Goal: Transaction & Acquisition: Purchase product/service

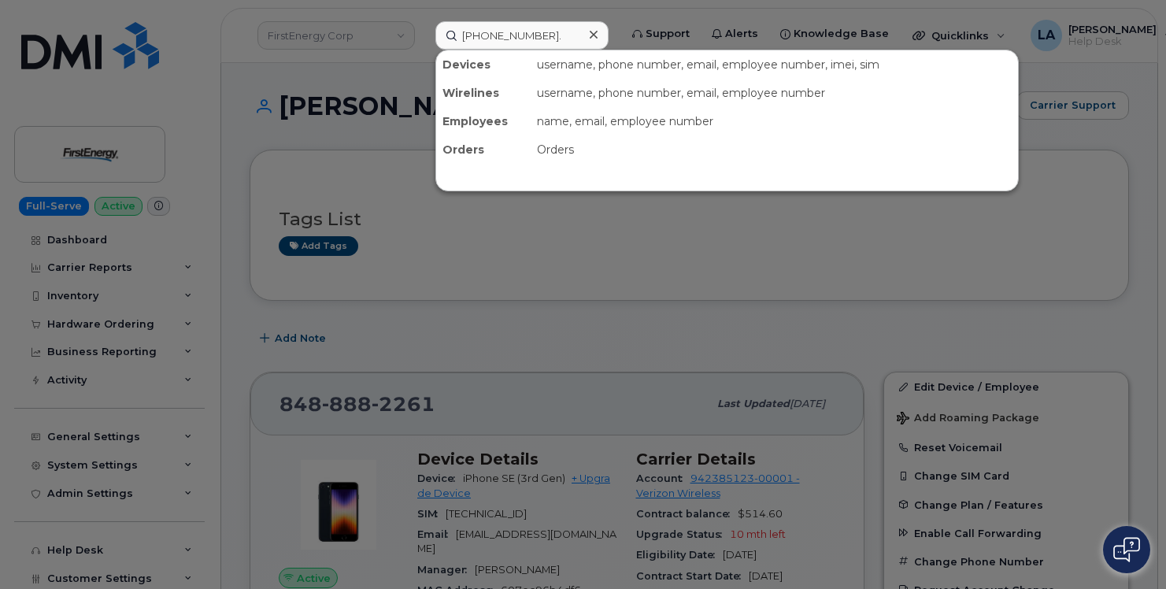
scroll to position [217, 0]
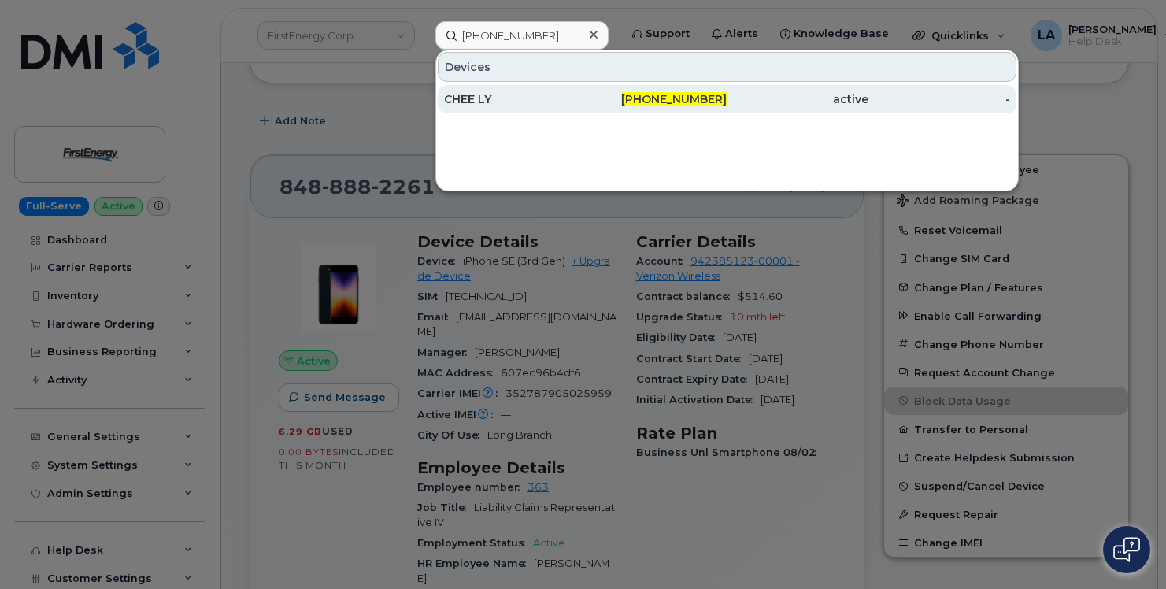
type input "[PHONE_NUMBER]"
click at [474, 103] on div "CHEE LY" at bounding box center [515, 99] width 142 height 16
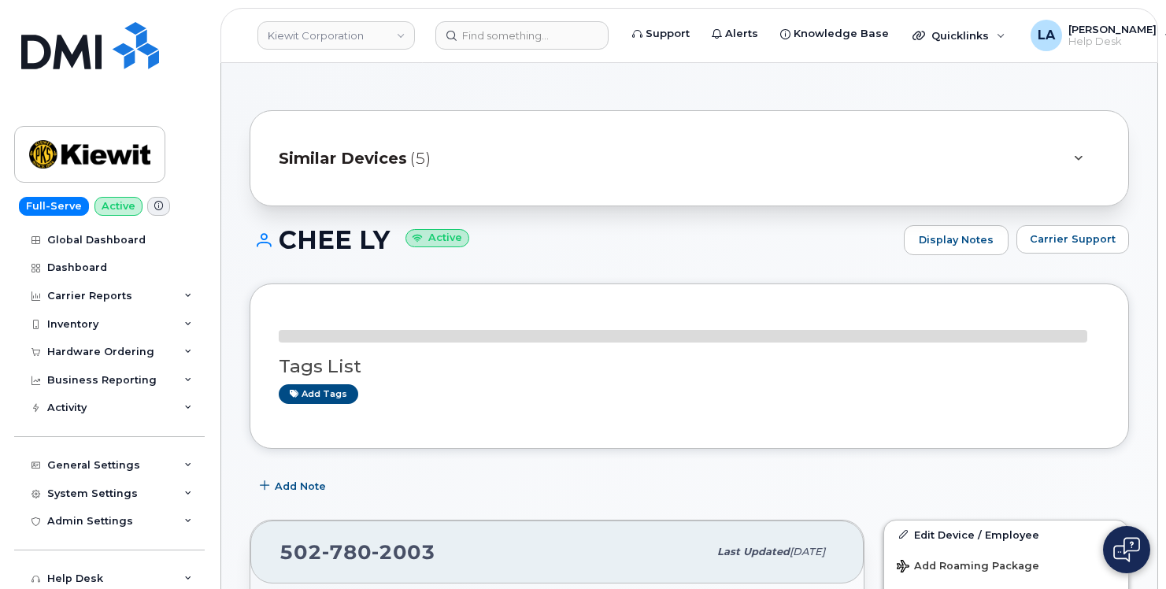
click at [971, 416] on div "Tags List Add tags" at bounding box center [689, 366] width 821 height 107
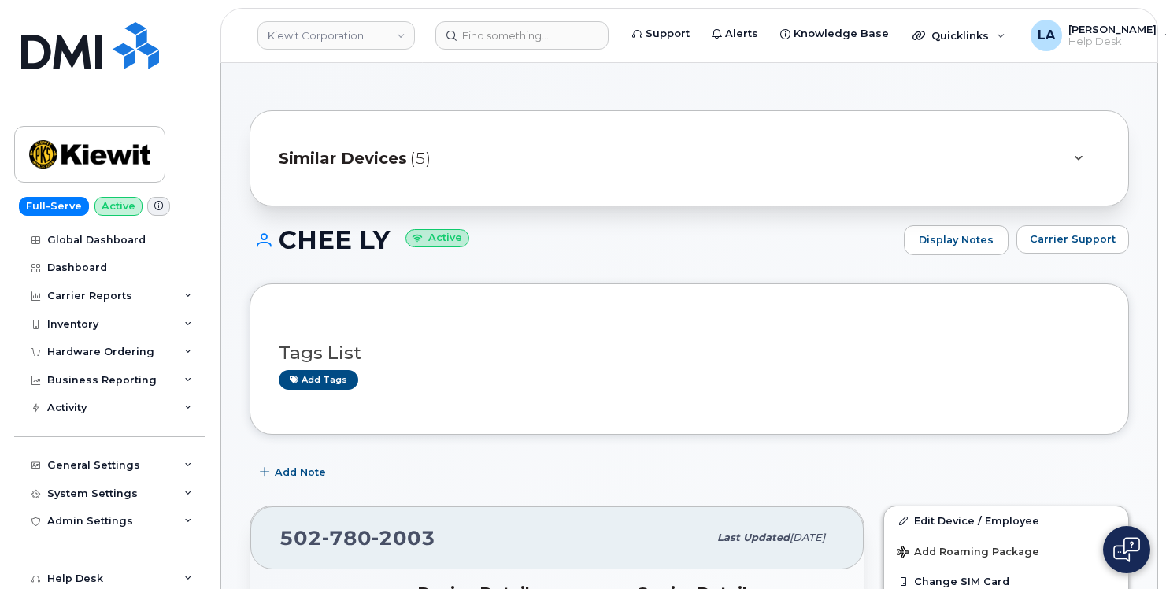
drag, startPoint x: 1098, startPoint y: 410, endPoint x: 1106, endPoint y: 401, distance: 12.3
click at [1098, 410] on div "Tags List Add tags" at bounding box center [690, 359] width 880 height 151
drag, startPoint x: 1166, startPoint y: 65, endPoint x: 1166, endPoint y: 117, distance: 51.2
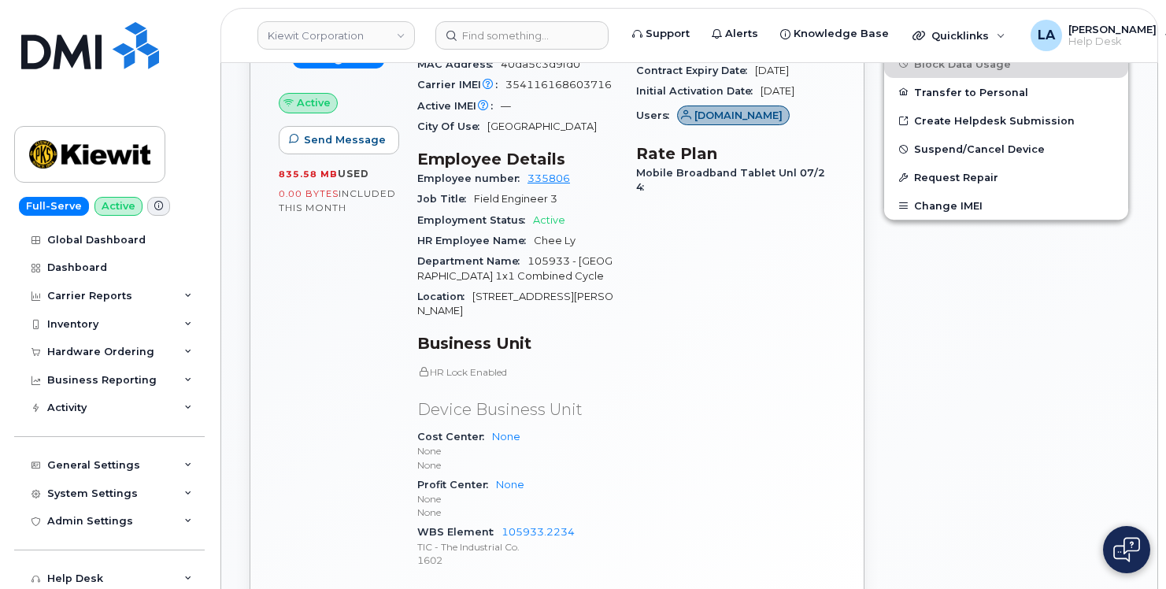
scroll to position [722, 0]
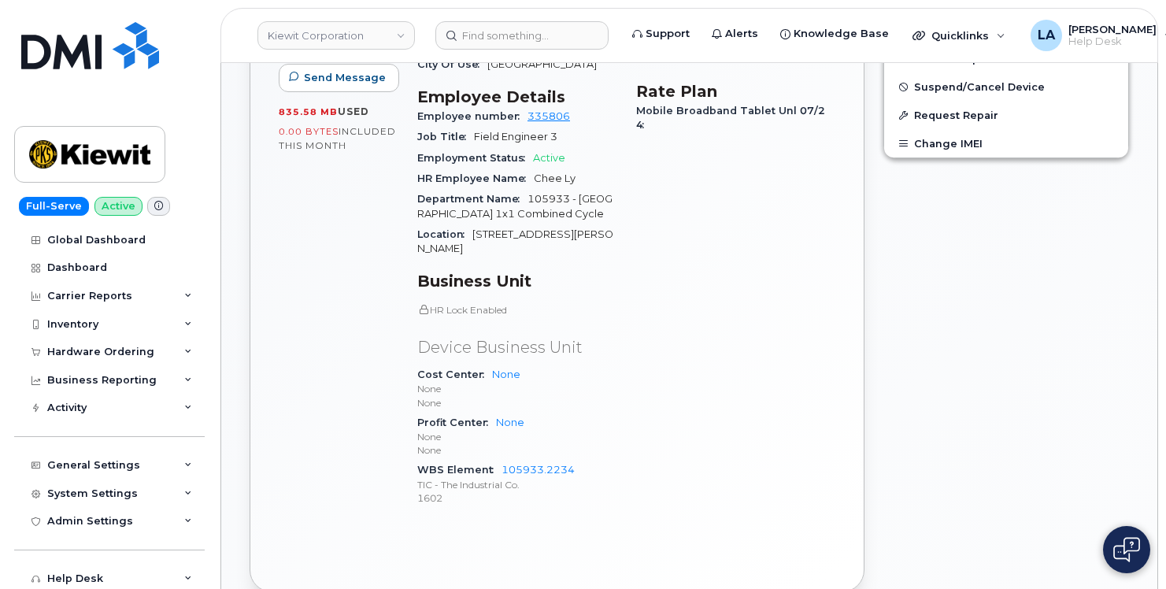
click at [1009, 321] on div "Edit Device / Employee Add Roaming Package Change SIM Card Change Plan / Featur…" at bounding box center [1006, 188] width 265 height 828
drag, startPoint x: 439, startPoint y: 2, endPoint x: 949, endPoint y: 286, distance: 583.1
click at [946, 288] on div "Edit Device / Employee Add Roaming Package Change SIM Card Change Plan / Featur…" at bounding box center [1006, 188] width 265 height 828
drag, startPoint x: 1165, startPoint y: 196, endPoint x: 1165, endPoint y: 168, distance: 28.4
click at [1165, 168] on body "Kiewit Corporation Support Alerts Knowledge Base Quicklinks Suspend / Cancel De…" at bounding box center [583, 544] width 1166 height 2533
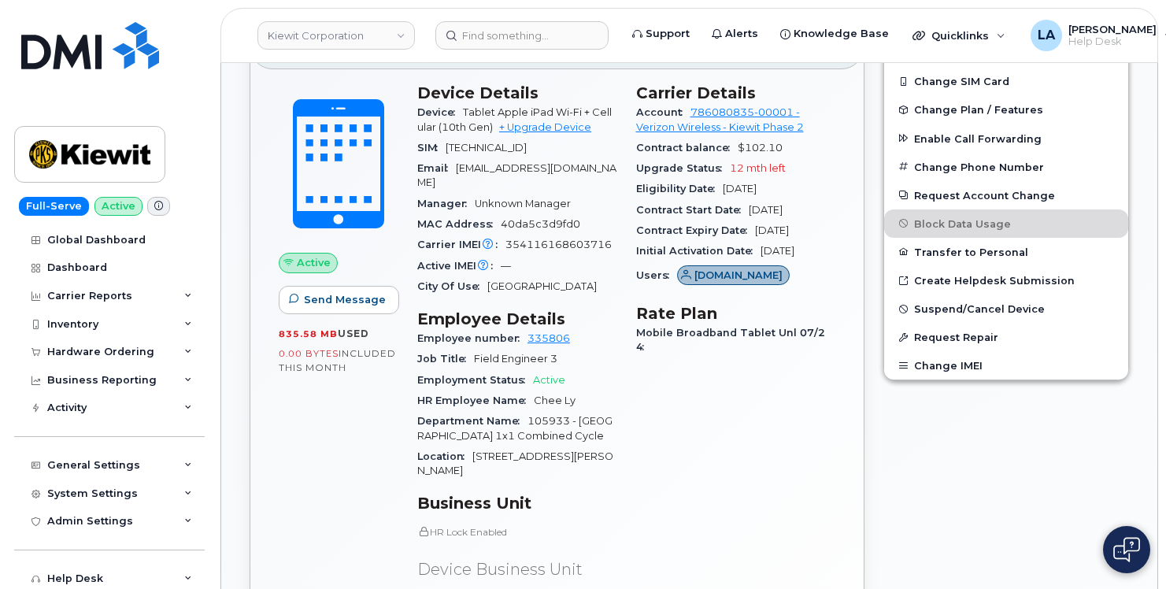
scroll to position [458, 0]
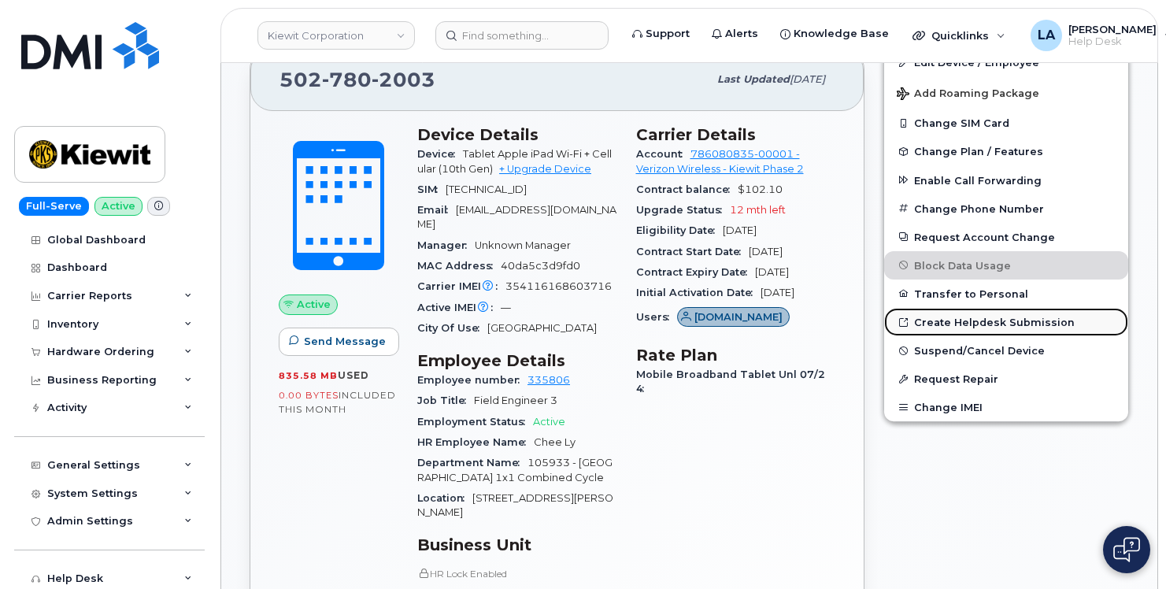
click at [974, 320] on link "Create Helpdesk Submission" at bounding box center [1006, 322] width 244 height 28
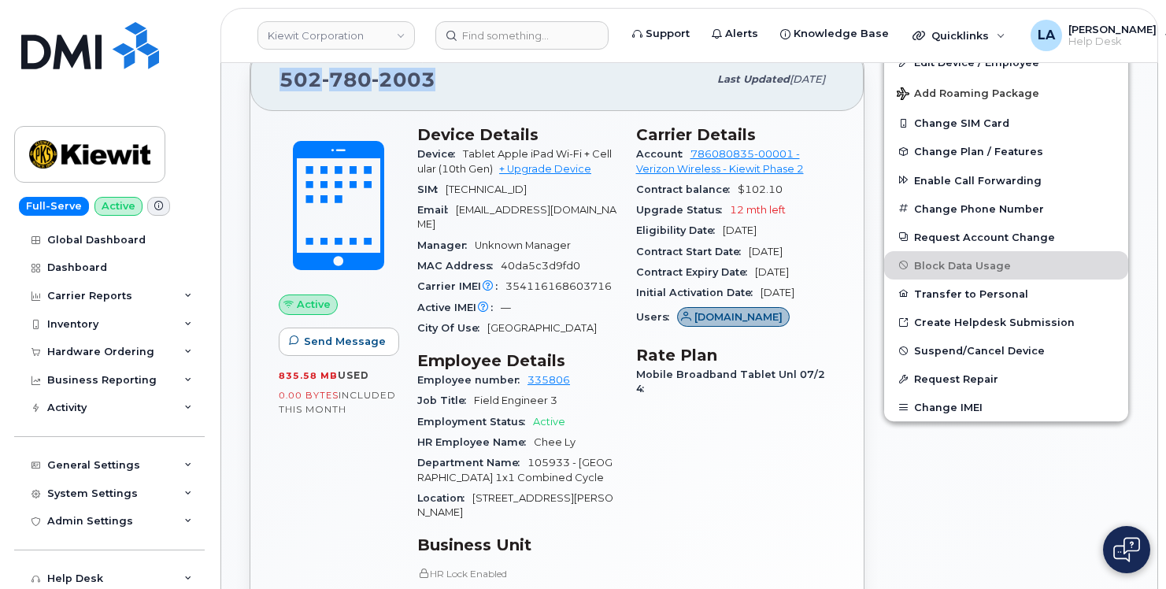
drag, startPoint x: 456, startPoint y: 87, endPoint x: 275, endPoint y: 72, distance: 181.7
click at [275, 72] on div "502 780 2003 Last updated Jul 31, 2025" at bounding box center [556, 79] width 613 height 63
copy span "502 780 2003"
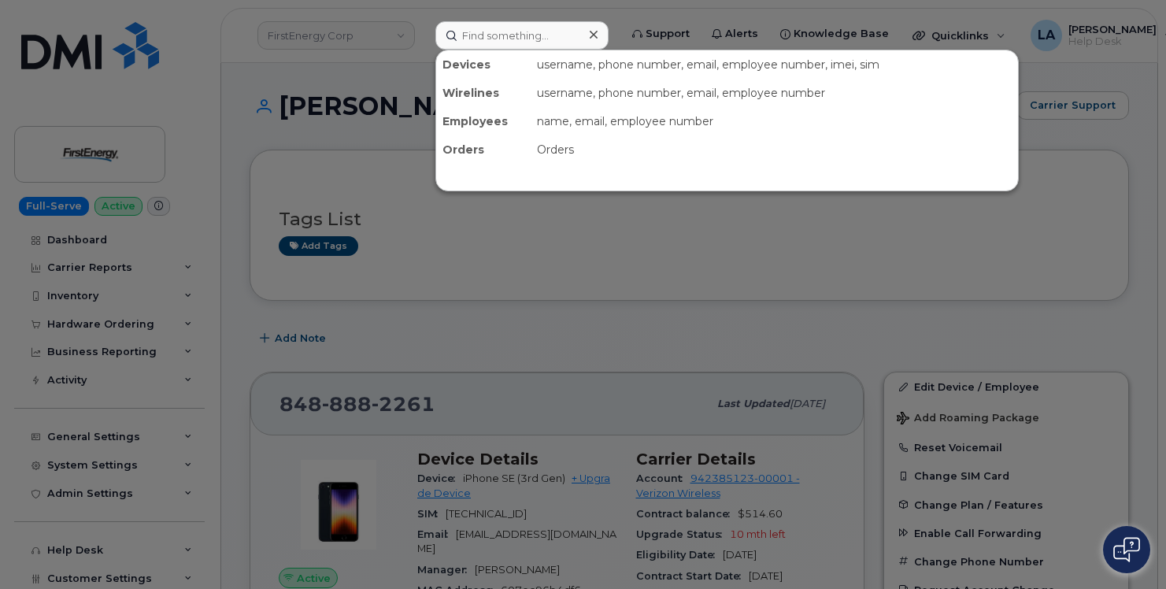
scroll to position [235, 0]
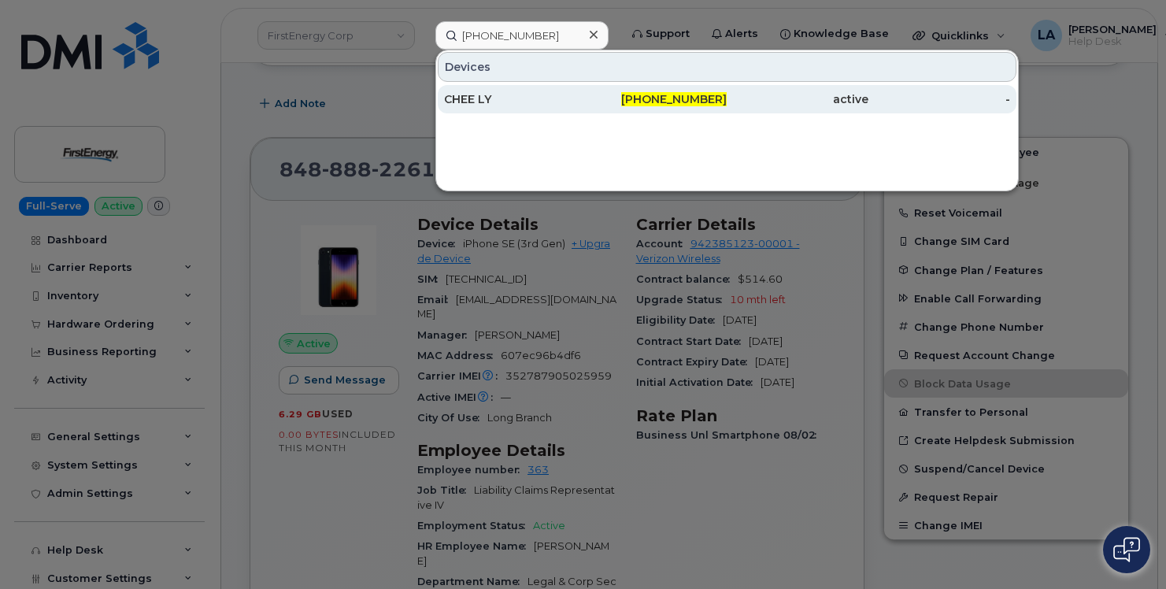
type input "502-780-8017"
click at [454, 106] on div "CHEE LY" at bounding box center [515, 99] width 142 height 16
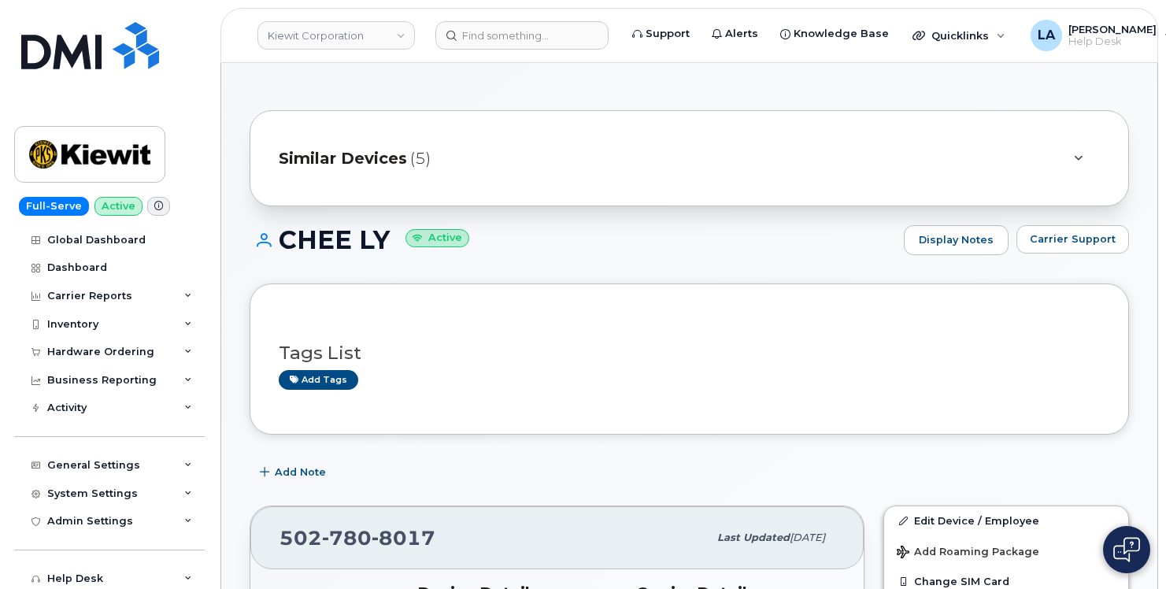
drag, startPoint x: 1025, startPoint y: 406, endPoint x: 1032, endPoint y: 399, distance: 10.1
click at [1026, 405] on div "Tags List Add tags" at bounding box center [690, 359] width 880 height 151
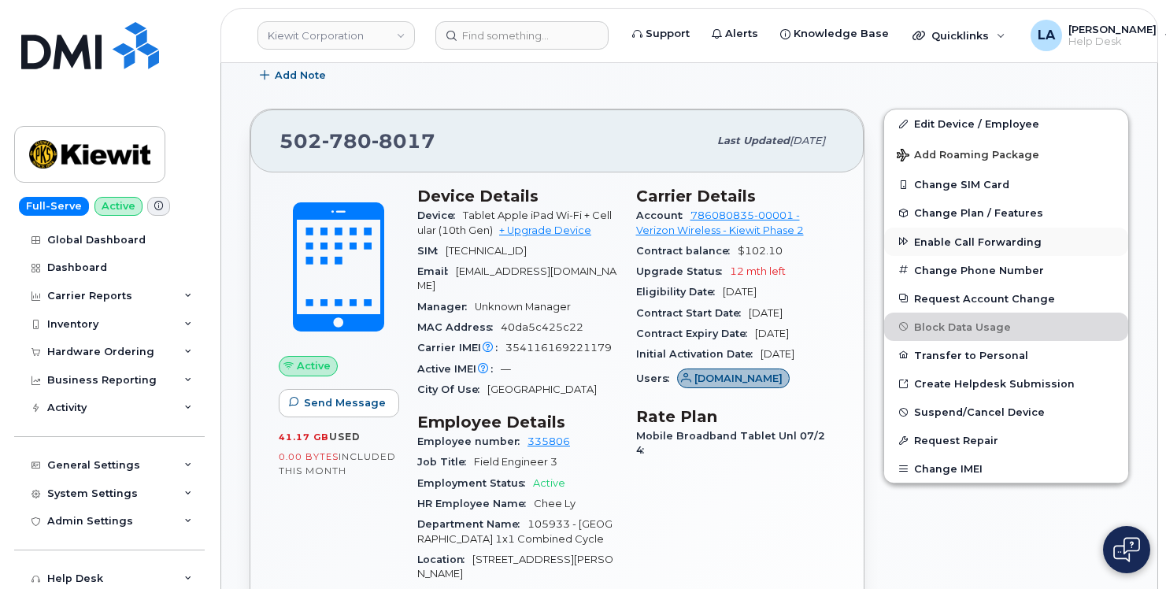
scroll to position [435, 0]
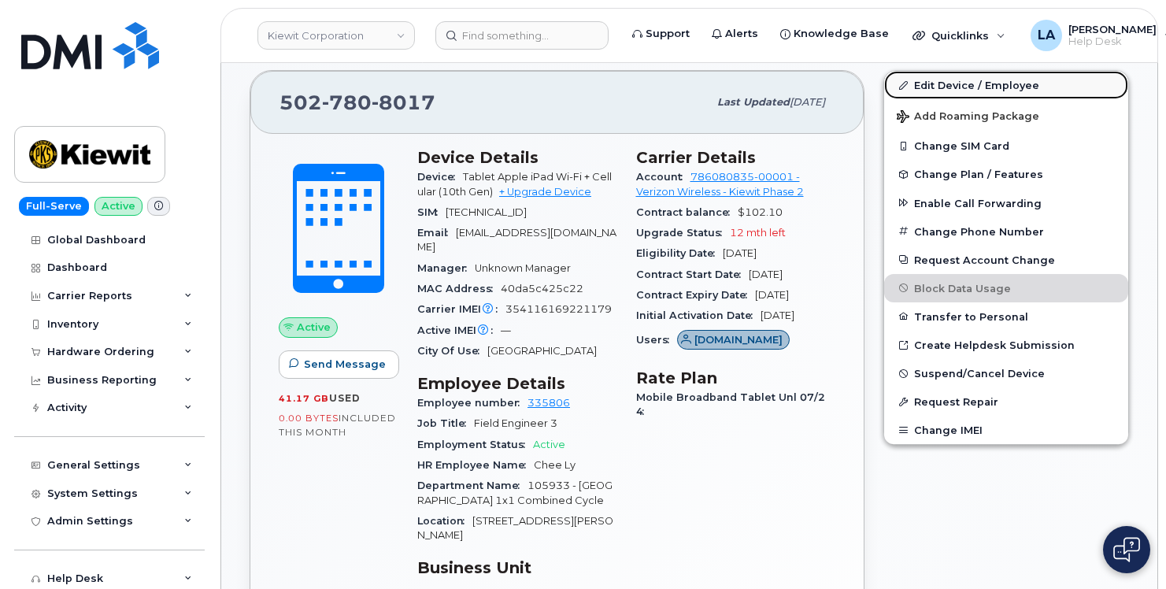
click at [995, 85] on link "Edit Device / Employee" at bounding box center [1006, 85] width 244 height 28
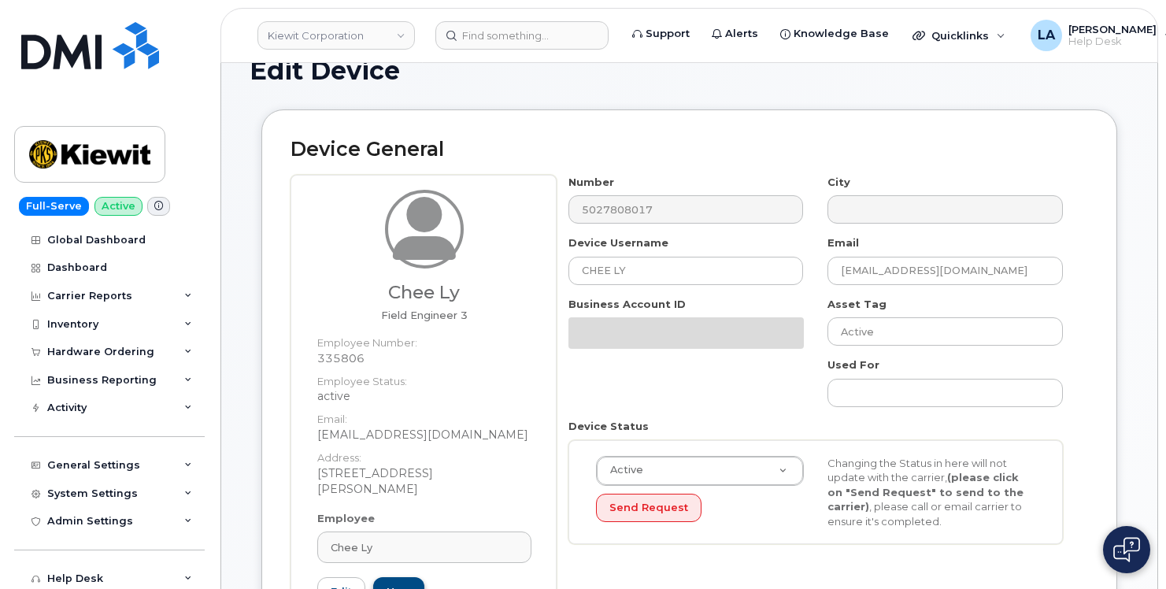
scroll to position [79, 0]
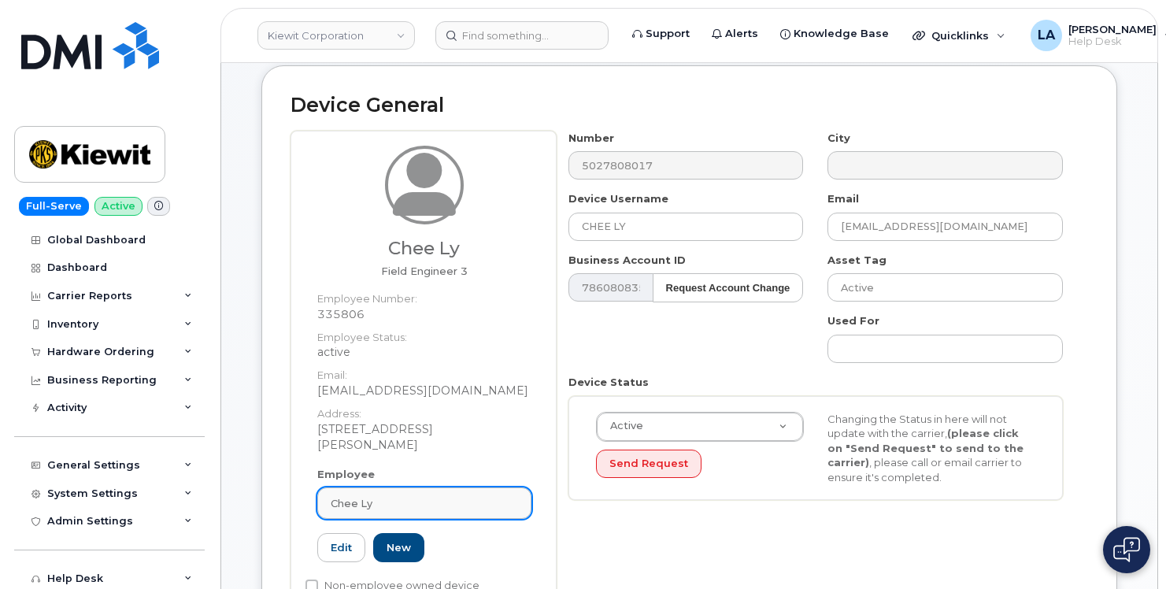
drag, startPoint x: 390, startPoint y: 478, endPoint x: 350, endPoint y: 480, distance: 39.4
click at [350, 487] on link "Chee Ly" at bounding box center [424, 503] width 214 height 32
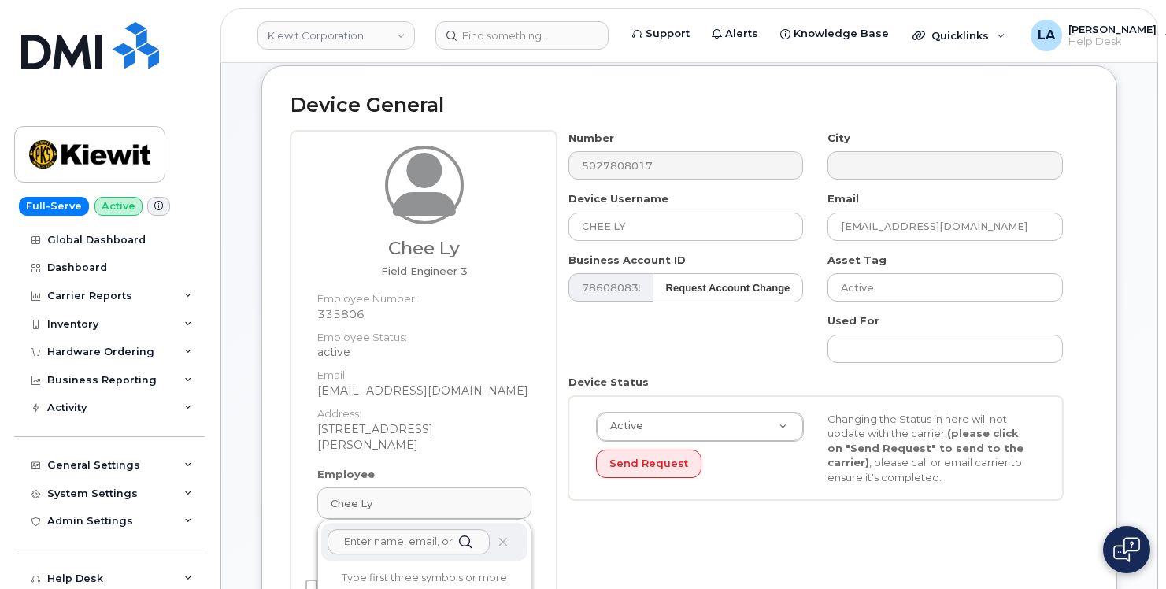
paste input "Haley Witucki."
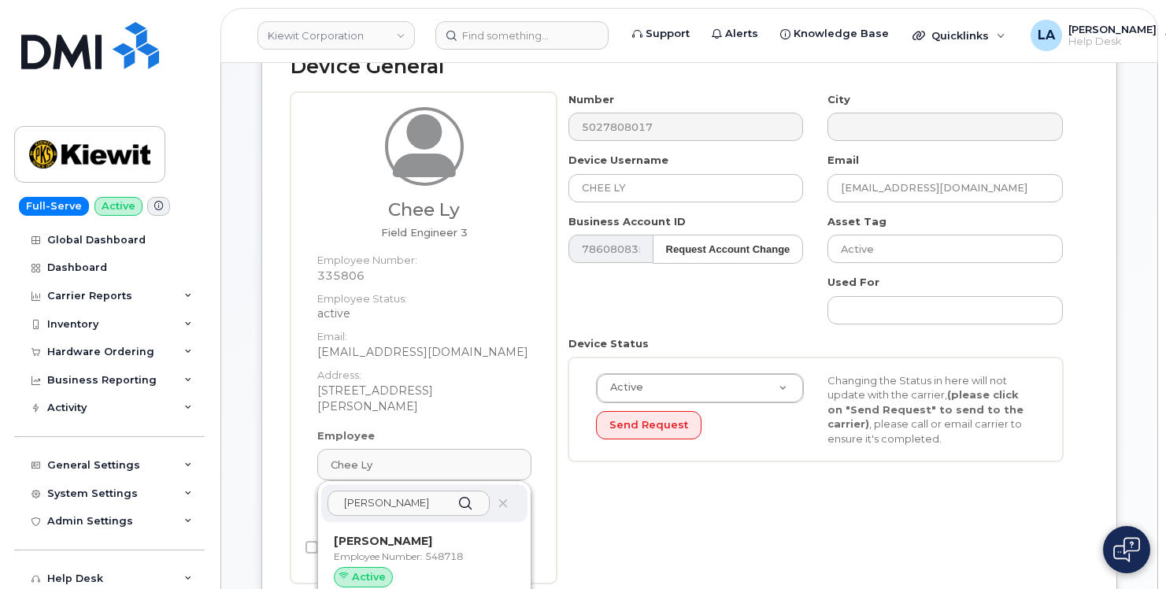
scroll to position [132, 0]
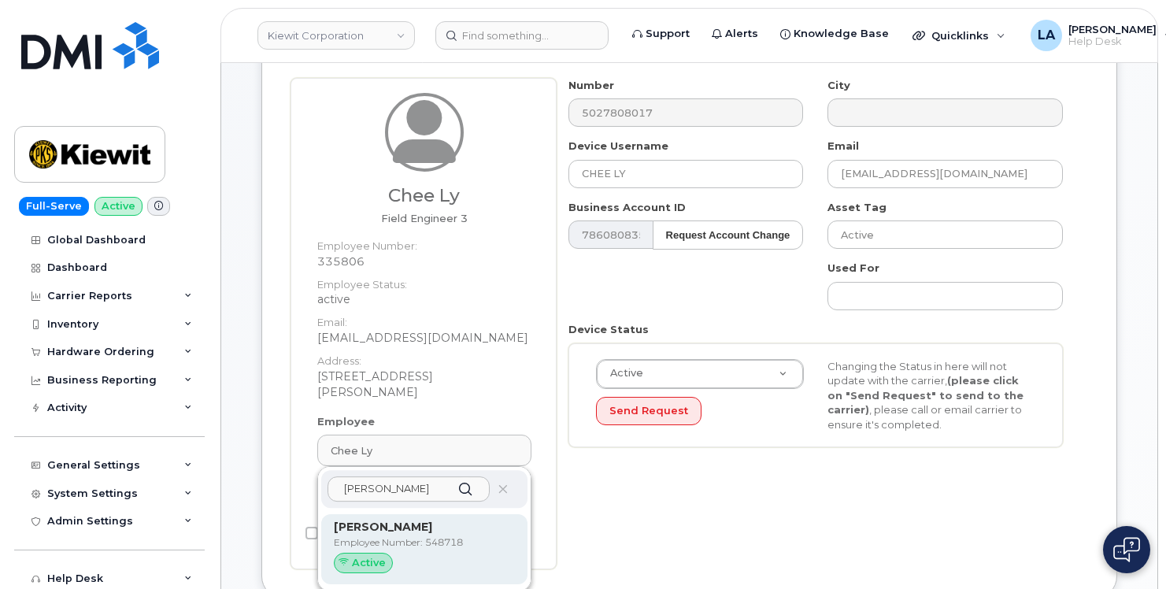
type input "Haley Witucki"
click at [374, 555] on span "Active" at bounding box center [369, 562] width 34 height 15
click at [361, 555] on span "Active" at bounding box center [369, 562] width 34 height 15
click at [380, 519] on p "Haley Witucki" at bounding box center [424, 527] width 181 height 17
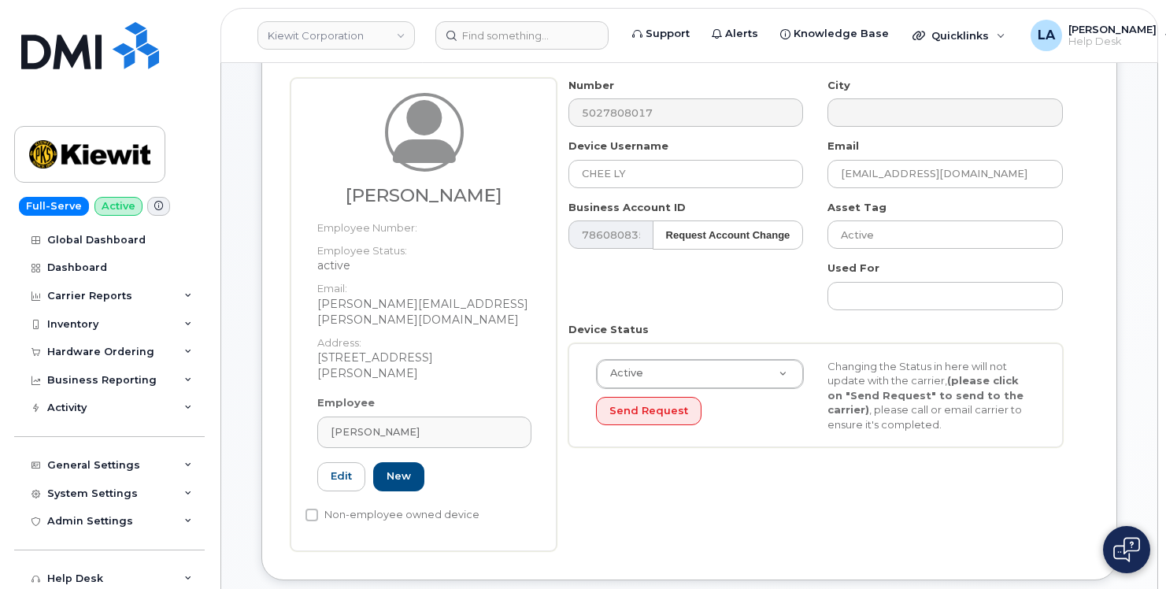
type input "548718"
type input "Haley Witucki"
type input "haley.witucki@masselec.com"
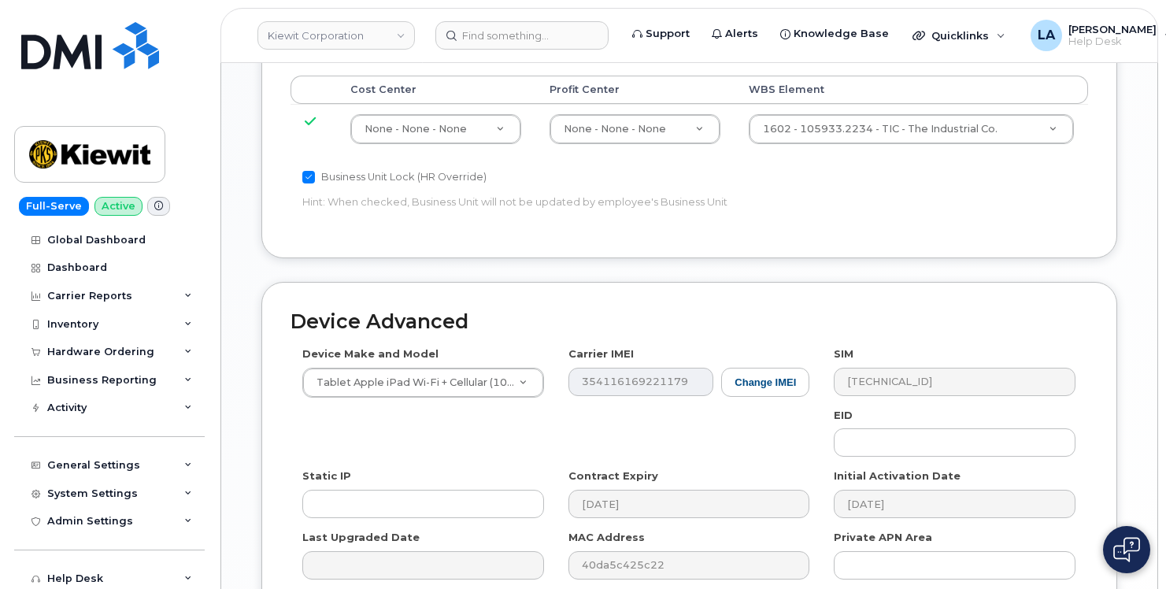
scroll to position [1039, 0]
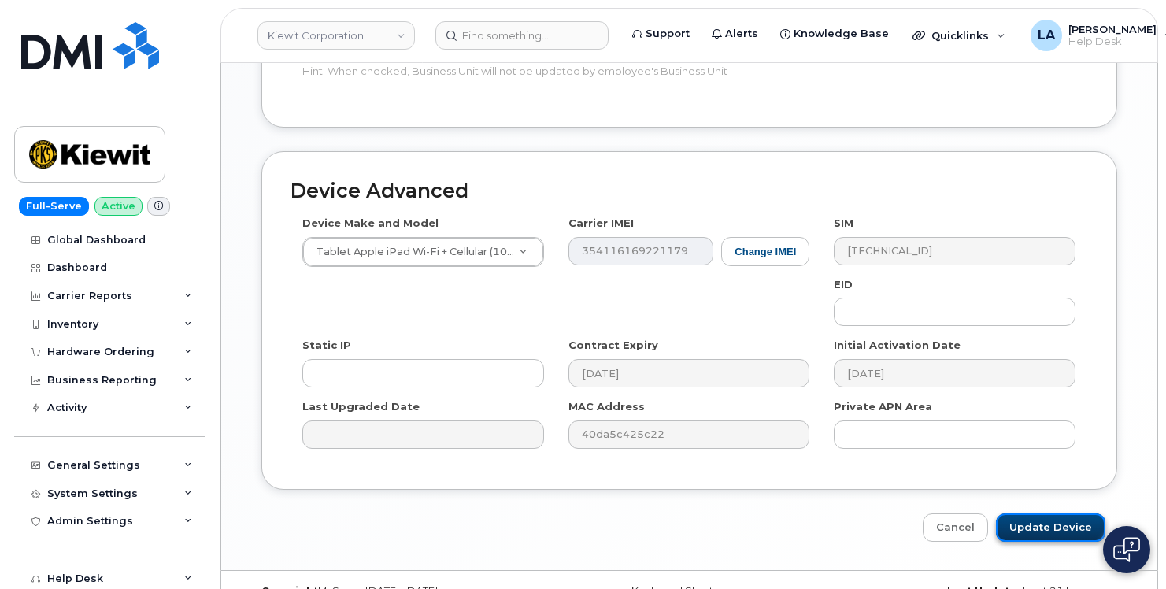
click at [1035, 513] on input "Update Device" at bounding box center [1050, 527] width 109 height 29
type input "Saving..."
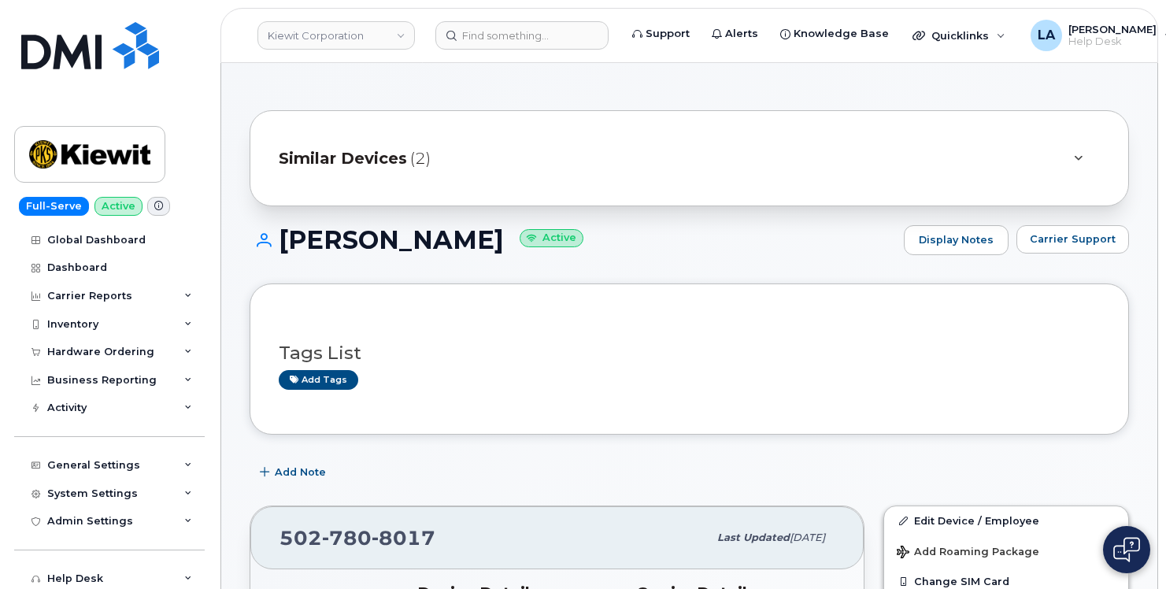
click at [1057, 404] on div "Tags List Add tags" at bounding box center [689, 359] width 821 height 93
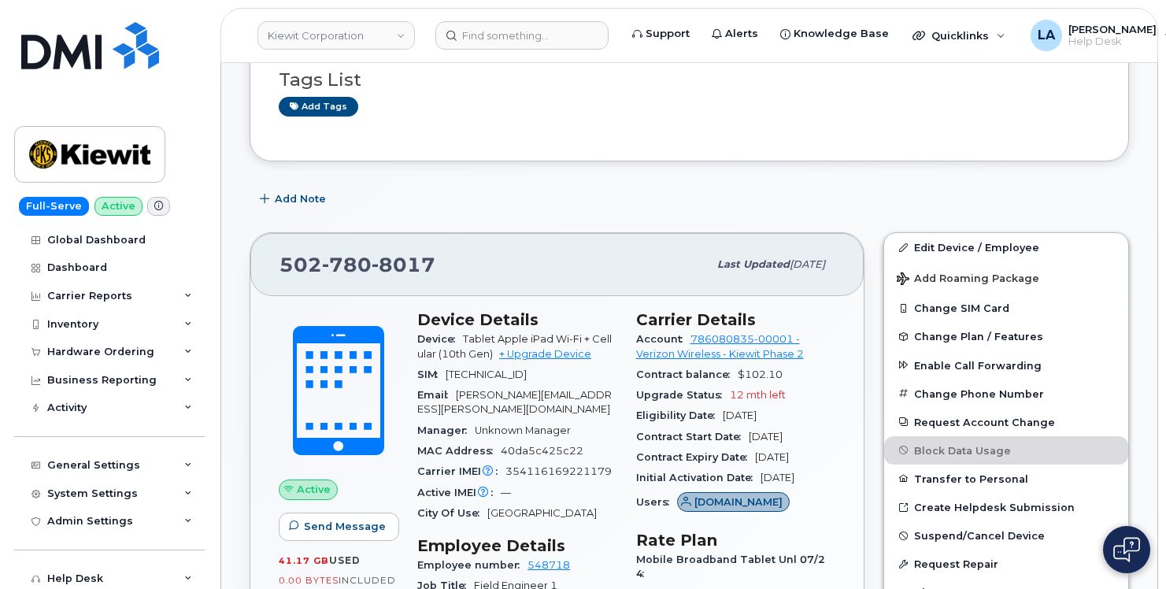
scroll to position [342, 0]
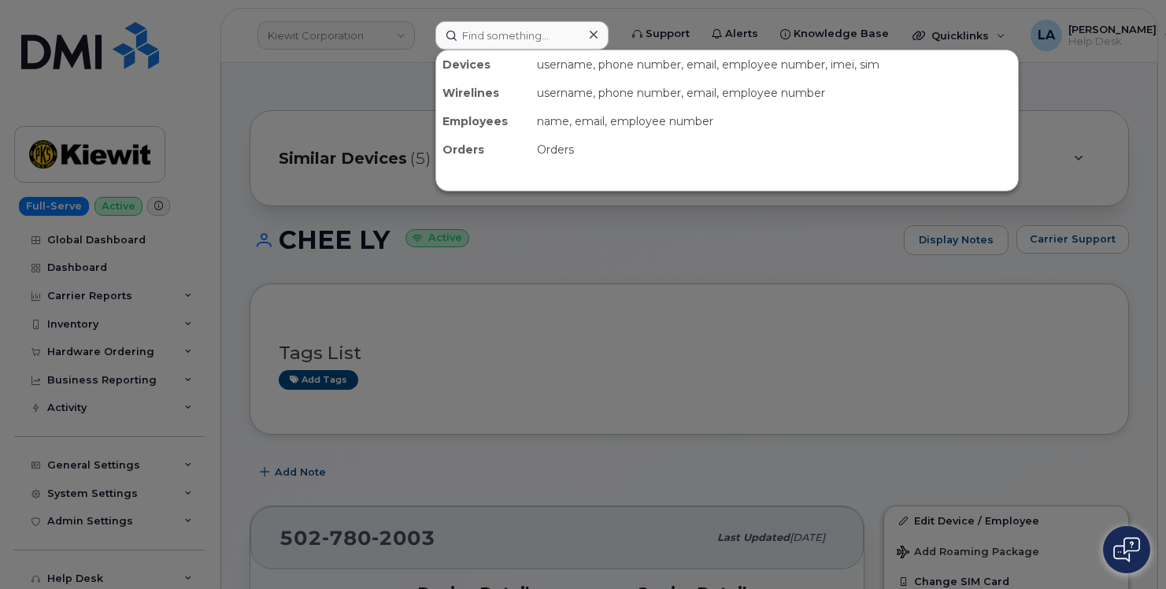
scroll to position [458, 0]
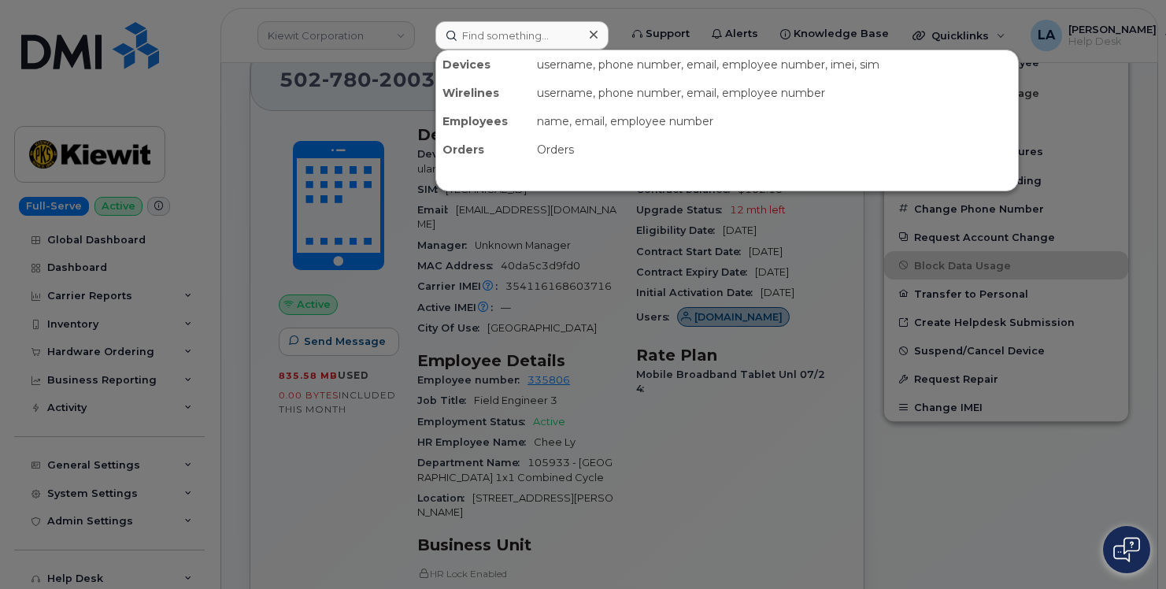
click at [514, 38] on input at bounding box center [521, 35] width 173 height 28
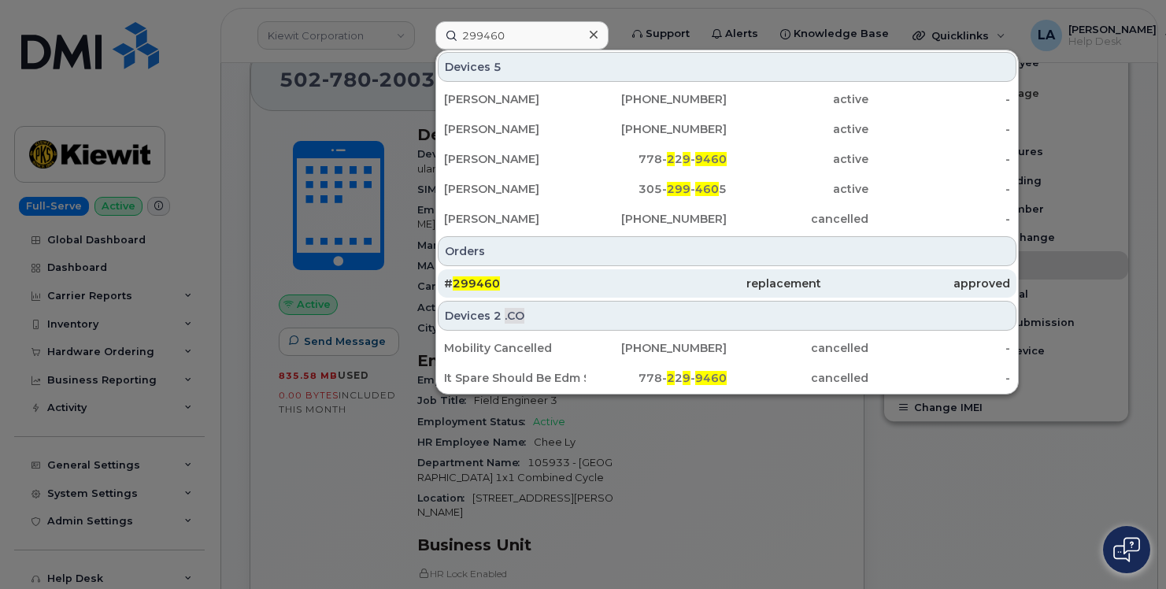
type input "299460"
click at [482, 287] on span "299460" at bounding box center [476, 283] width 47 height 14
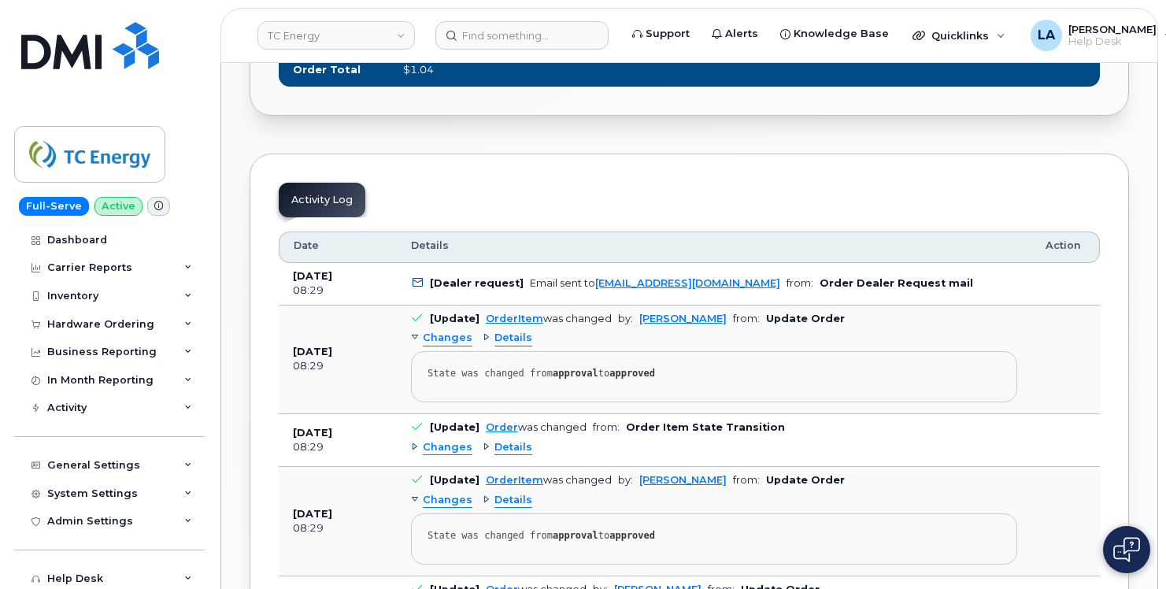
scroll to position [942, 0]
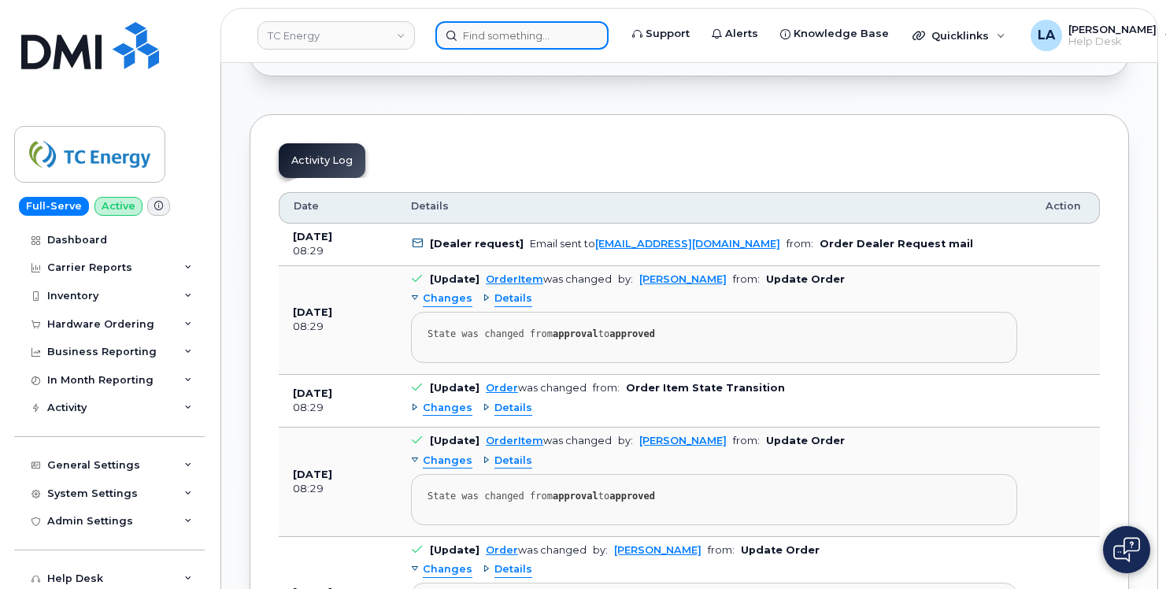
click at [510, 28] on input at bounding box center [521, 35] width 173 height 28
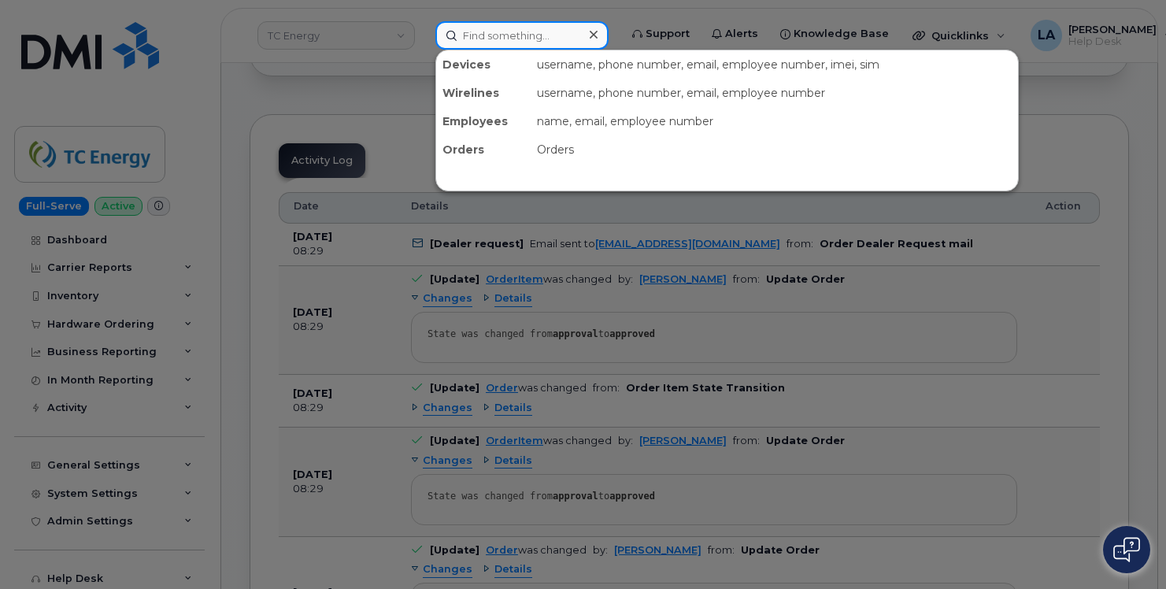
paste input "esther quintero"
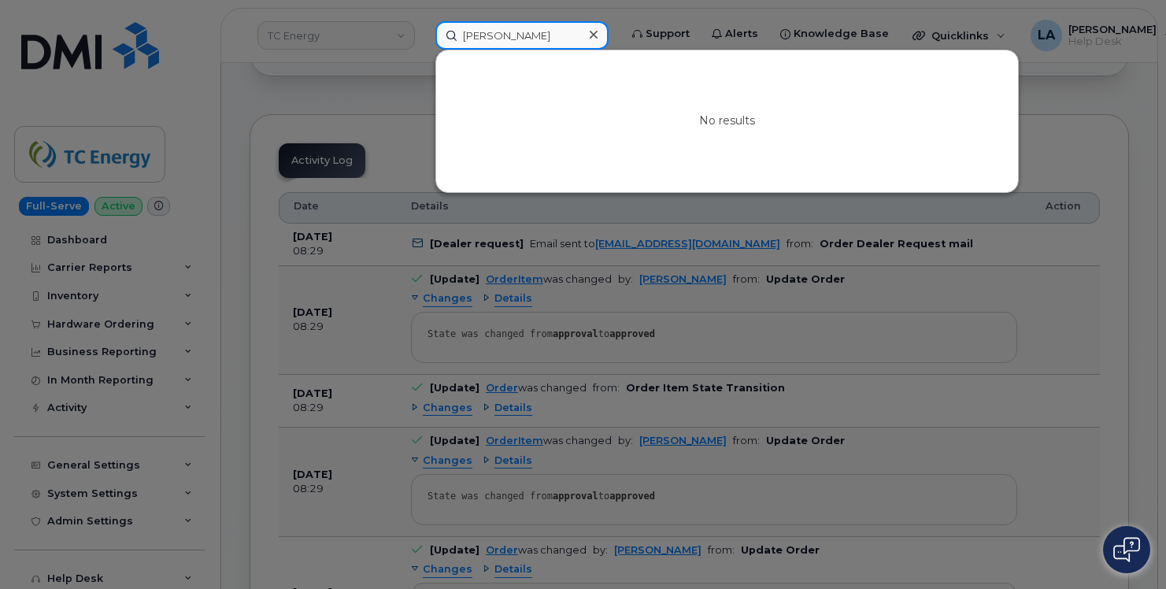
type input "esther quintero"
click at [591, 35] on icon at bounding box center [594, 34] width 8 height 13
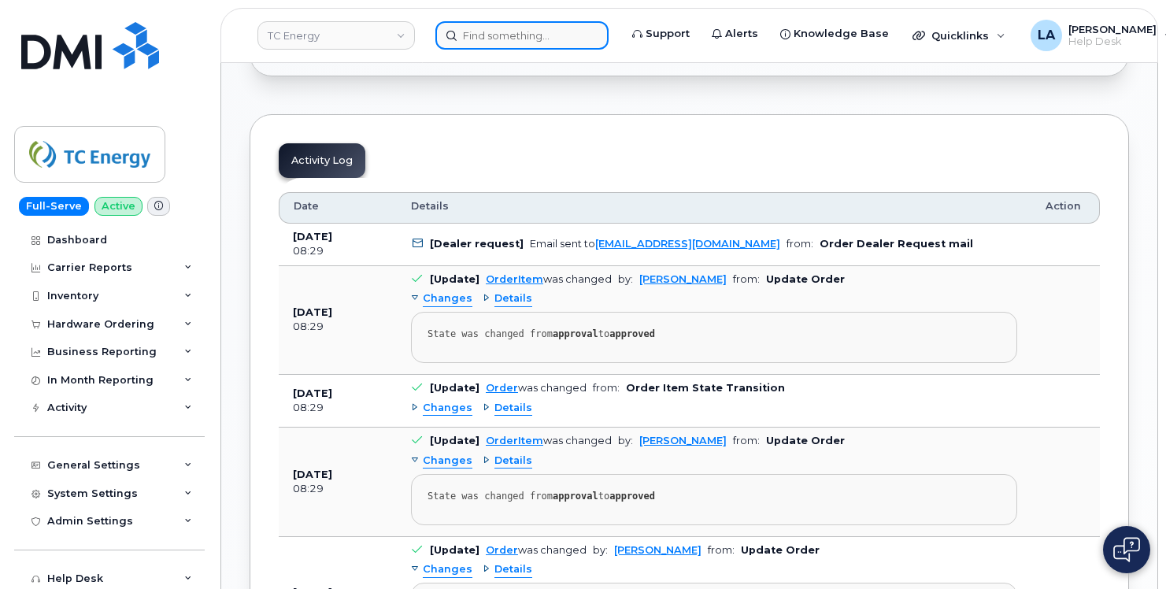
click at [527, 36] on input at bounding box center [521, 35] width 173 height 28
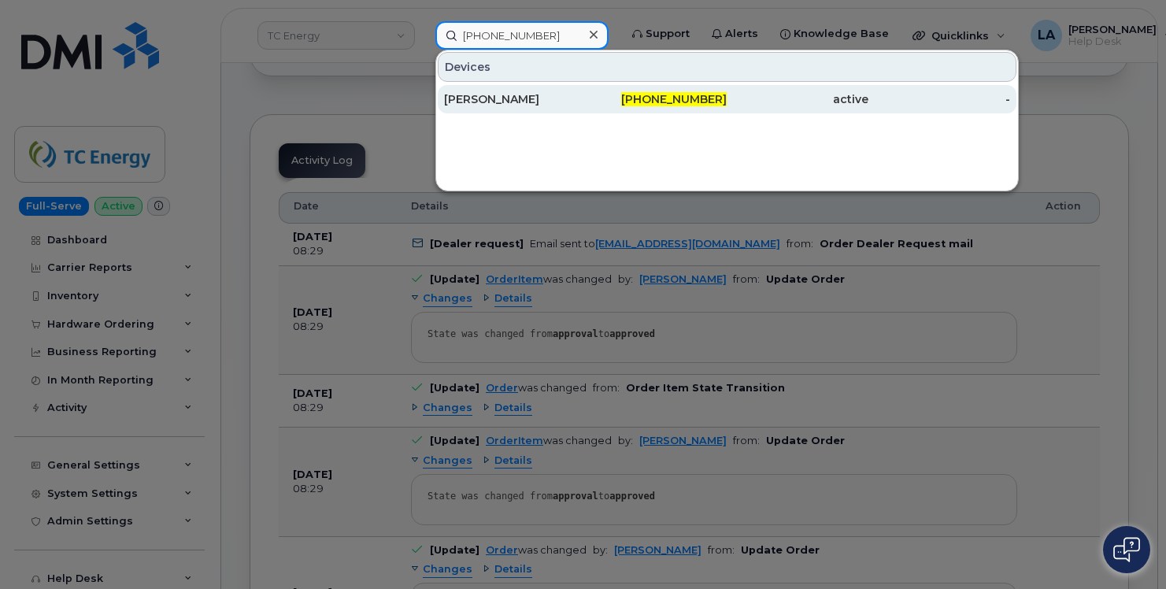
type input "281-203-2523"
click at [569, 103] on div "[PERSON_NAME]" at bounding box center [515, 99] width 142 height 16
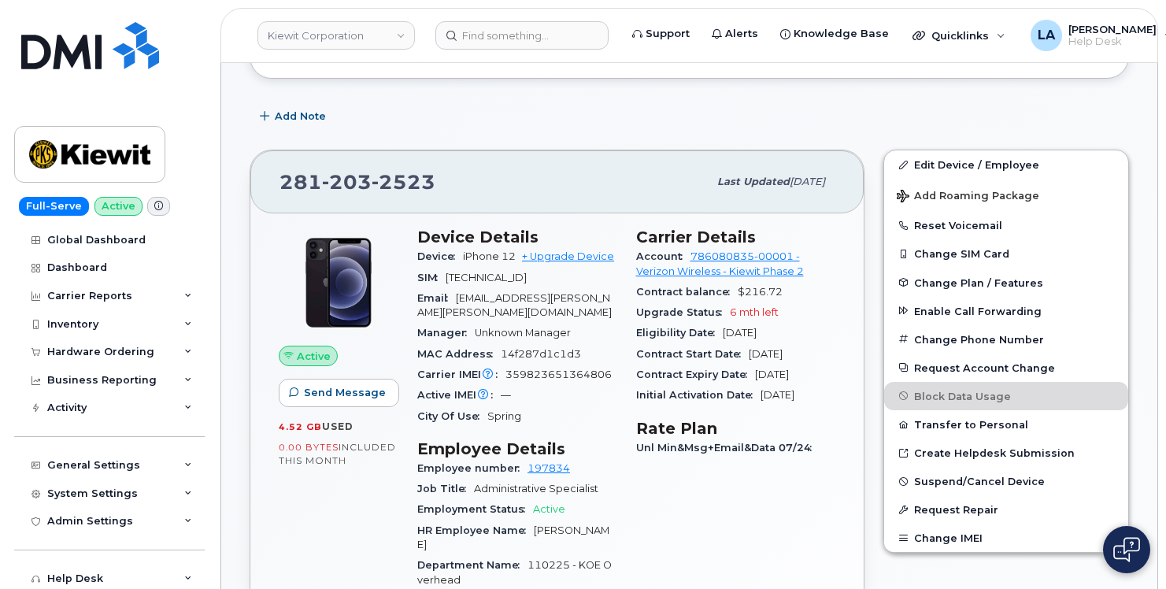
scroll to position [243, 0]
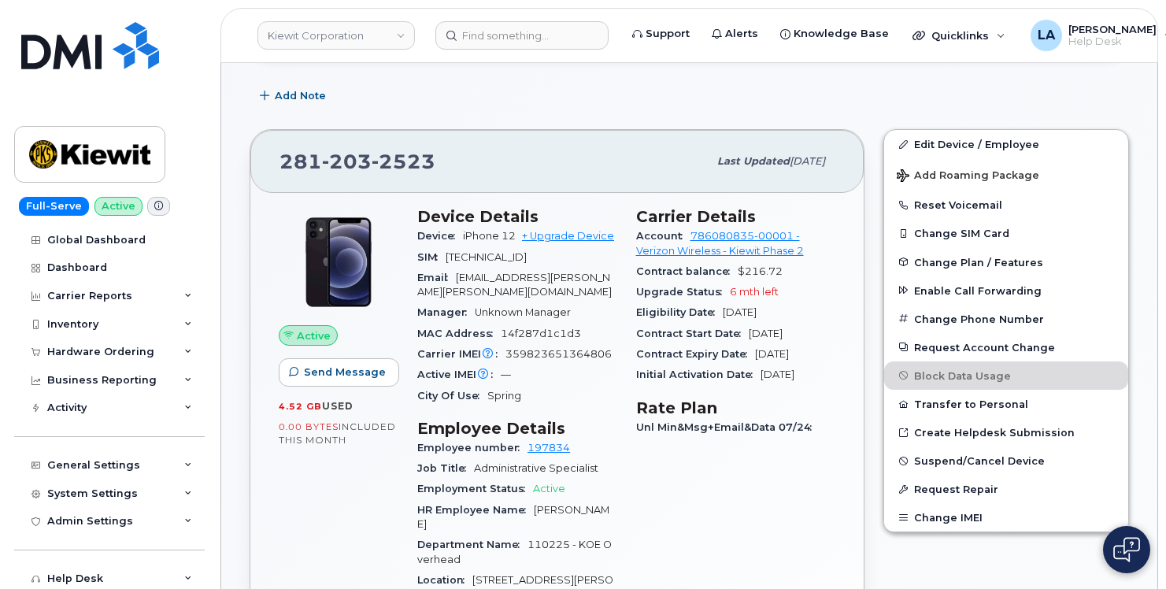
click at [457, 95] on div "Add Note" at bounding box center [690, 96] width 880 height 28
click at [180, 485] on div "System Settings" at bounding box center [109, 494] width 191 height 28
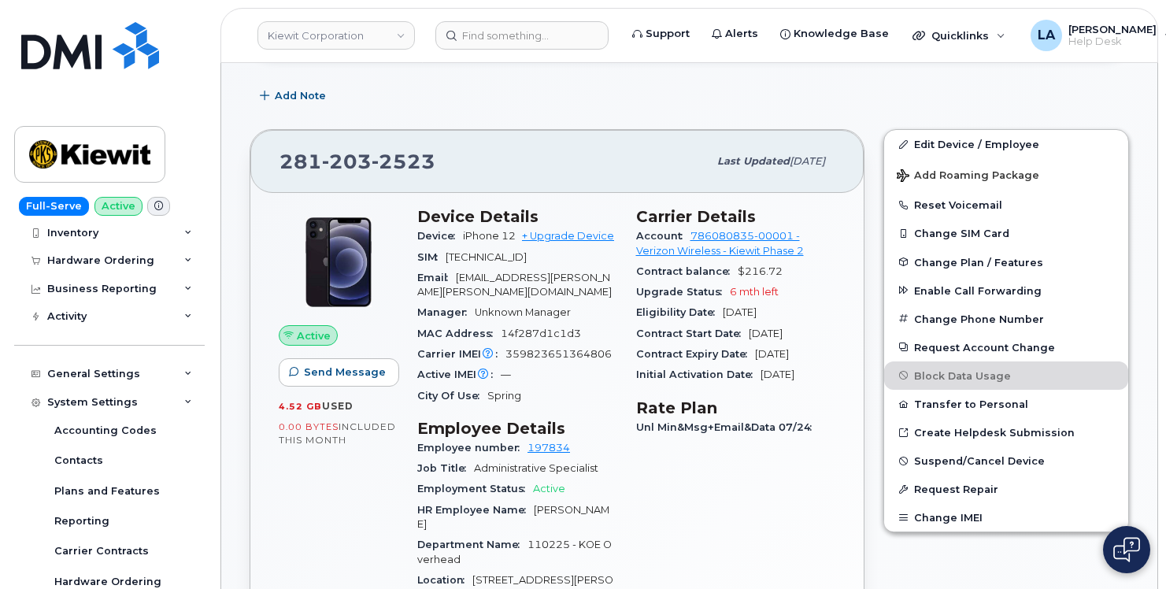
scroll to position [117, 0]
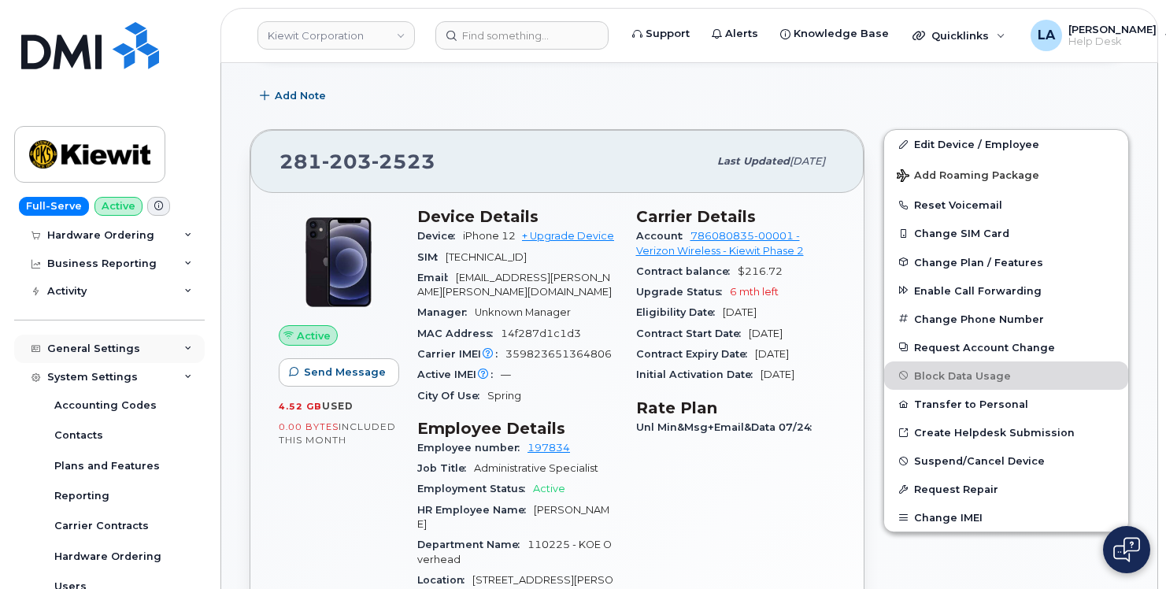
click at [183, 343] on div "General Settings" at bounding box center [109, 349] width 191 height 28
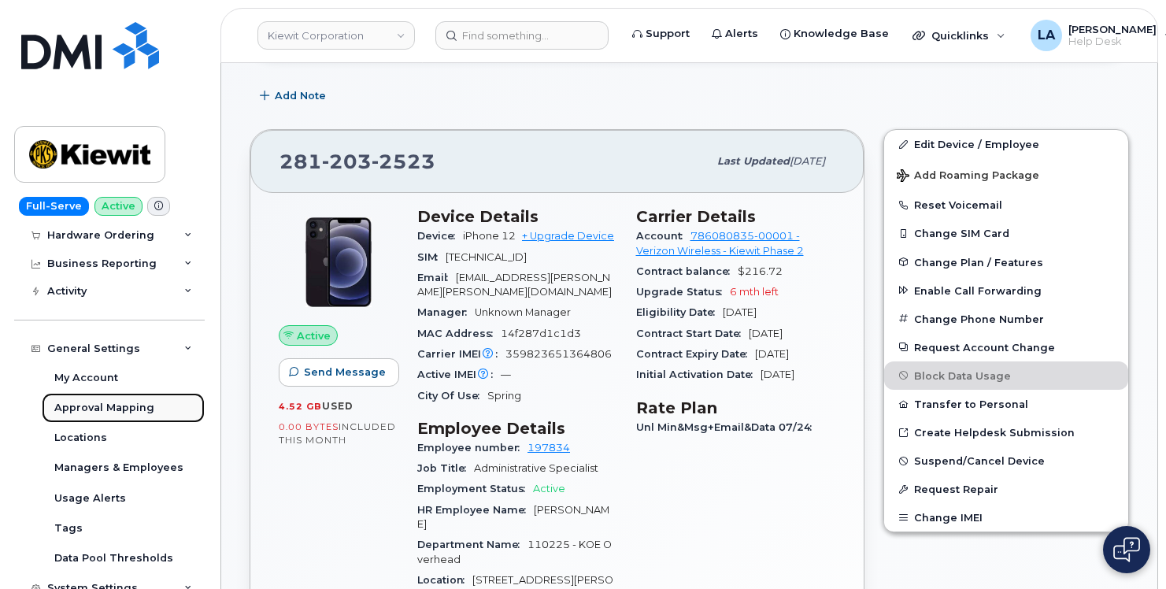
click at [86, 406] on div "Approval Mapping" at bounding box center [104, 408] width 100 height 14
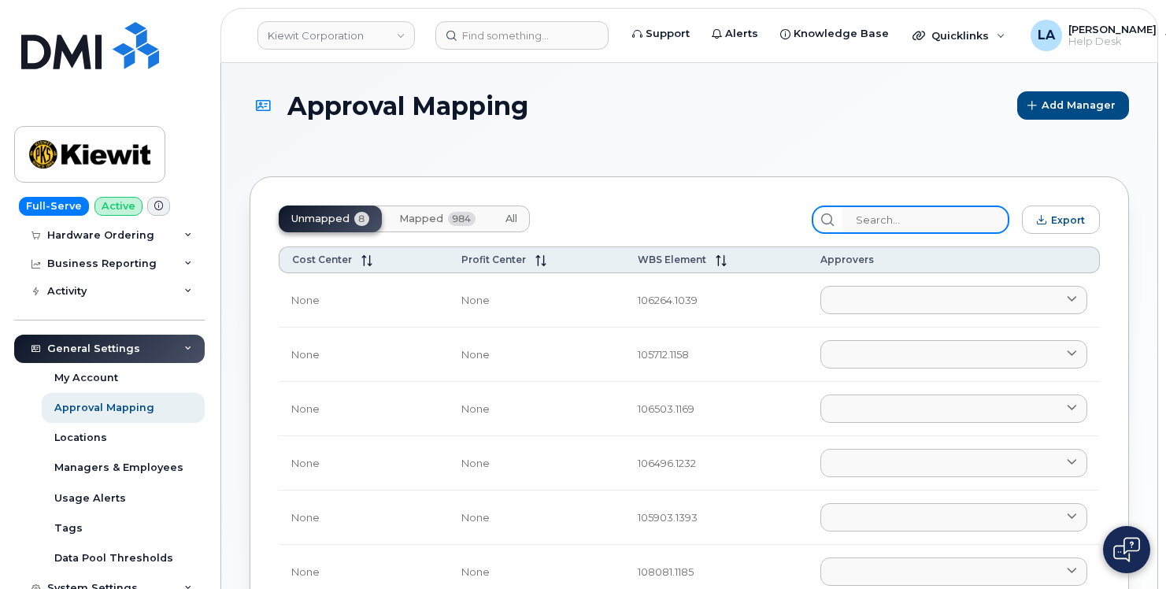
click at [882, 217] on input "search" at bounding box center [926, 220] width 168 height 28
paste input "110225.2665"
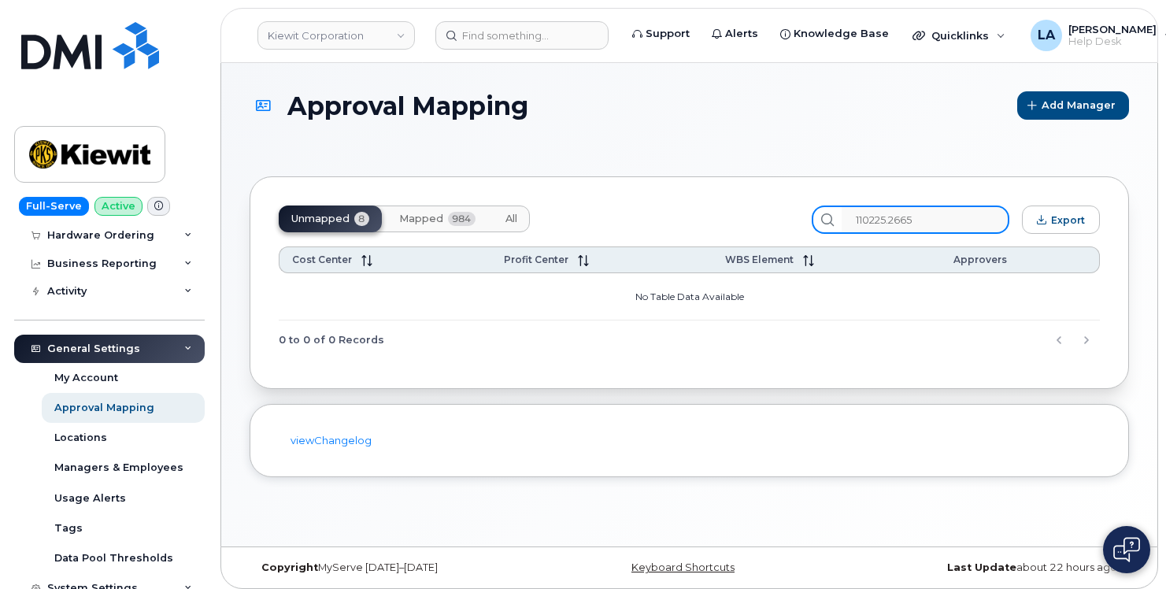
type input "110225.2665"
click at [410, 202] on div "Unmapped 8 Mapped 984 All 110225.2665 Export Cost Center Profit Center WBS Elem…" at bounding box center [690, 282] width 880 height 213
click at [411, 224] on span "Mapped" at bounding box center [421, 219] width 44 height 13
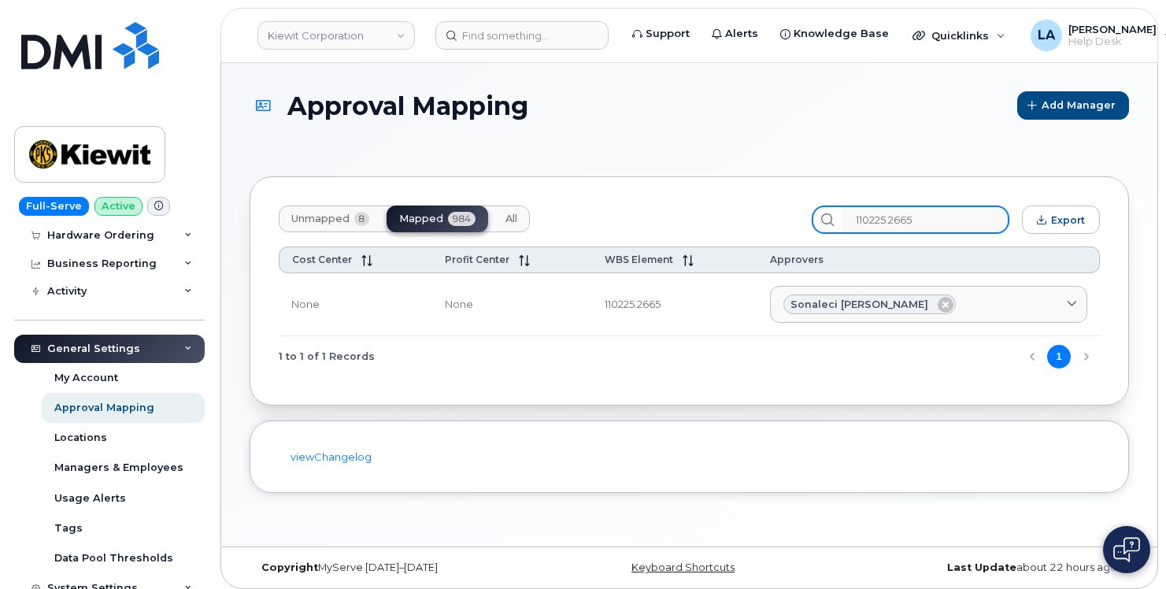
click at [911, 221] on input "110225.2665" at bounding box center [926, 220] width 168 height 28
click at [983, 221] on input "110225.2665" at bounding box center [926, 220] width 168 height 28
click at [175, 232] on div "Hardware Ordering" at bounding box center [109, 235] width 191 height 28
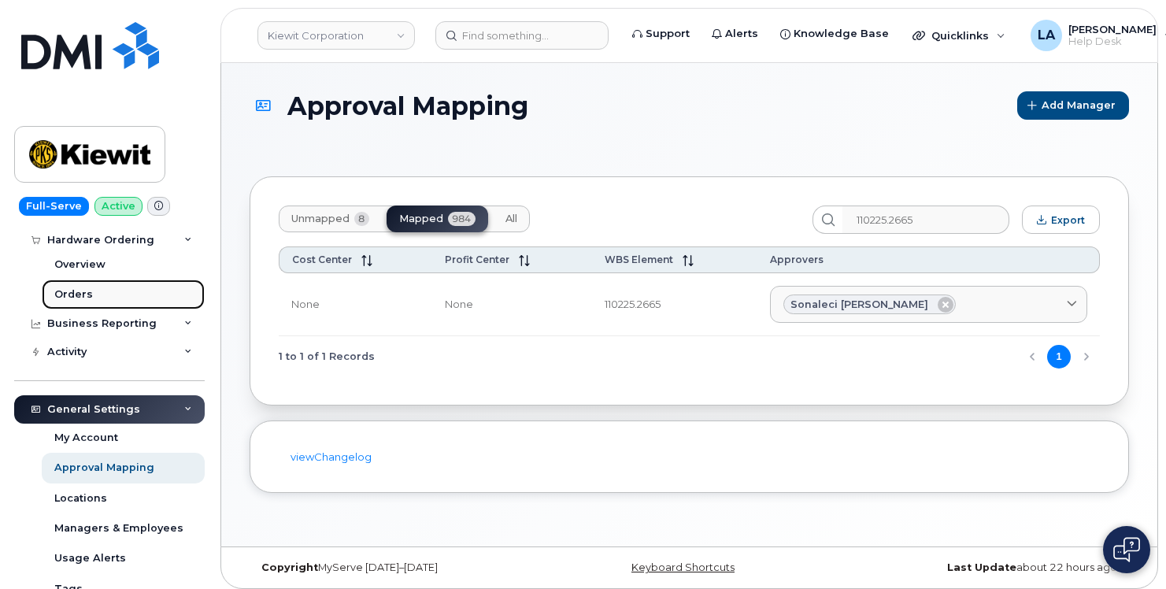
click at [76, 295] on div "Orders" at bounding box center [73, 294] width 39 height 14
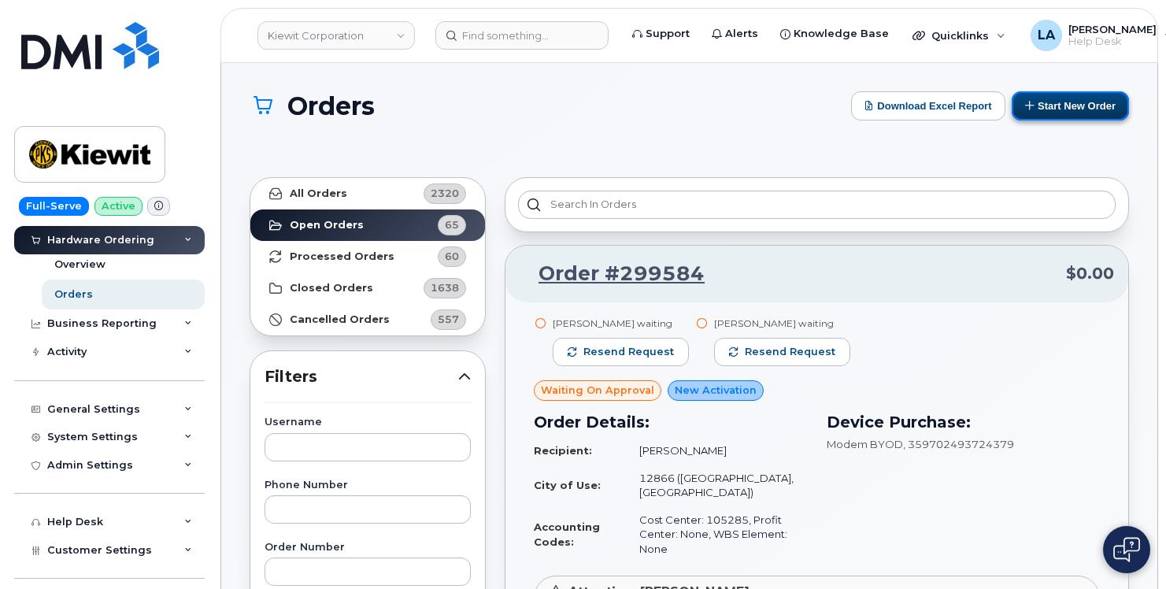
click at [1054, 109] on button "Start New Order" at bounding box center [1070, 105] width 117 height 29
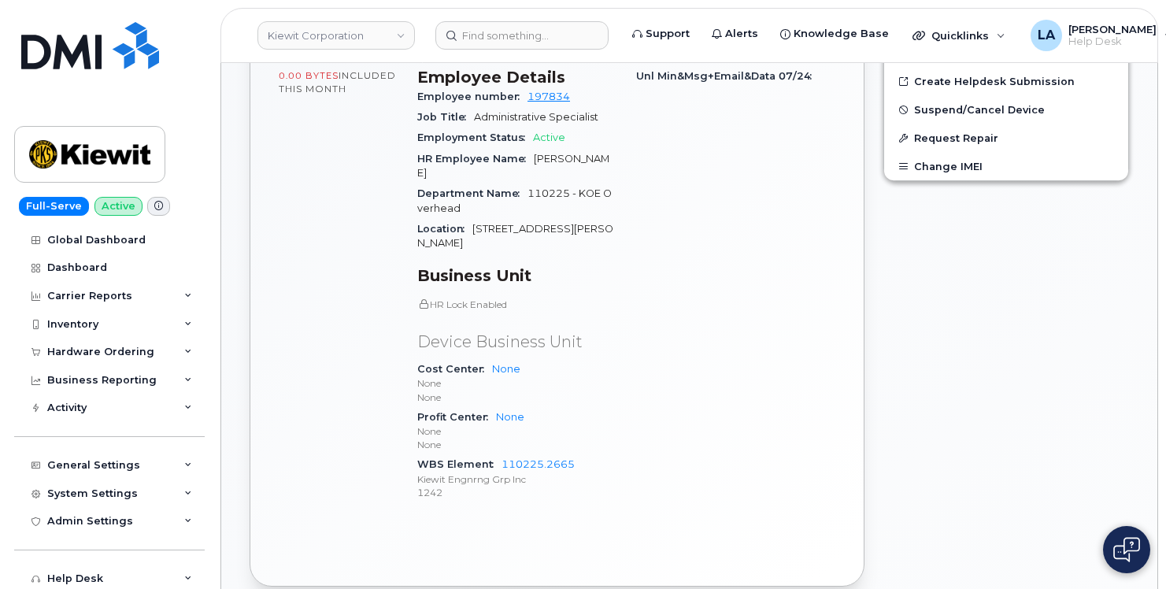
scroll to position [600, 0]
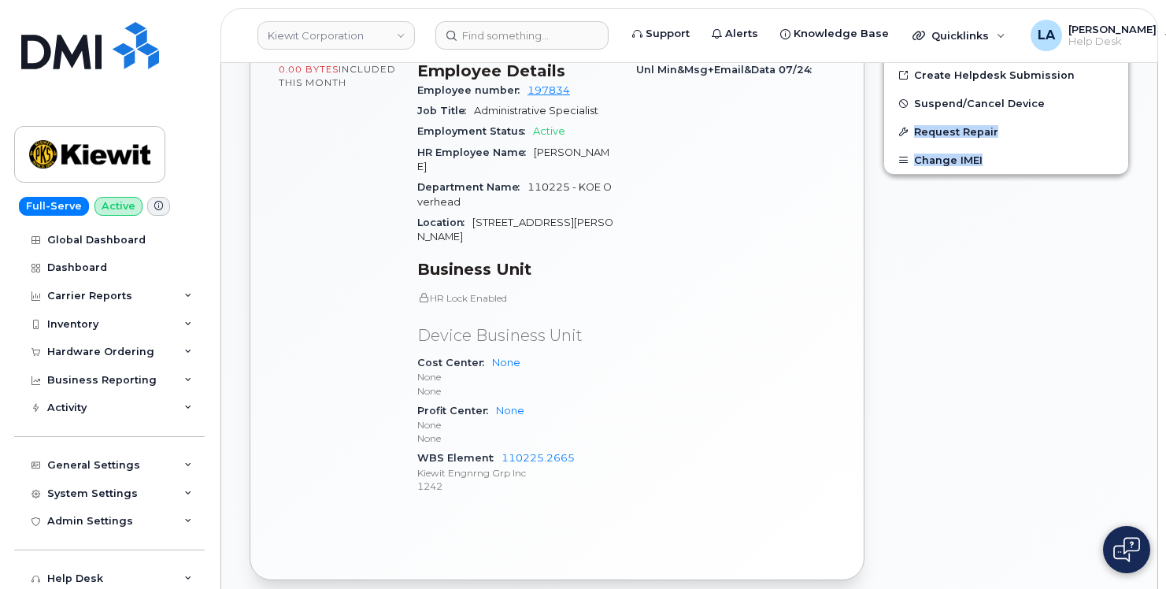
drag, startPoint x: 1166, startPoint y: 160, endPoint x: 1151, endPoint y: 99, distance: 62.3
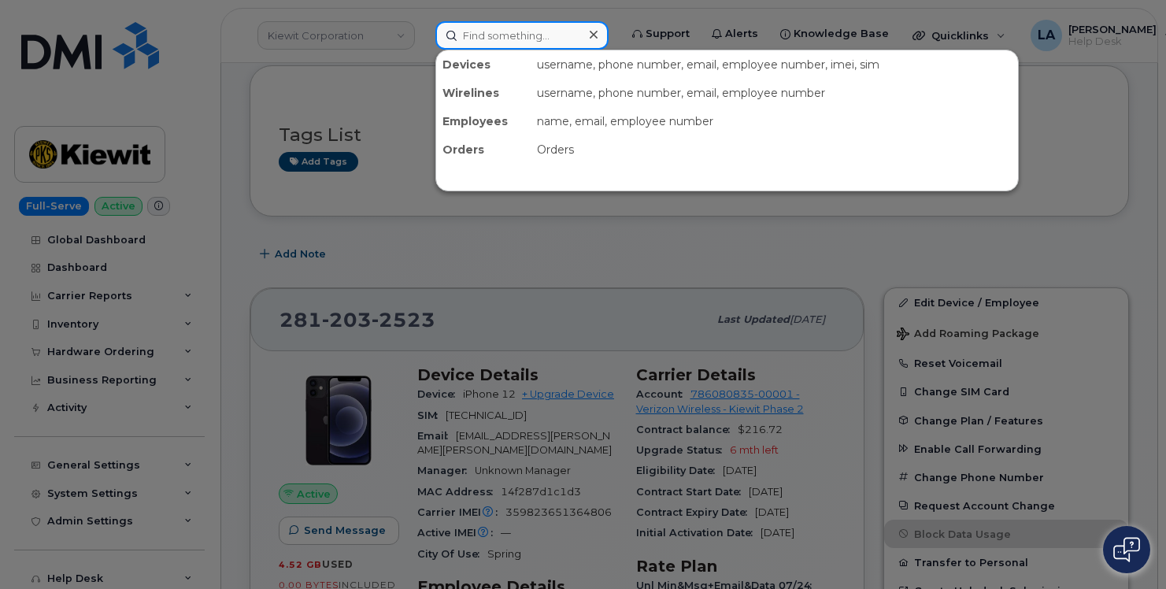
click at [472, 37] on input at bounding box center [521, 35] width 173 height 28
paste input "Sonaleci [PERSON_NAME]"
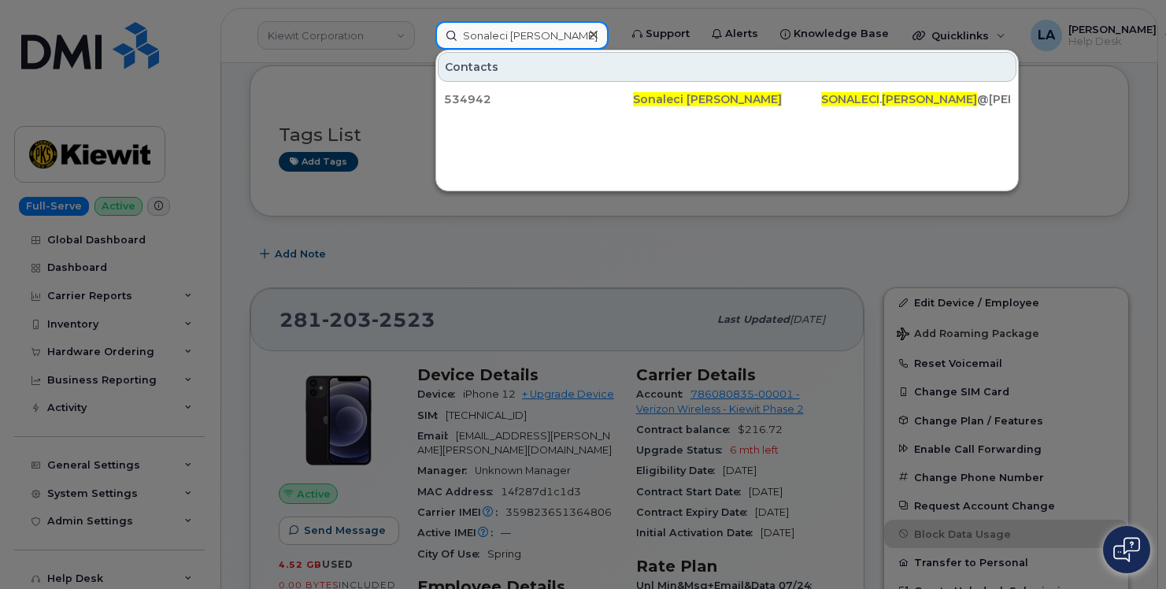
type input "Sonaleci [PERSON_NAME]"
click at [495, 114] on div "534942 Sonaleci Lizarraga SONALECI . LIZARRAGA @KIEWIT.COM" at bounding box center [727, 99] width 582 height 32
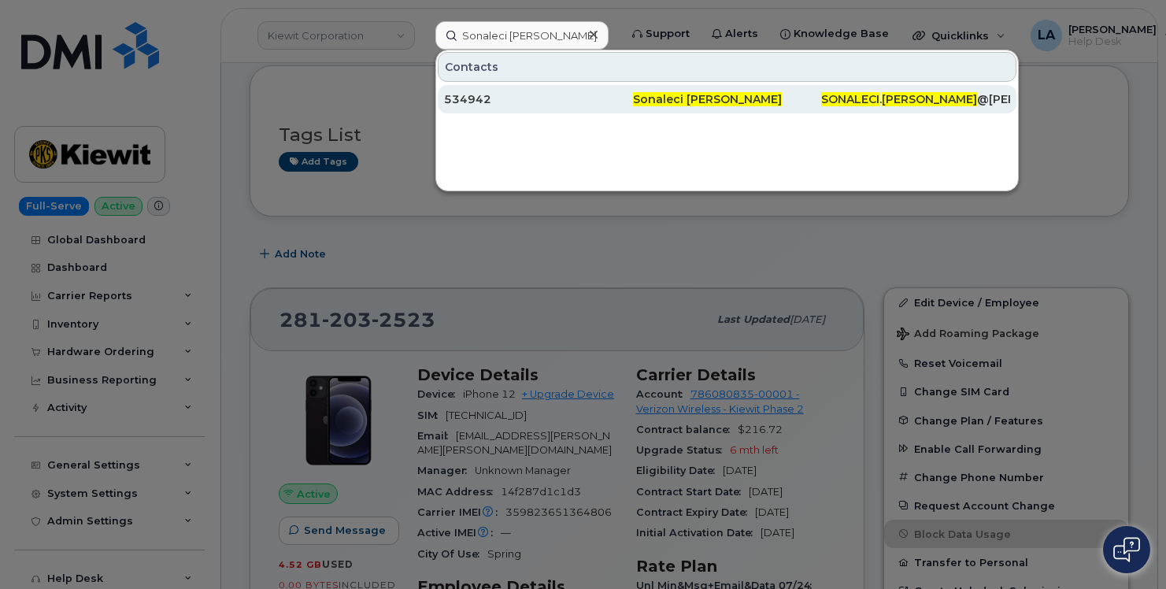
click at [474, 99] on div "534942" at bounding box center [538, 99] width 189 height 16
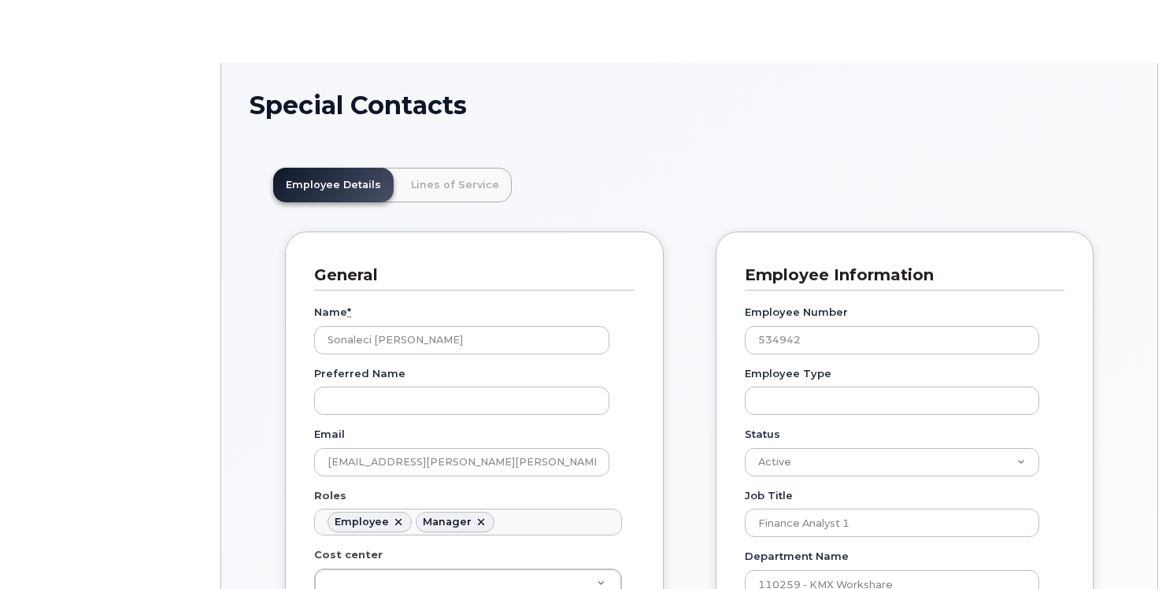
scroll to position [46, 0]
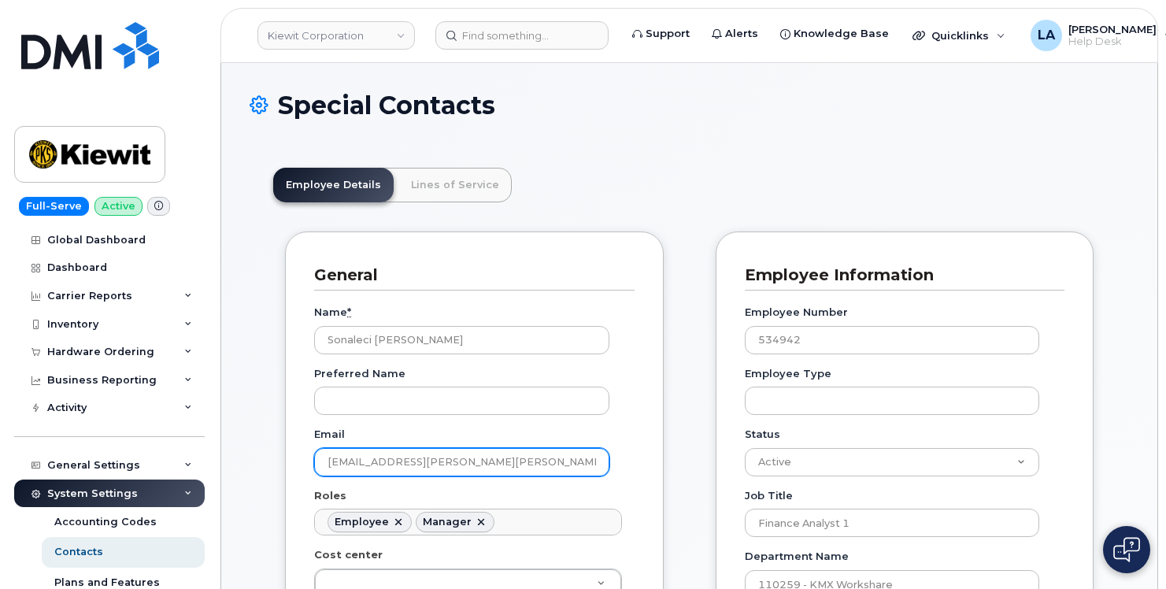
drag, startPoint x: 543, startPoint y: 468, endPoint x: 274, endPoint y: 464, distance: 269.4
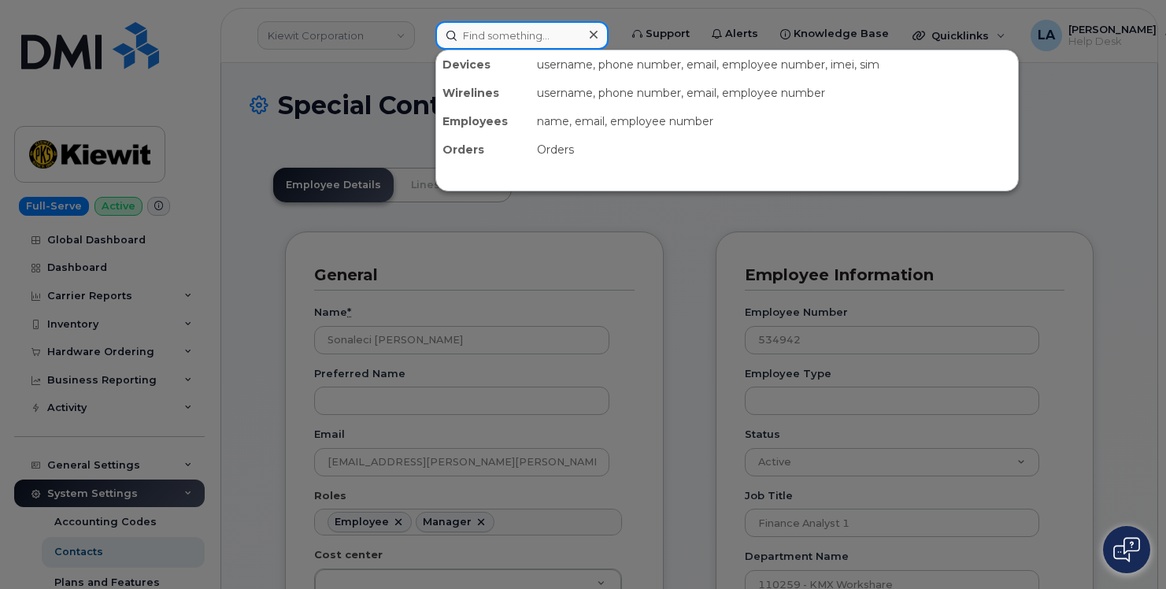
click at [508, 35] on input at bounding box center [521, 35] width 173 height 28
paste input "[PHONE_NUMBER]"
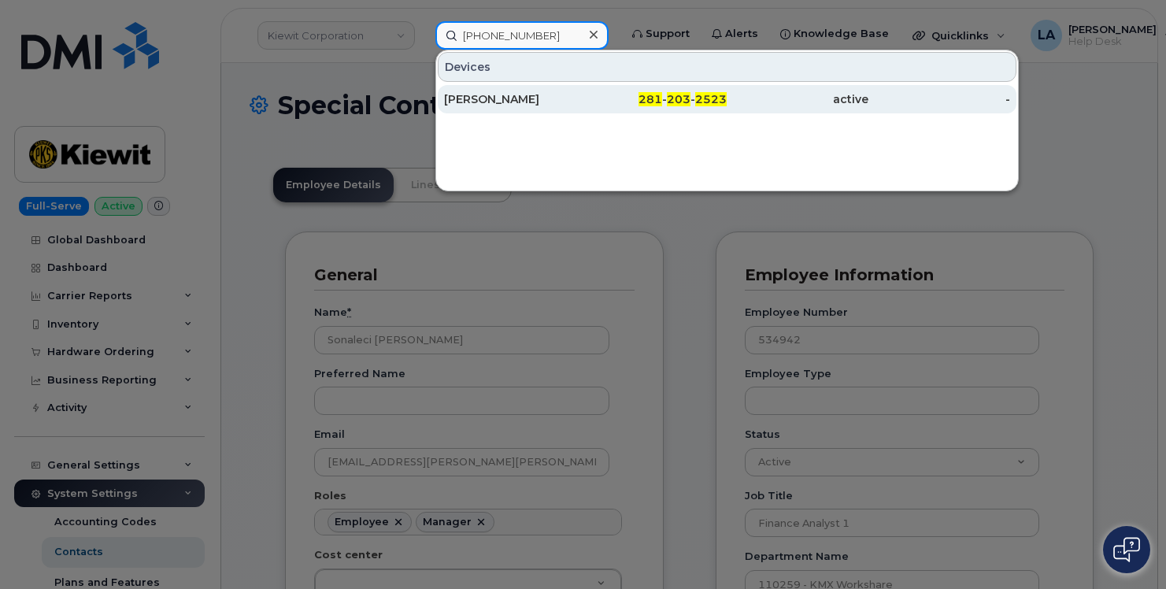
type input "[PHONE_NUMBER]"
click at [533, 101] on div "[PERSON_NAME]" at bounding box center [515, 99] width 142 height 16
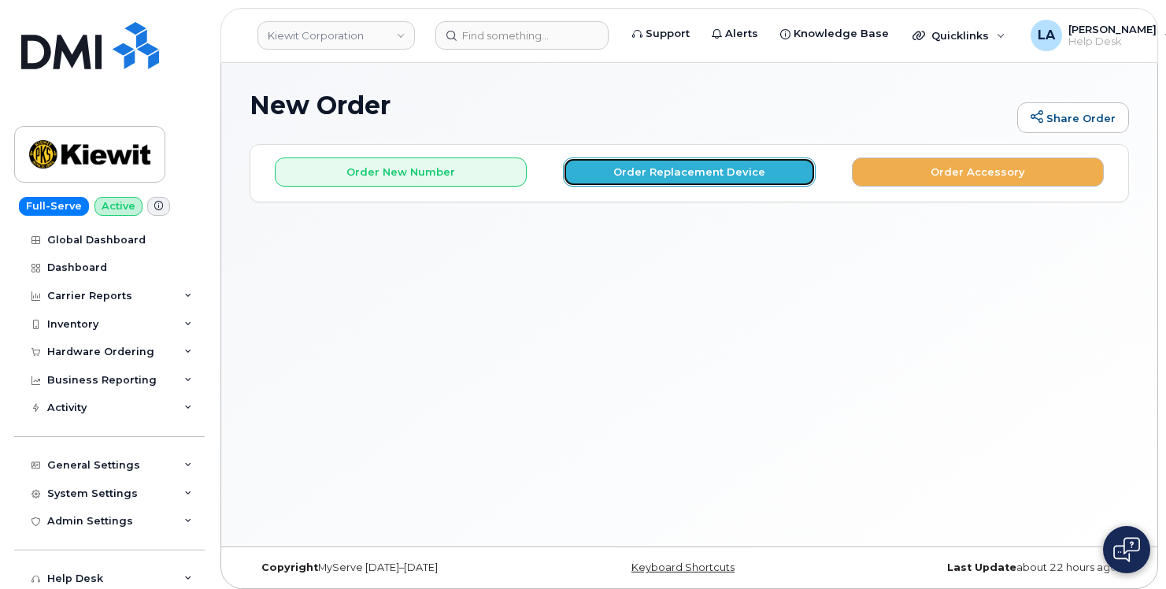
click at [640, 180] on button "Order Replacement Device" at bounding box center [689, 172] width 252 height 29
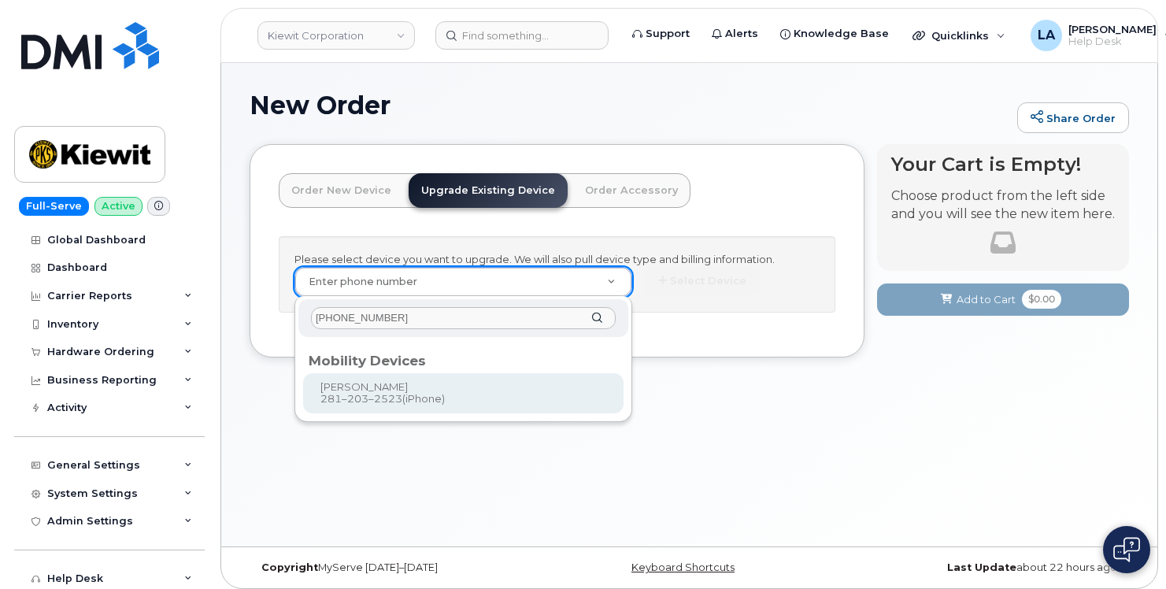
type input "[PHONE_NUMBER]"
type input "1165862"
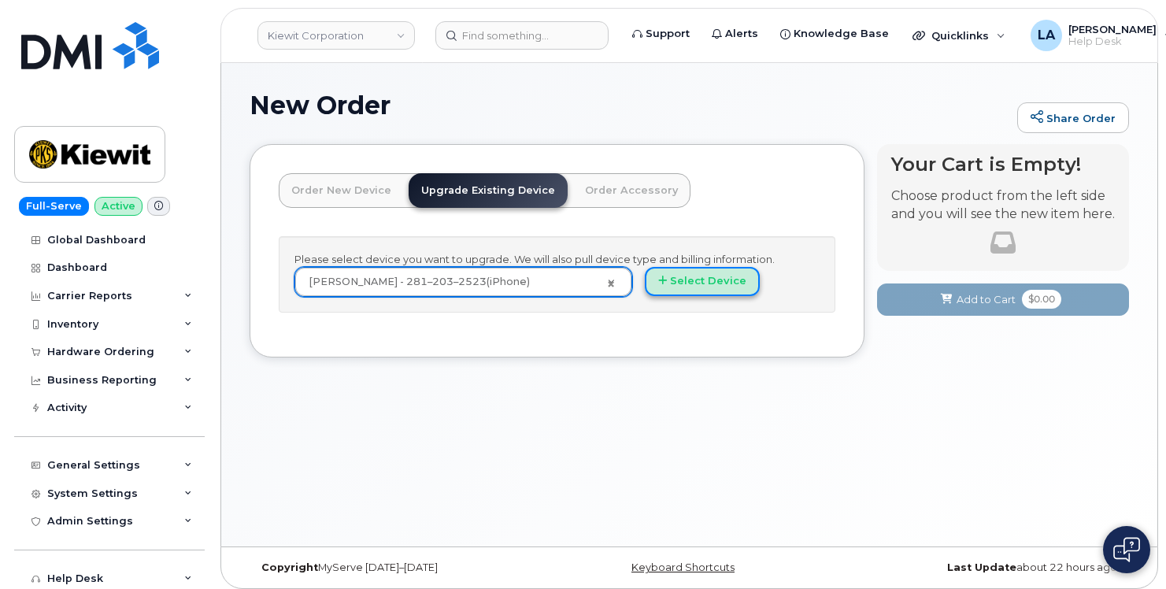
click at [711, 273] on button "Select Device" at bounding box center [702, 281] width 115 height 29
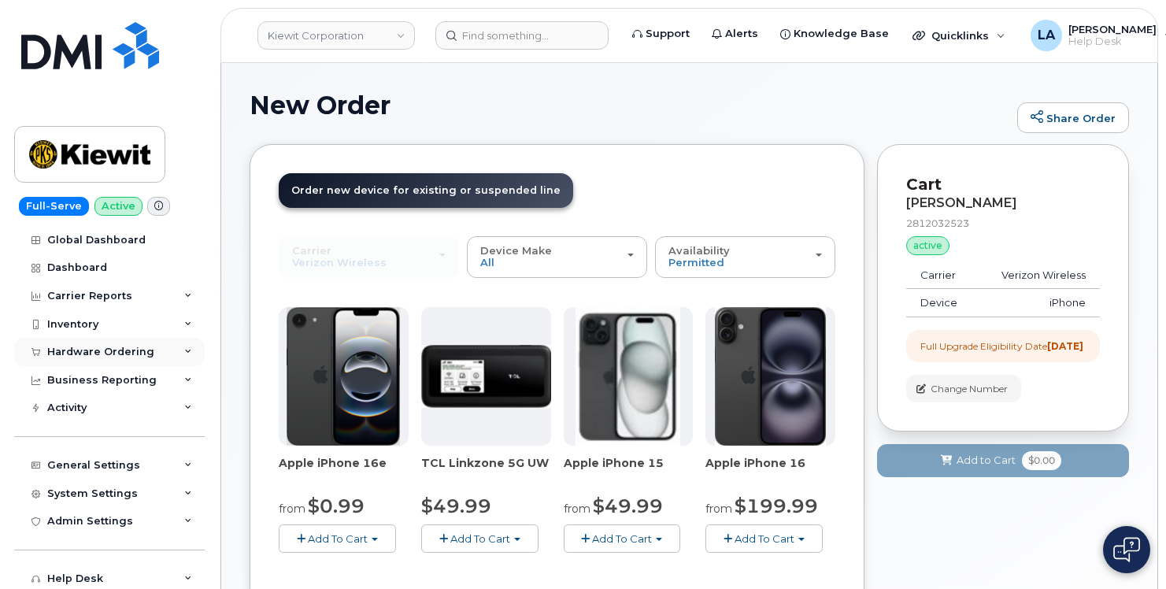
click at [179, 348] on div "Hardware Ordering" at bounding box center [109, 352] width 191 height 28
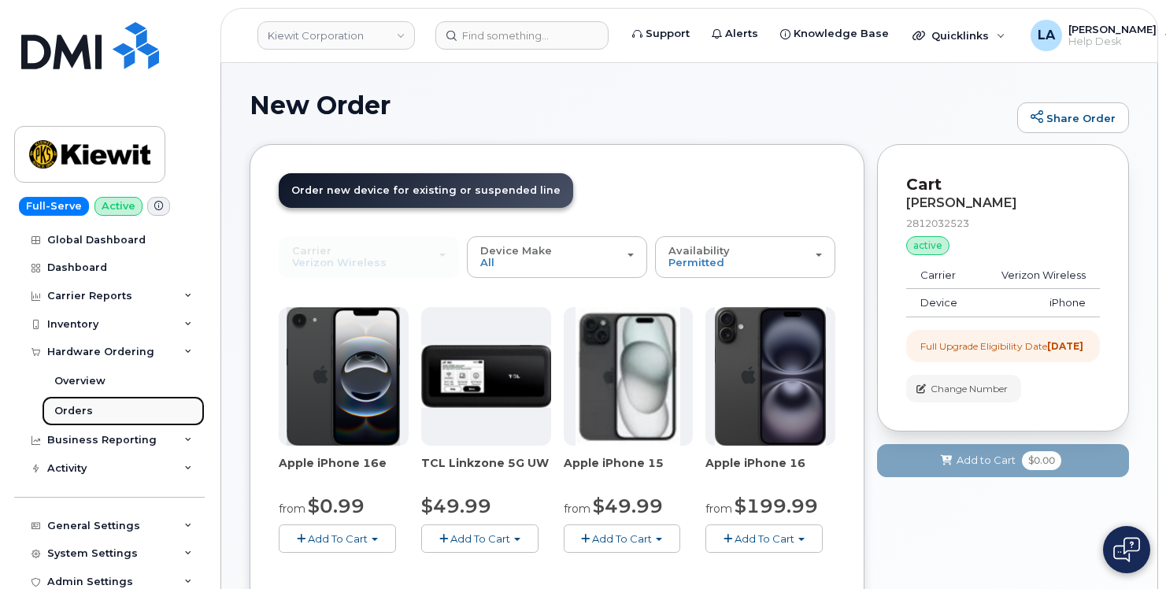
click at [69, 409] on div "Orders" at bounding box center [73, 411] width 39 height 14
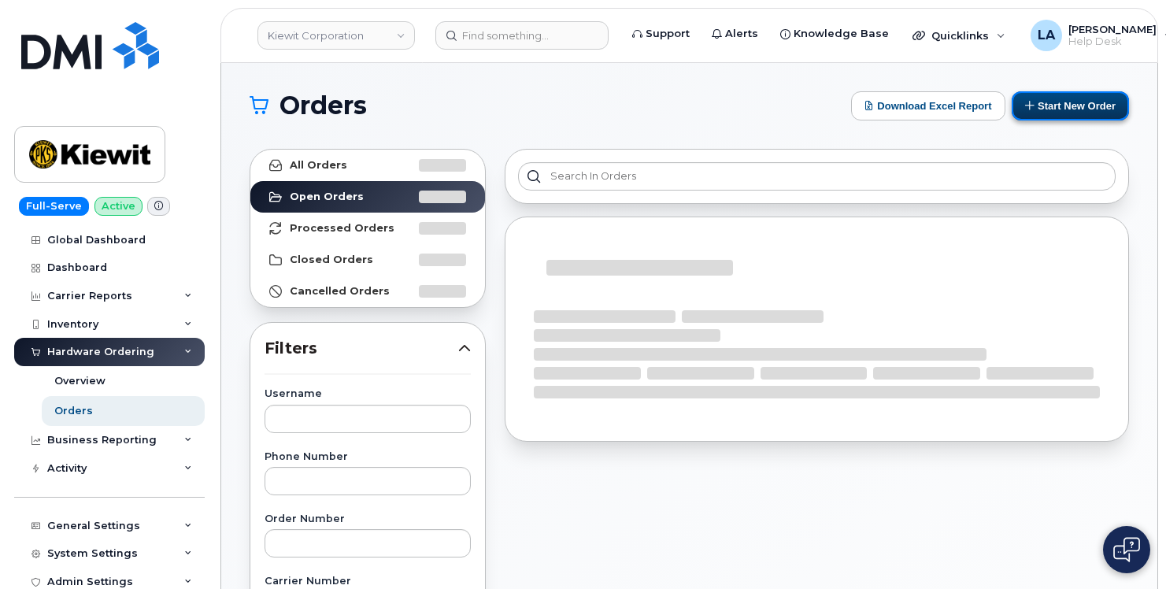
click at [1069, 100] on button "Start New Order" at bounding box center [1070, 105] width 117 height 29
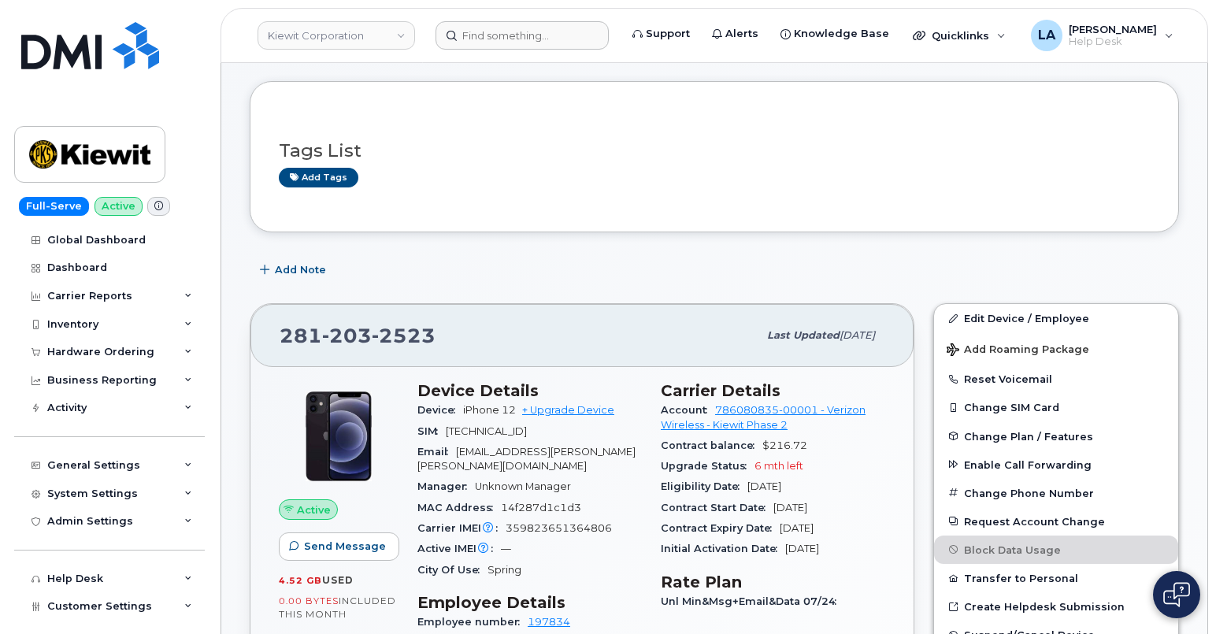
scroll to position [53, 0]
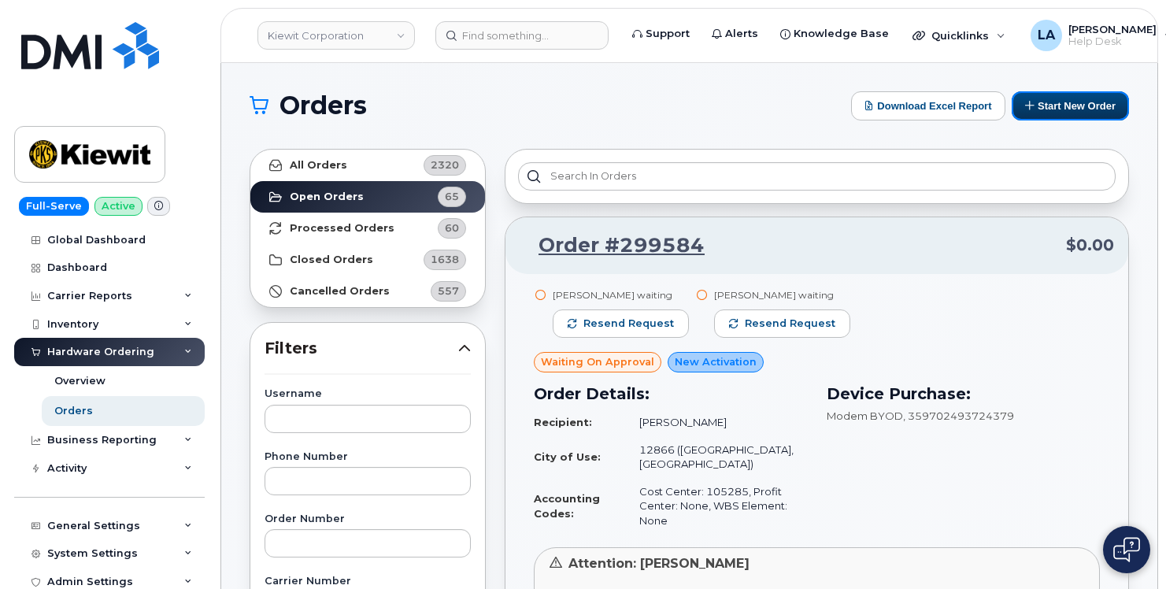
click at [1070, 110] on button "Start New Order" at bounding box center [1070, 105] width 117 height 29
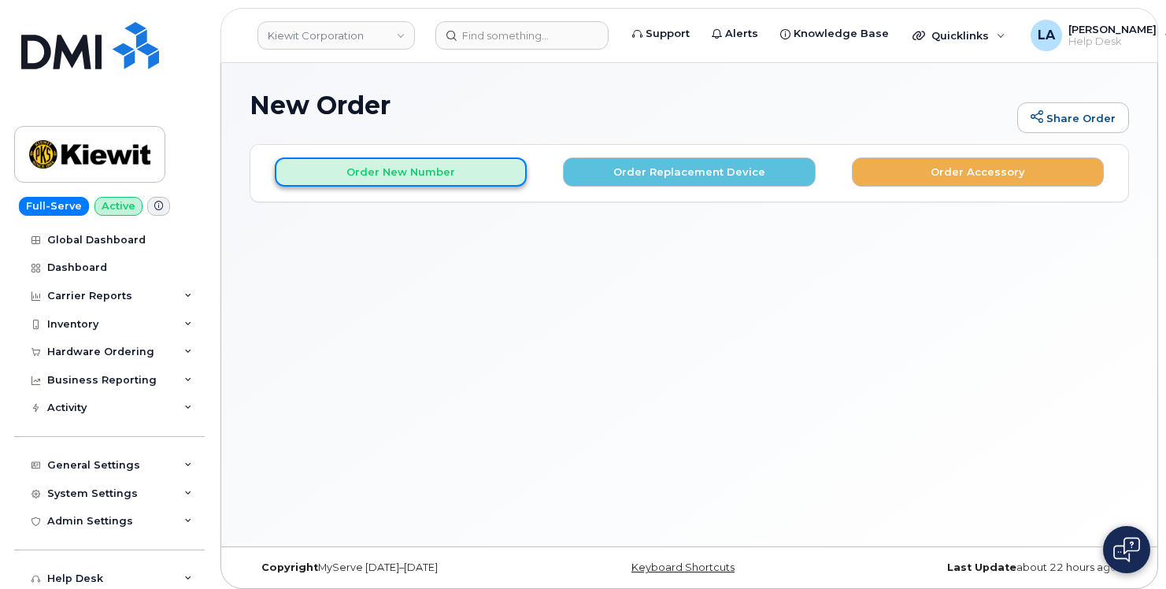
click at [435, 182] on button "Order New Number" at bounding box center [401, 172] width 252 height 29
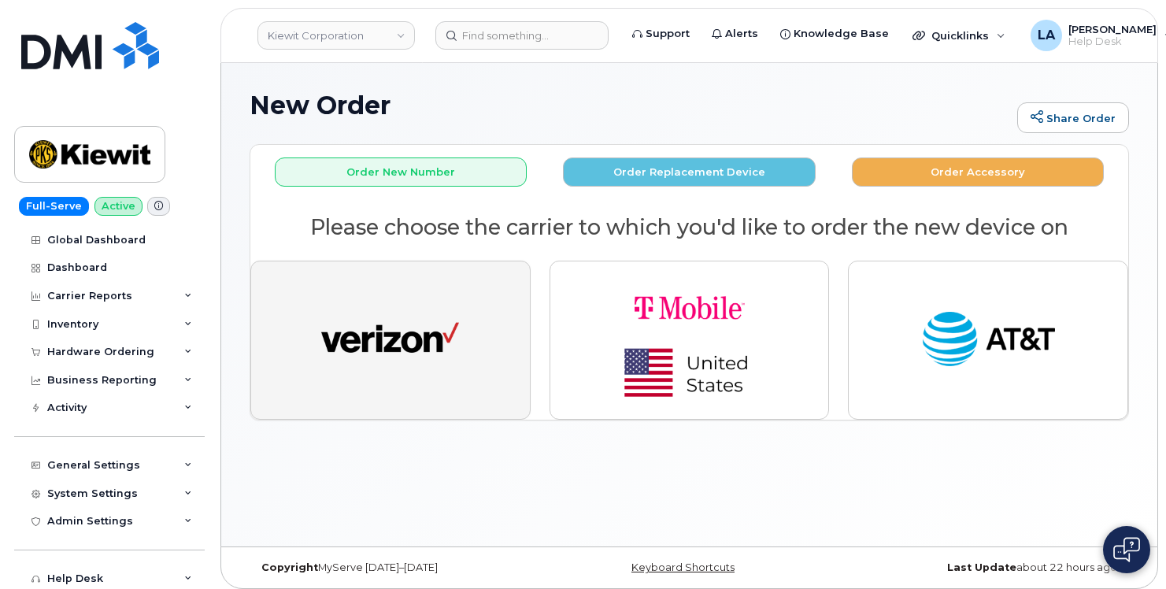
click at [411, 324] on img "button" at bounding box center [390, 340] width 138 height 71
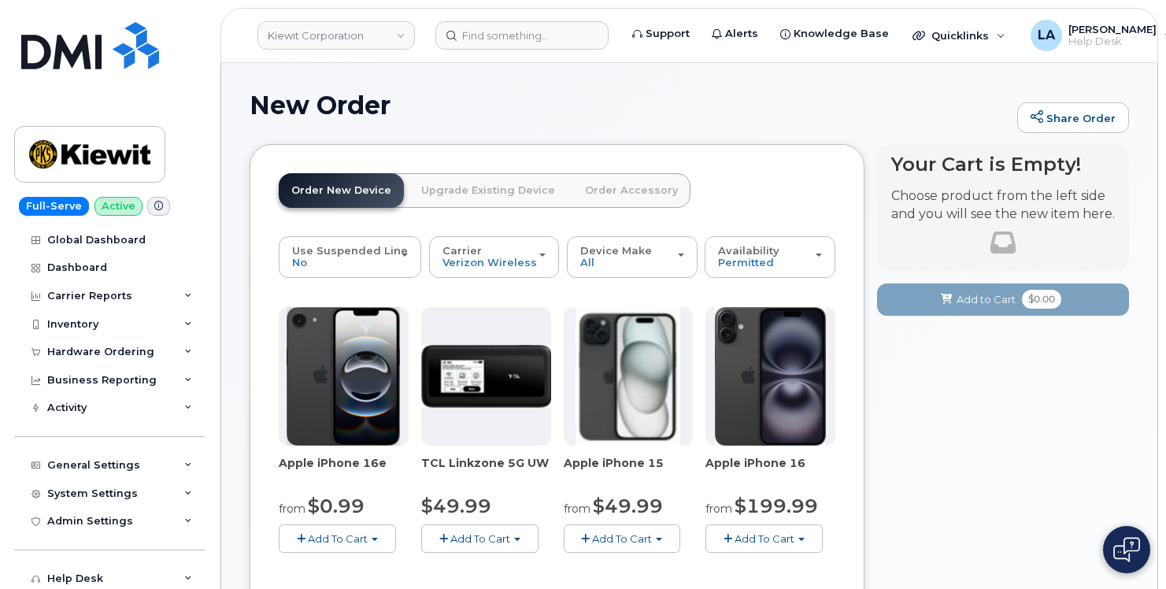
click at [780, 536] on span "Add To Cart" at bounding box center [765, 538] width 60 height 13
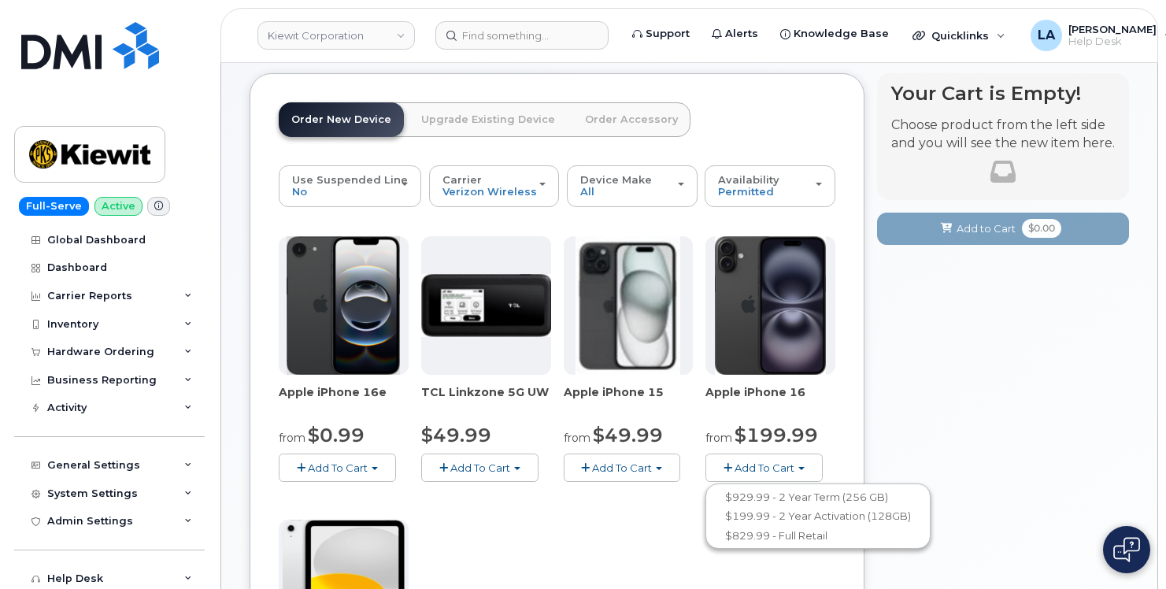
scroll to position [105, 0]
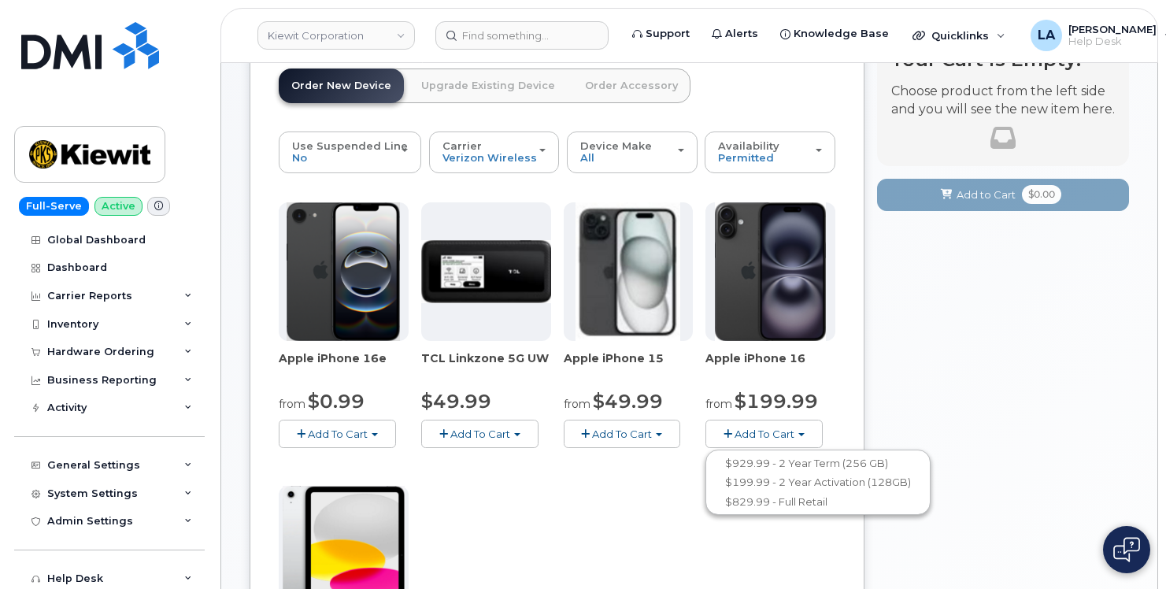
click at [1011, 383] on div "Your Cart is Empty! Choose product from the left side and you will see the new …" at bounding box center [1003, 526] width 252 height 974
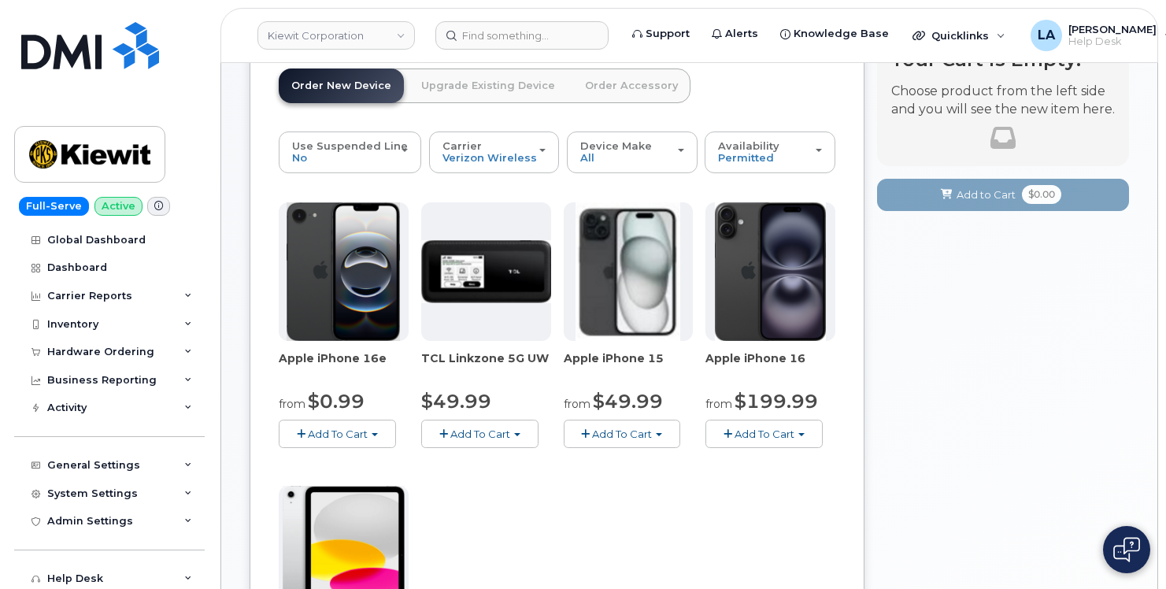
click at [914, 335] on div "Your Cart is Empty! Choose product from the left side and you will see the new …" at bounding box center [1003, 526] width 252 height 974
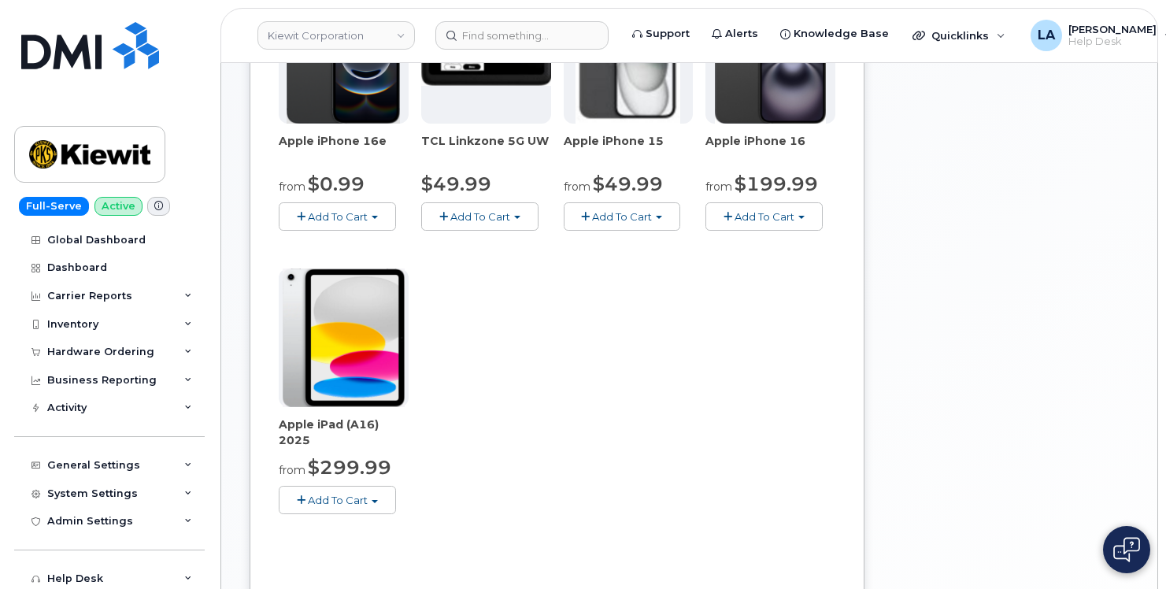
scroll to position [313, 0]
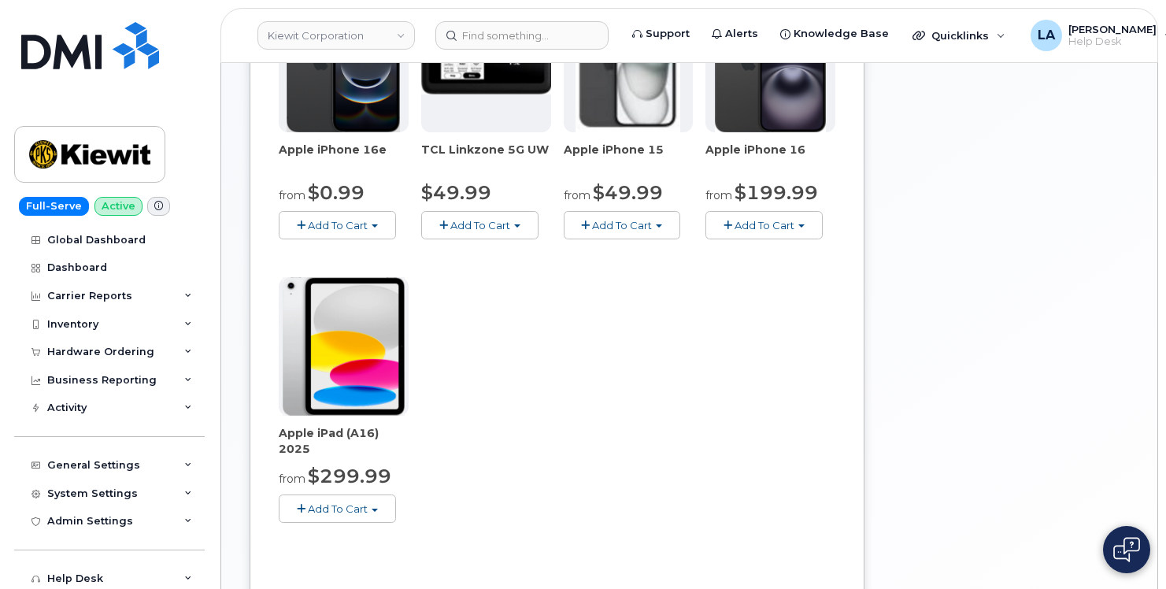
click at [817, 219] on button "Add To Cart" at bounding box center [764, 225] width 117 height 28
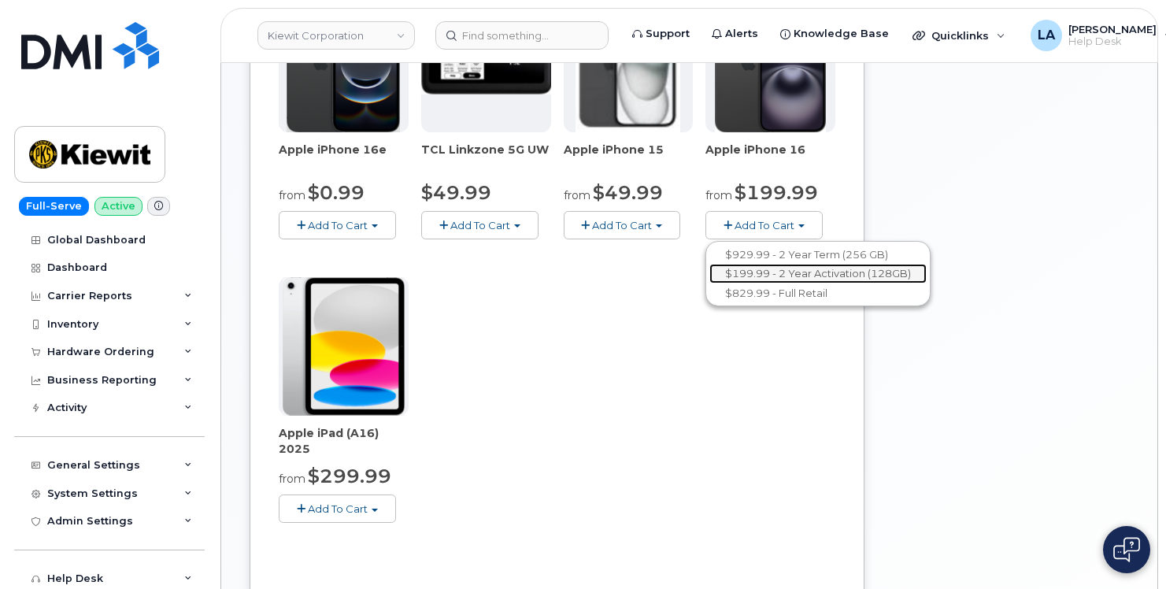
click at [797, 277] on link "$199.99 - 2 Year Activation (128GB)" at bounding box center [818, 274] width 217 height 20
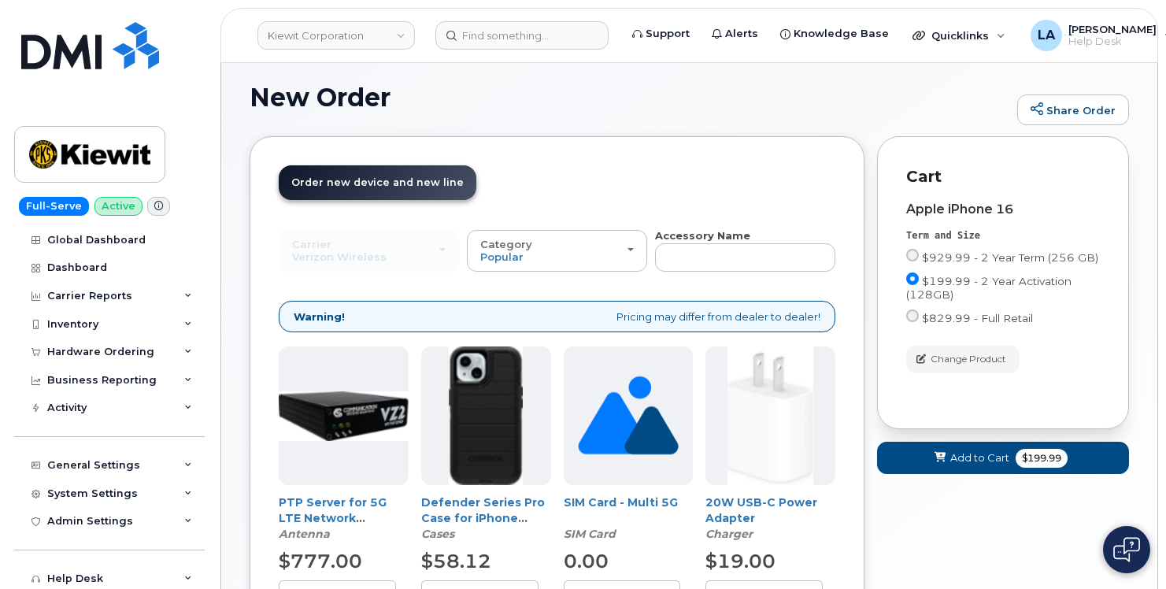
scroll to position [260, 0]
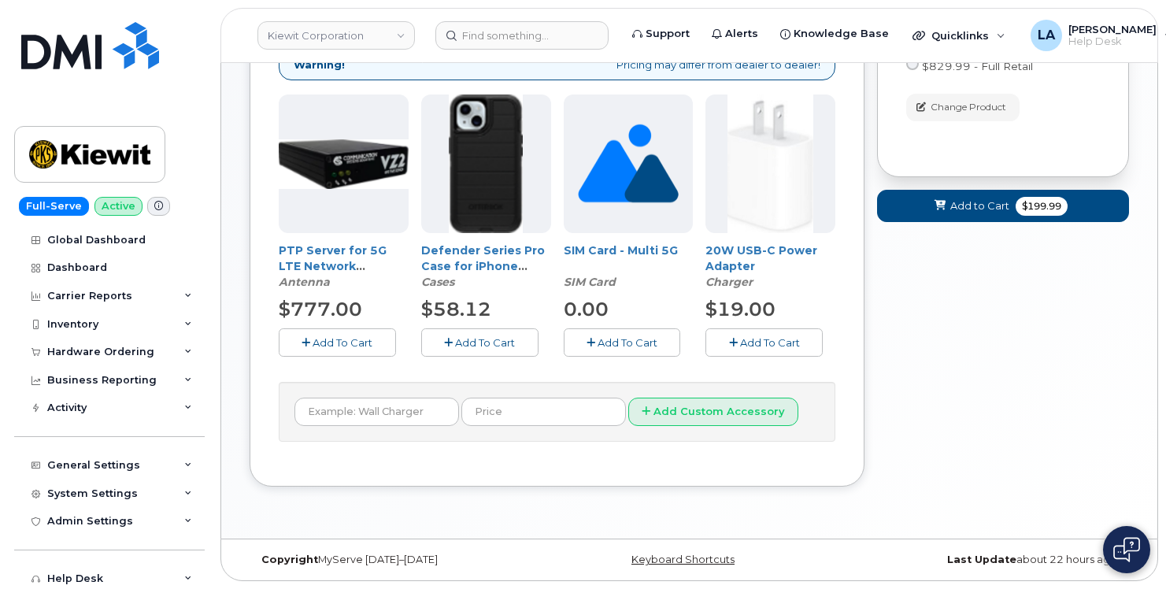
click at [456, 342] on span "Add To Cart" at bounding box center [485, 342] width 60 height 13
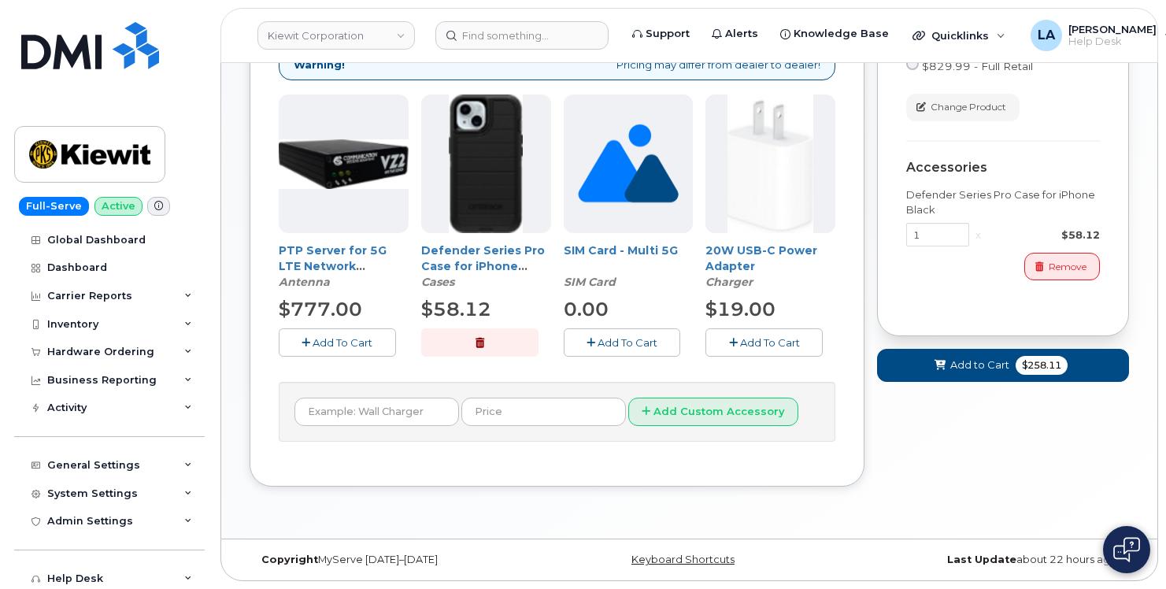
click at [753, 347] on span "Add To Cart" at bounding box center [770, 342] width 60 height 13
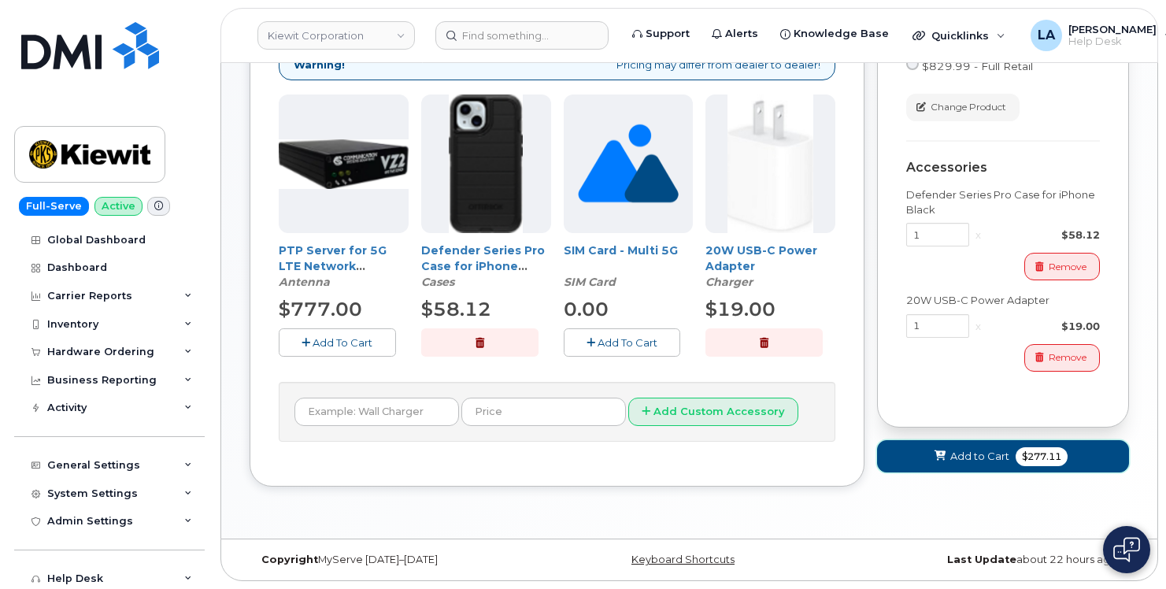
click at [958, 461] on span "Add to Cart" at bounding box center [980, 456] width 59 height 15
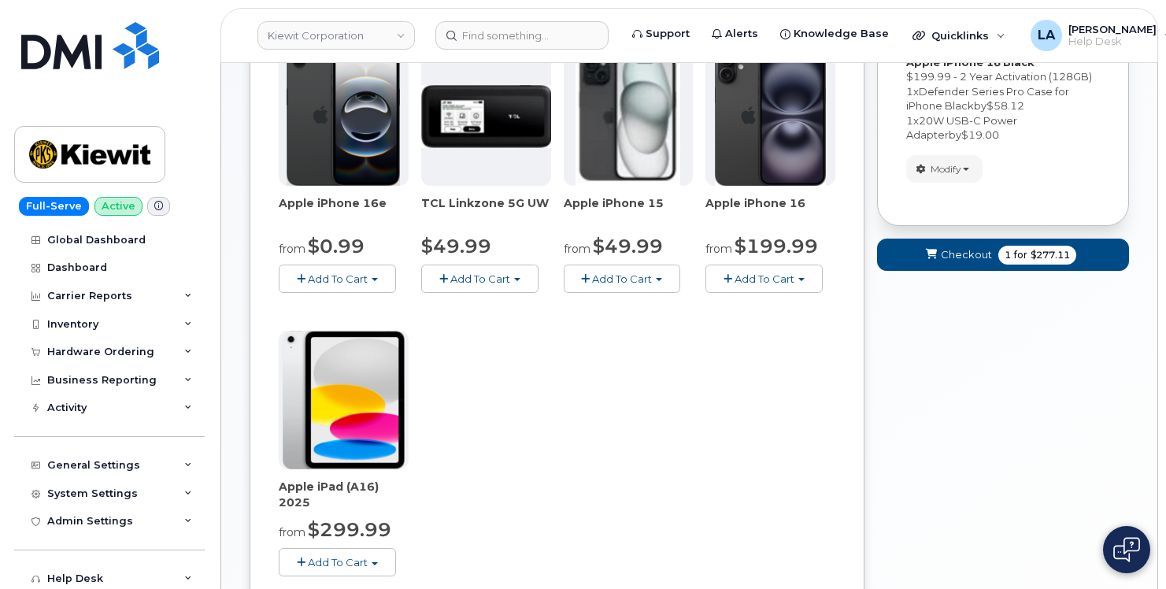
scroll to position [608, 0]
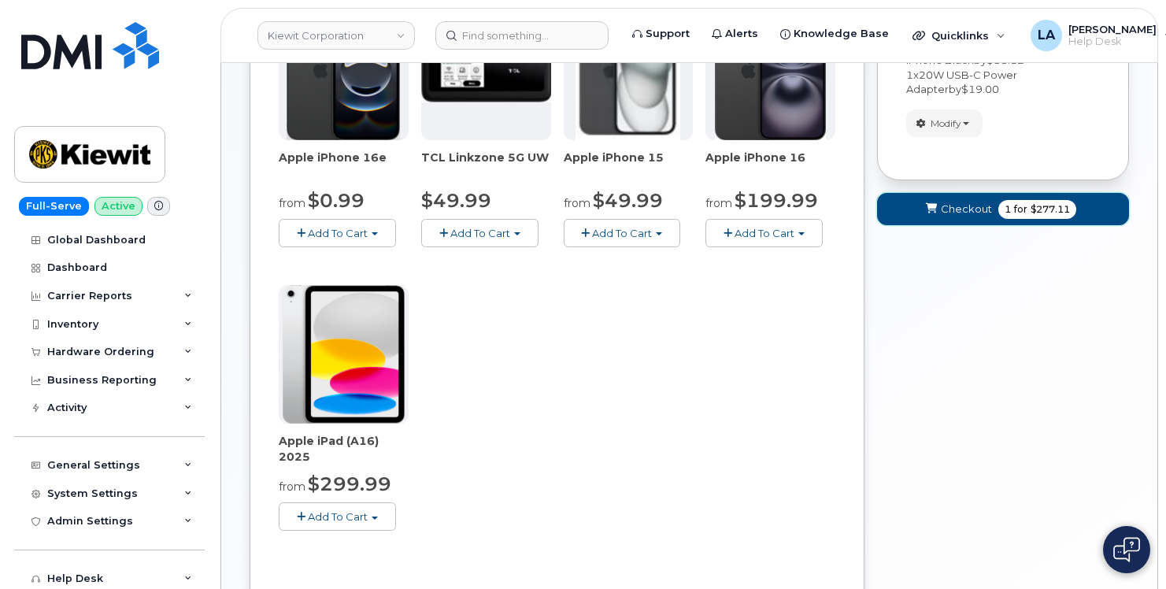
click at [932, 207] on icon "submit" at bounding box center [931, 209] width 11 height 10
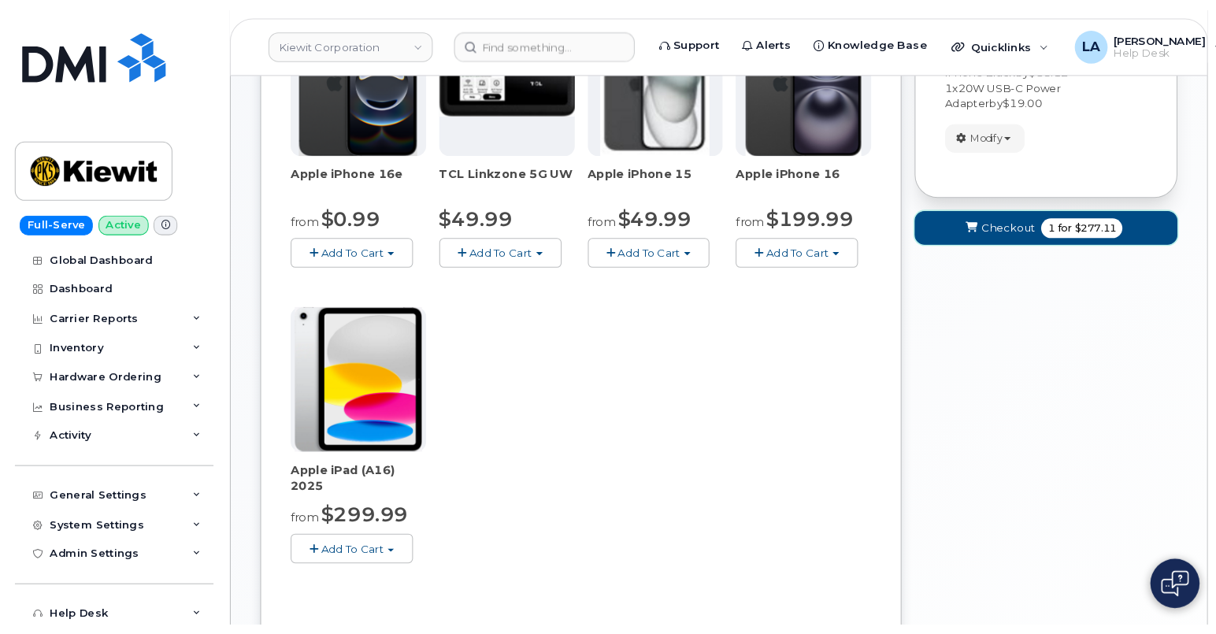
scroll to position [8, 0]
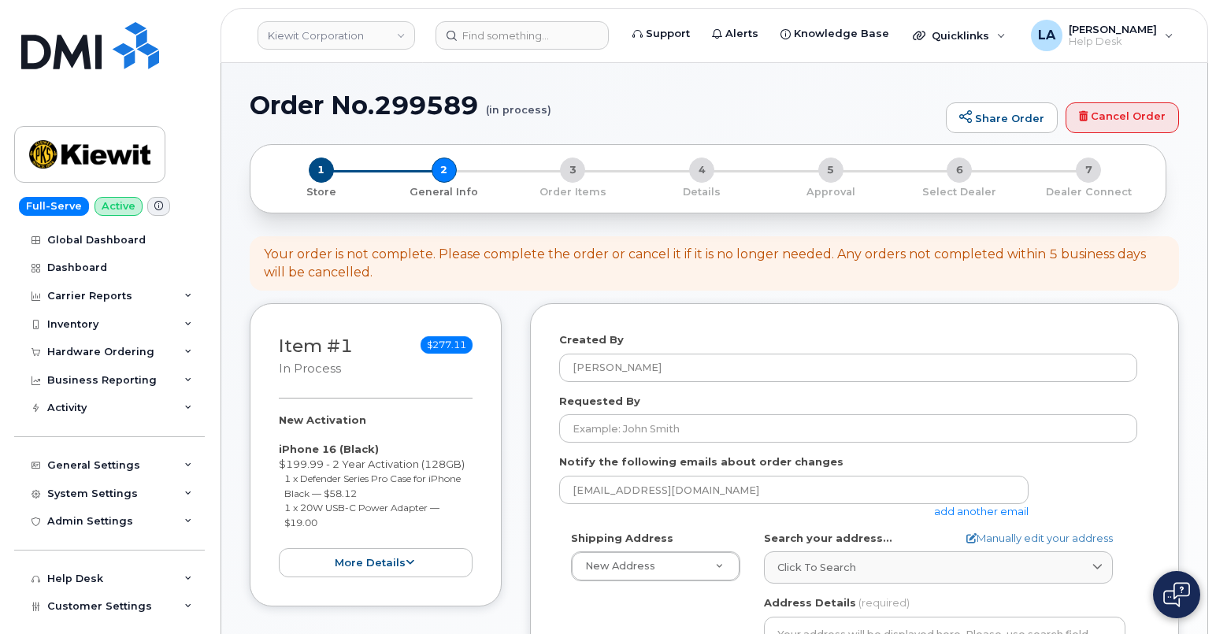
select select
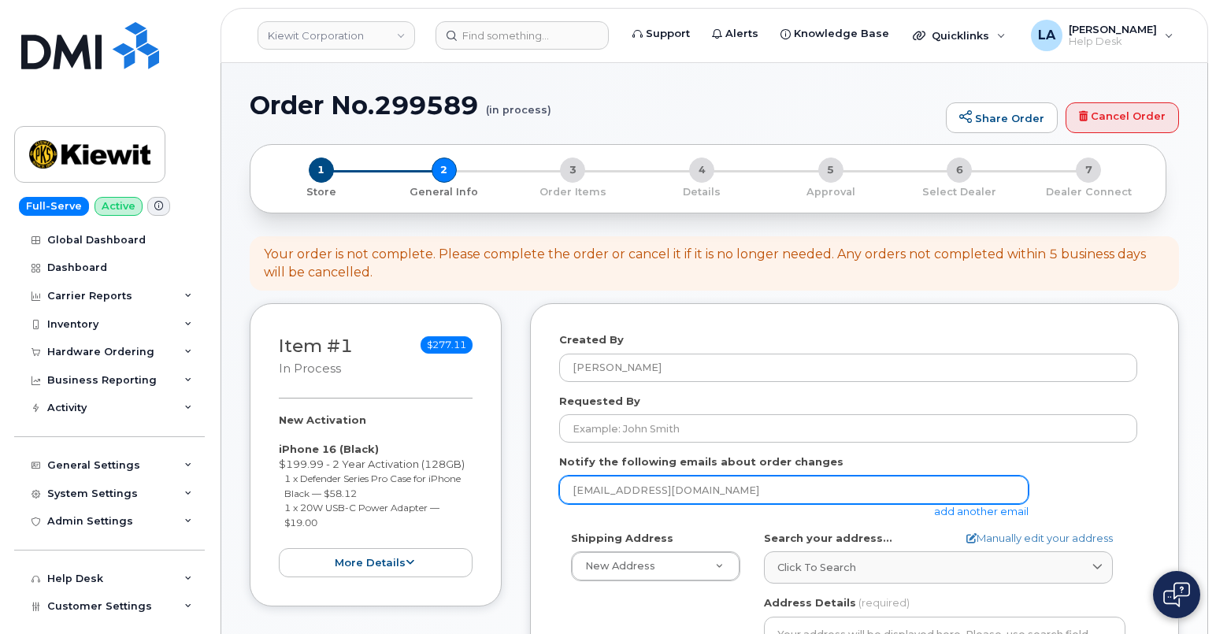
drag, startPoint x: 706, startPoint y: 484, endPoint x: 492, endPoint y: 472, distance: 214.6
click at [495, 472] on div "Item #1 in process $277.11 New Activation iPhone 16 (Black) $199.99 - 2 Year Ac…" at bounding box center [714, 644] width 929 height 682
paste input "[EMAIL_ADDRESS][PERSON_NAME][PERSON_NAME][DOMAIN_NAME]"
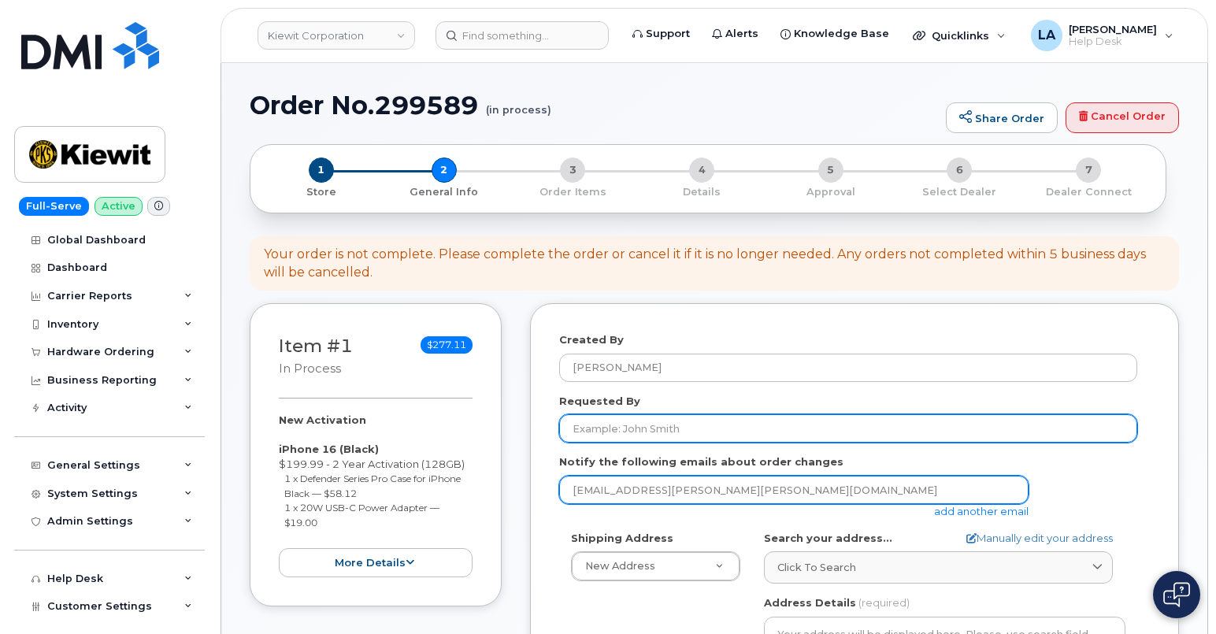
type input "[EMAIL_ADDRESS][PERSON_NAME][PERSON_NAME][DOMAIN_NAME]"
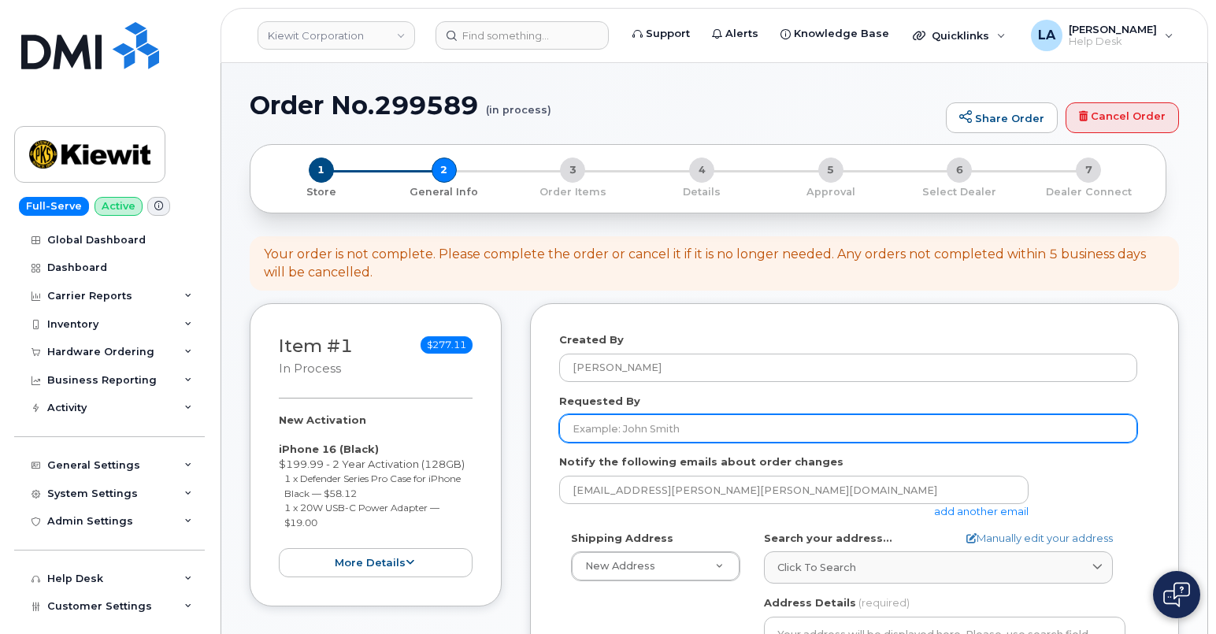
click at [661, 424] on input "Requested By" at bounding box center [848, 428] width 578 height 28
click at [810, 419] on input "Requested By" at bounding box center [848, 428] width 578 height 28
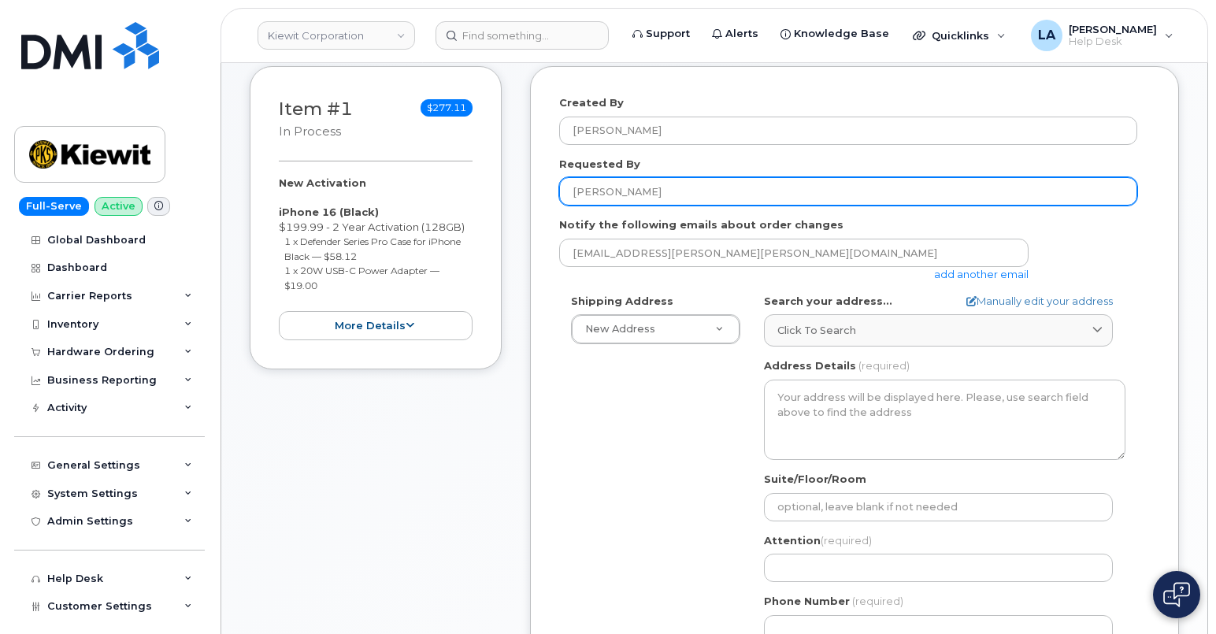
scroll to position [320, 0]
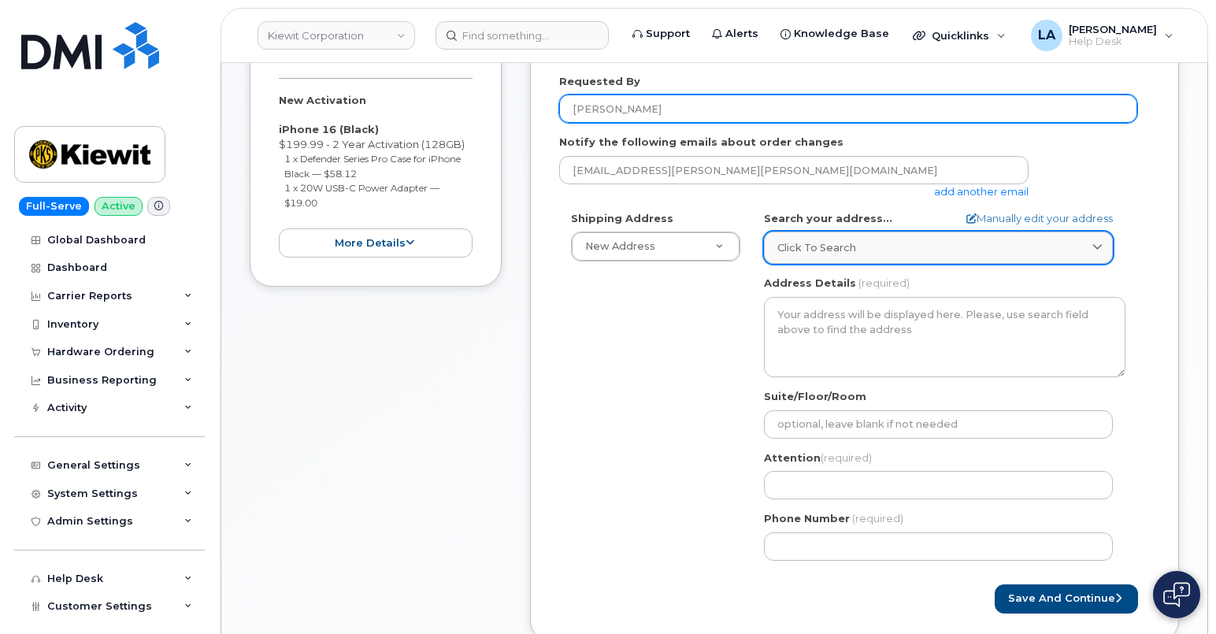
type input "[PERSON_NAME]"
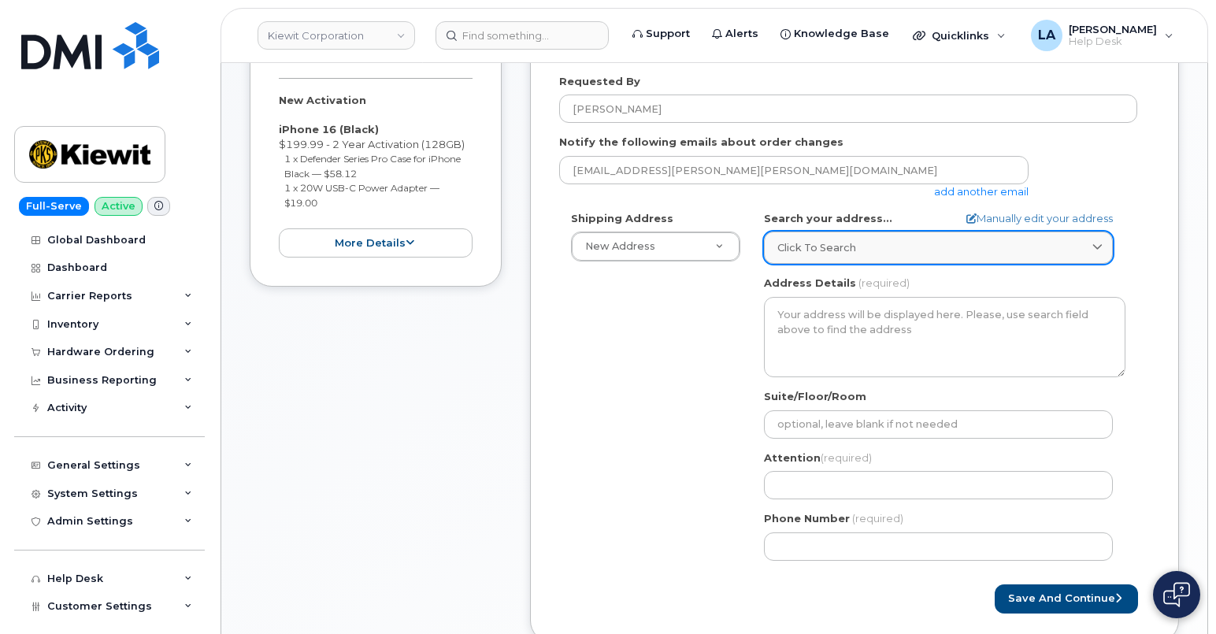
click at [936, 246] on div "Click to search" at bounding box center [938, 247] width 322 height 15
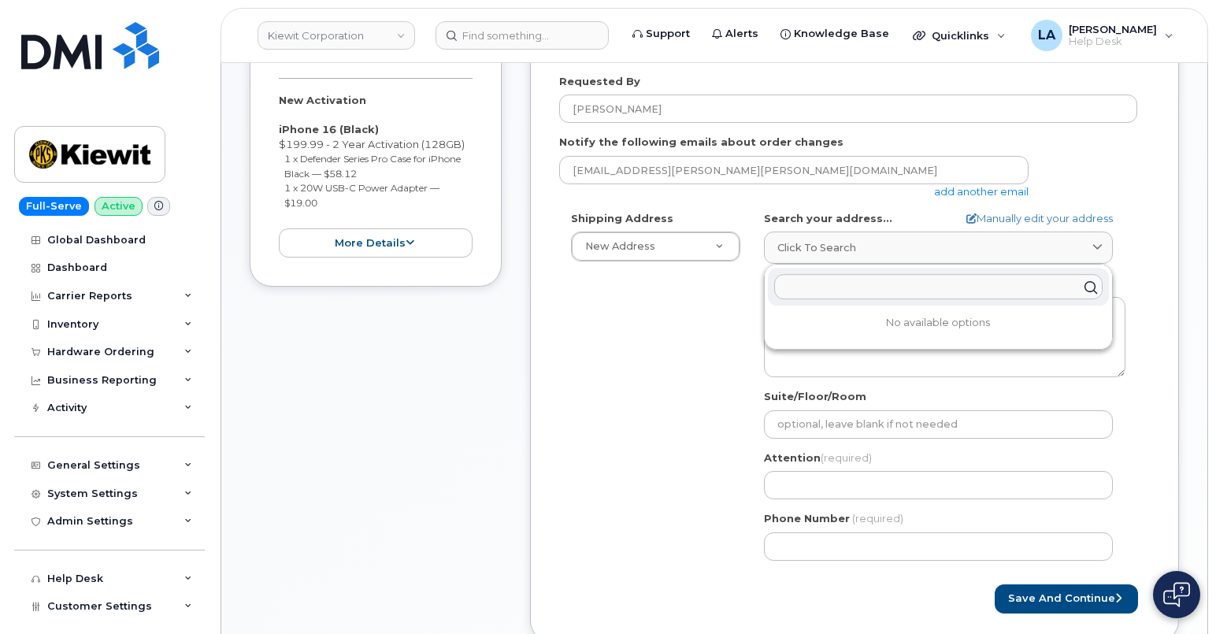
click at [900, 280] on input "text" at bounding box center [938, 286] width 328 height 25
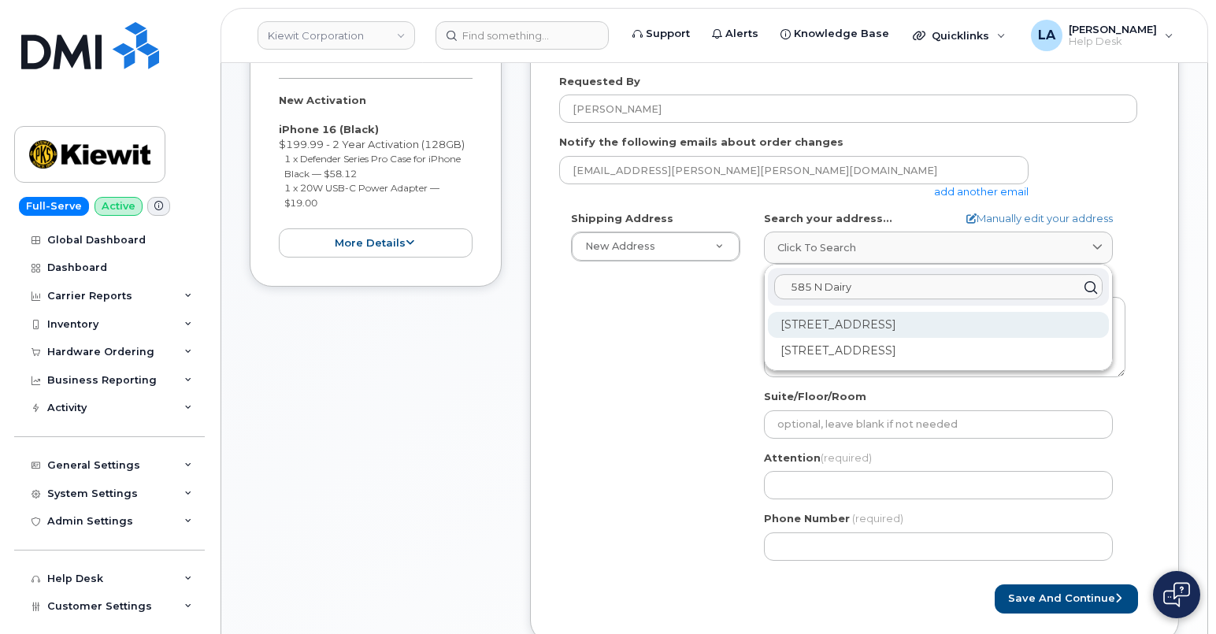
type input "585 N Dairy"
click at [804, 321] on div "585 N Dairy Ashford Rd Houston TX 77079-1103" at bounding box center [938, 325] width 341 height 26
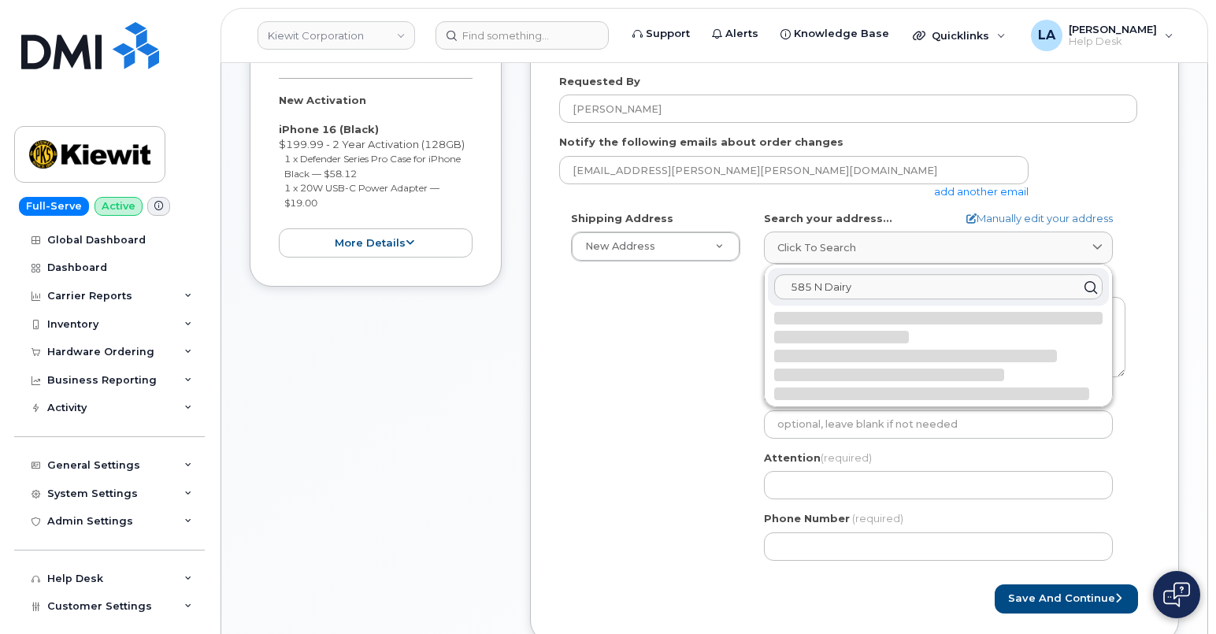
select select
type textarea "585 N Dairy Ashford Rd HOUSTON TX 77079-1103 UNITED STATES"
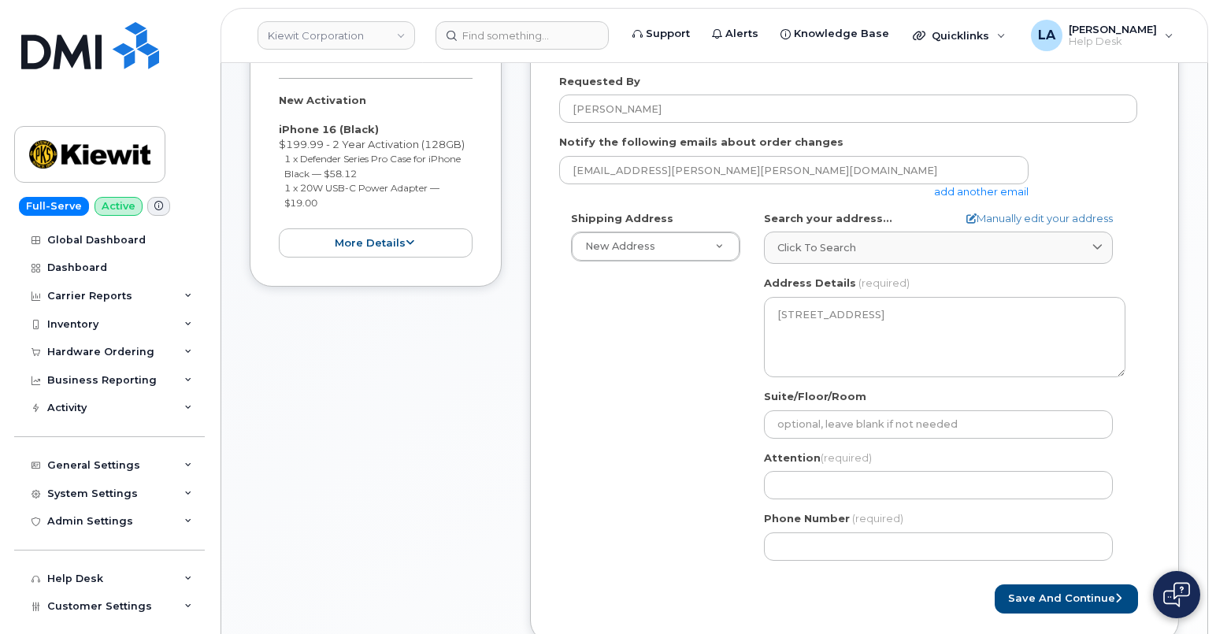
click at [643, 376] on div "Shipping Address New Address New Address 16301 Texas 249 Access Rd 1550 Mike Fa…" at bounding box center [848, 391] width 578 height 361
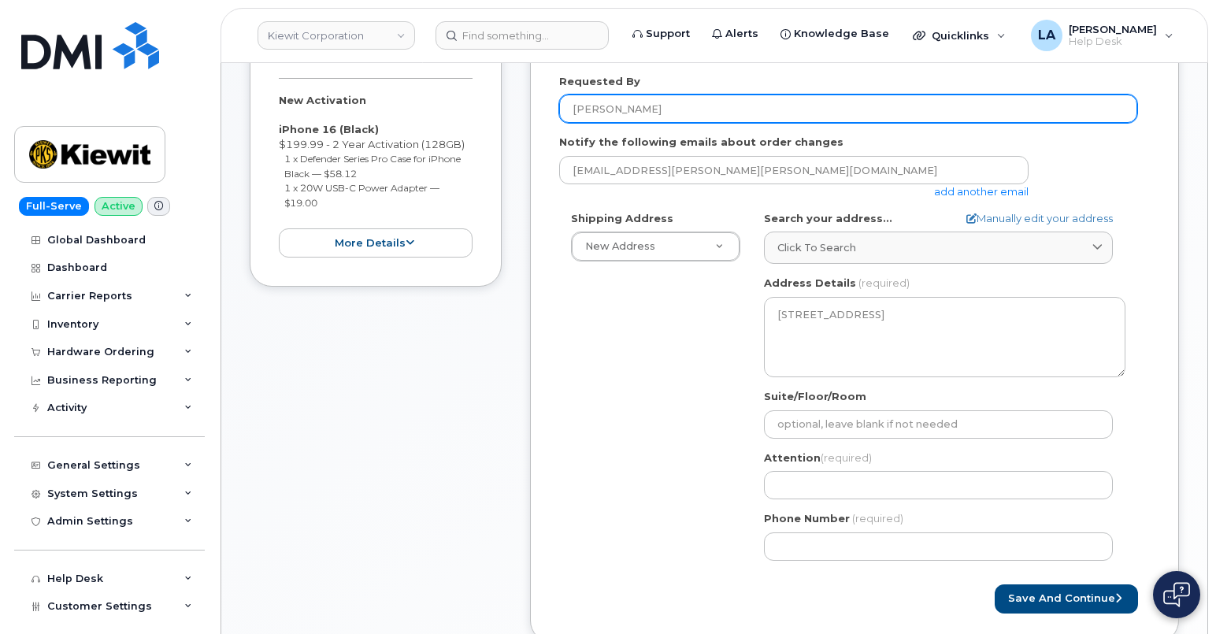
drag, startPoint x: 544, startPoint y: 112, endPoint x: 512, endPoint y: 102, distance: 33.6
click at [497, 112] on div "Item #1 in process $277.11 New Activation iPhone 16 (Black) $199.99 - 2 Year Ac…" at bounding box center [714, 324] width 929 height 682
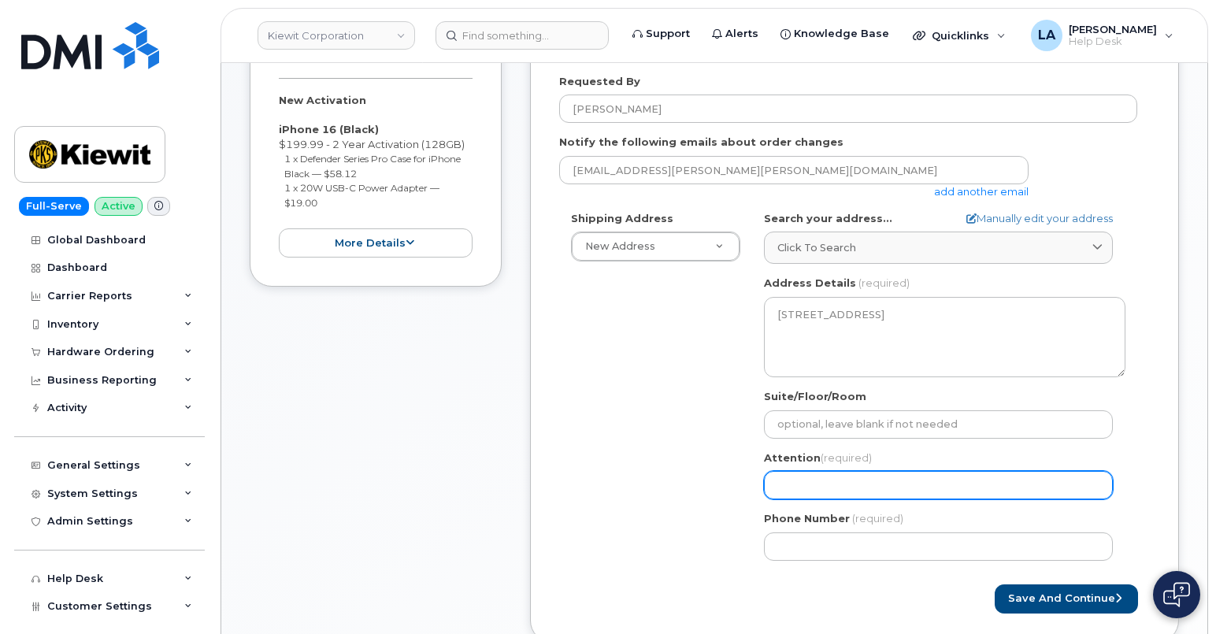
click at [838, 481] on input "Attention (required)" at bounding box center [938, 485] width 349 height 28
paste input "[PERSON_NAME]"
select select
type input "[PERSON_NAME]"
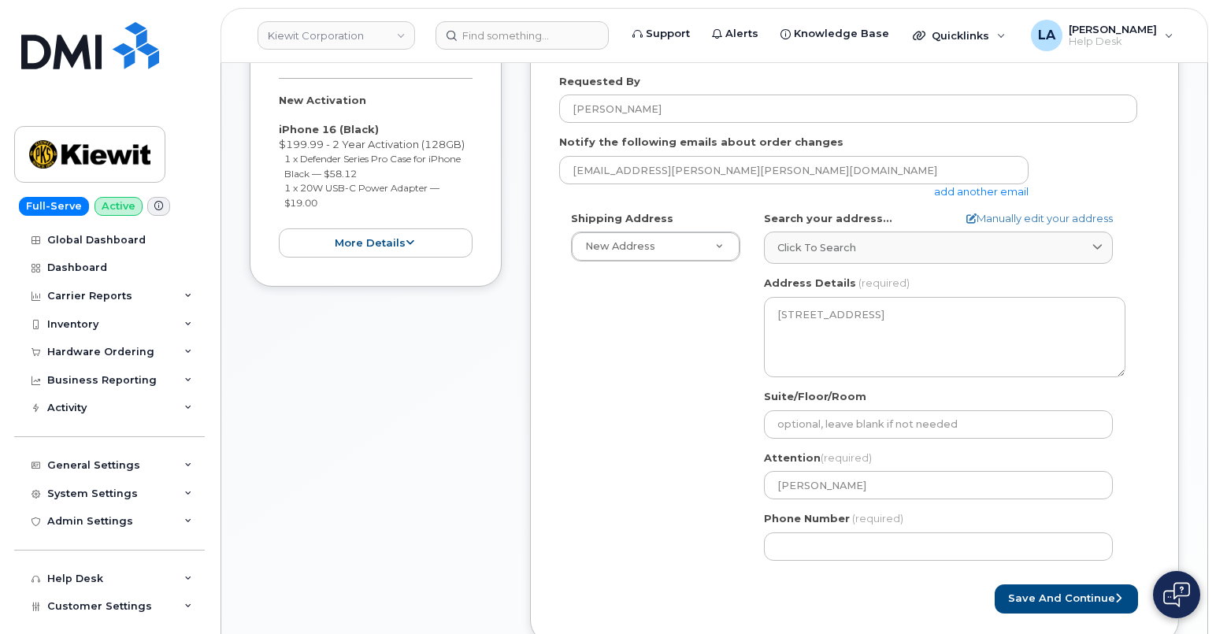
click at [621, 441] on div "Shipping Address New Address New Address 16301 Texas 249 Access Rd 1550 Mike Fa…" at bounding box center [848, 391] width 578 height 361
click at [820, 425] on input "Suite/Floor/Room" at bounding box center [938, 424] width 349 height 28
select select
type input "S"
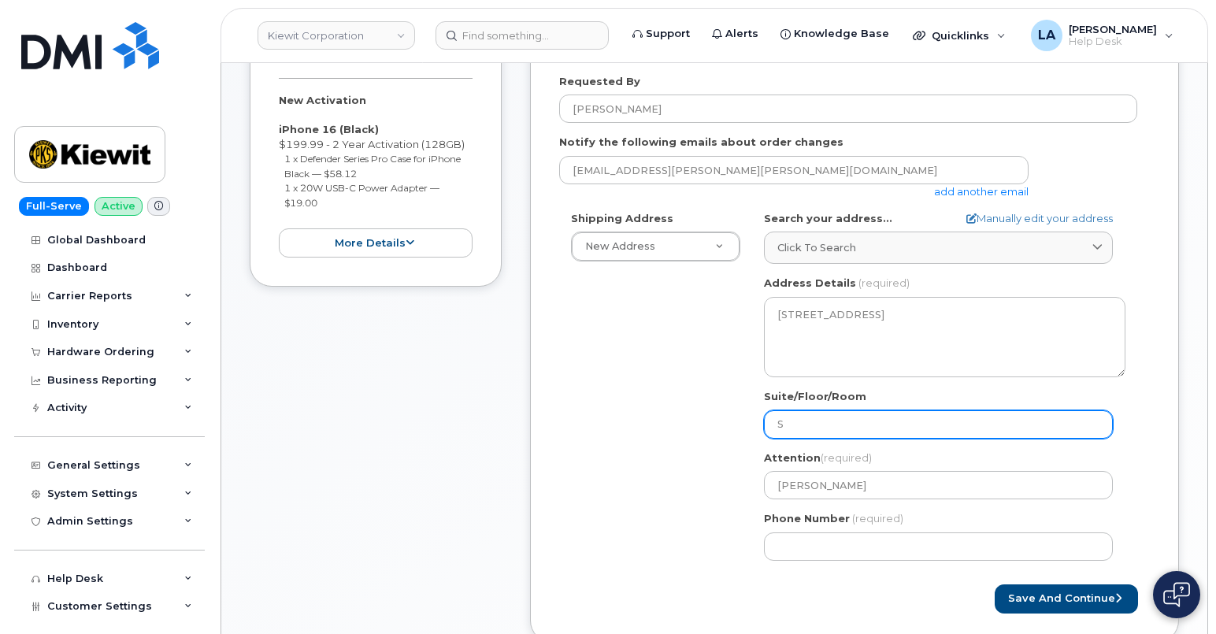
select select
type input "Su"
select select
type input "S"
select select
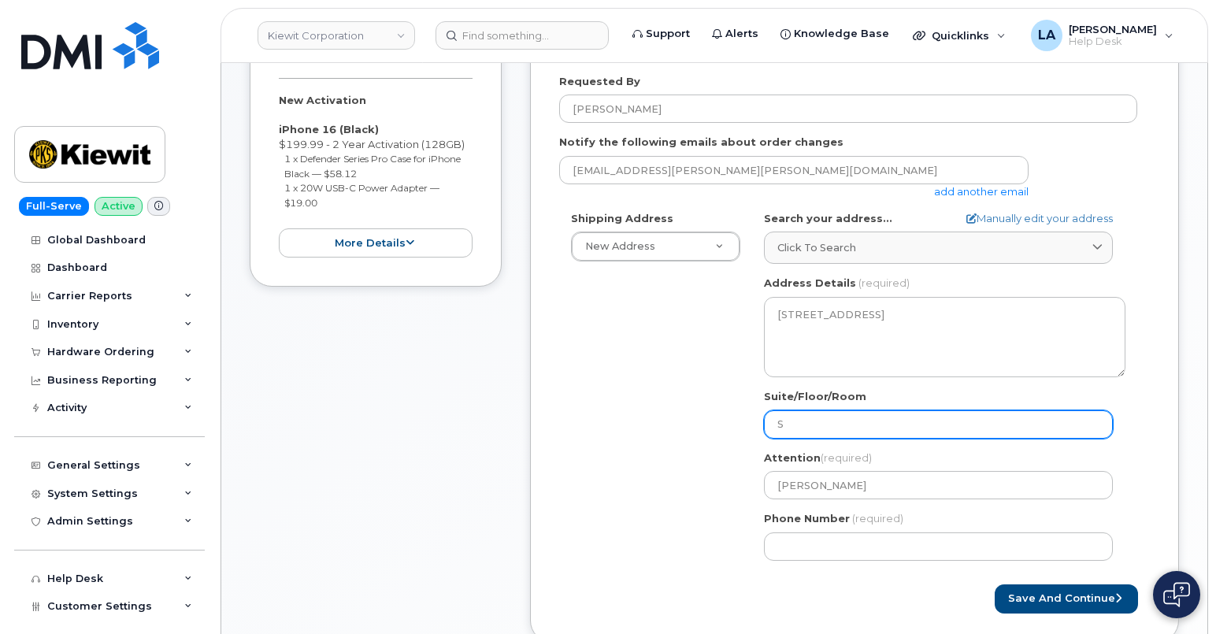
type input "ST"
select select
type input "S"
select select
type input "Su"
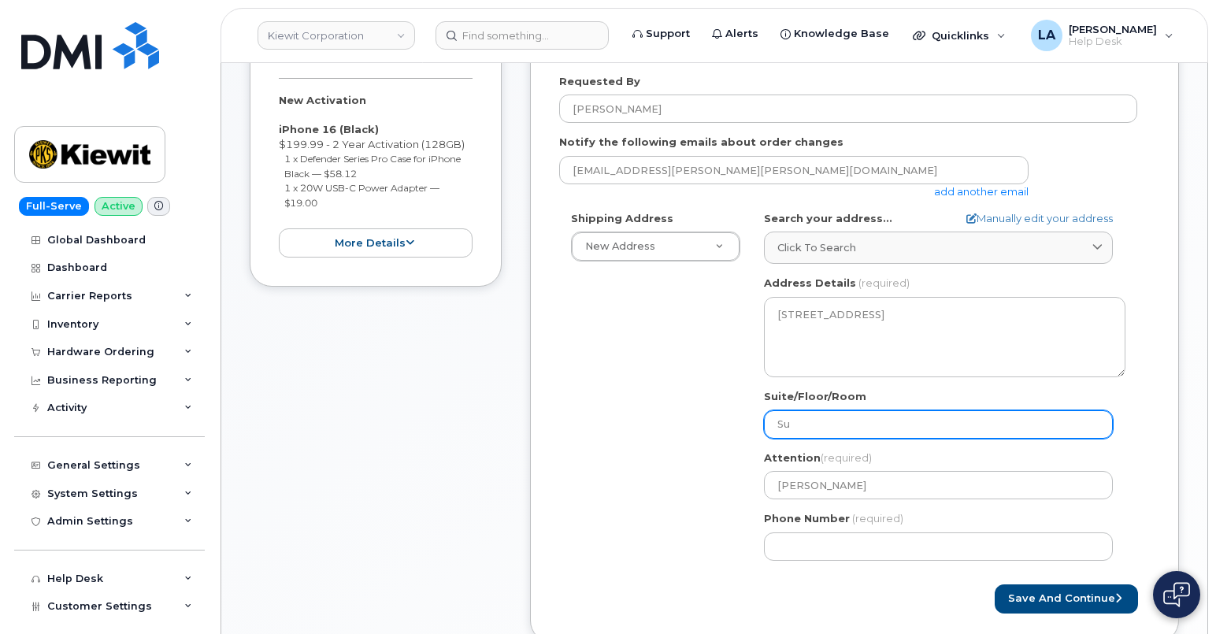
select select
type input "ST"
select select
type input "ST#"
select select
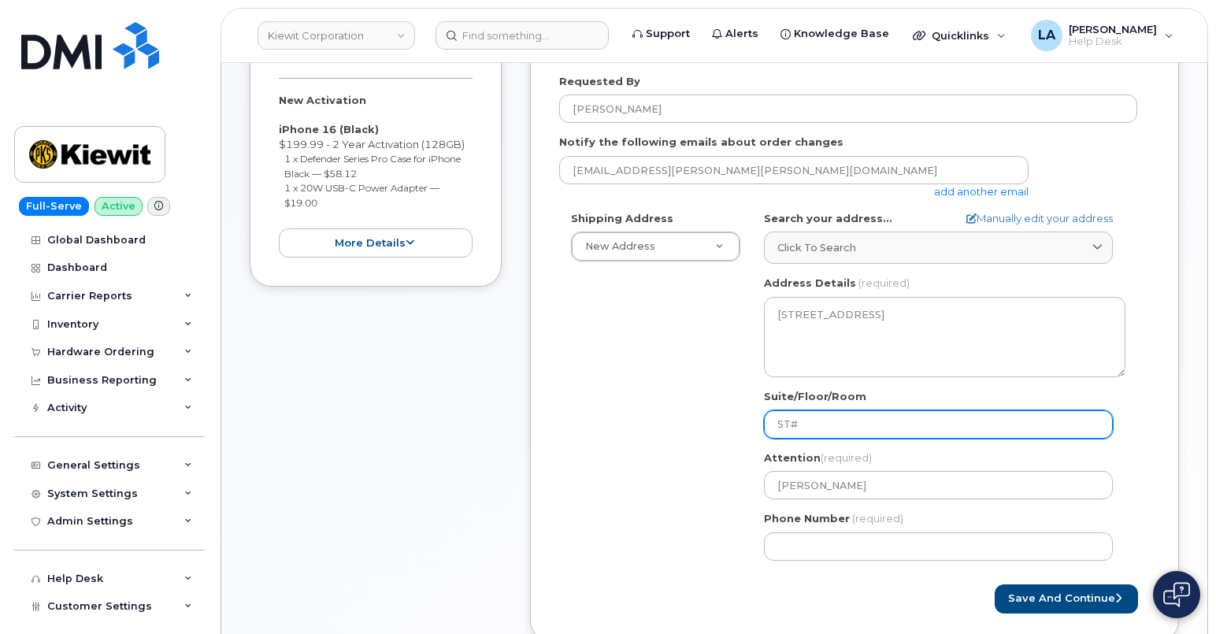
type input "ST#1"
select select
type input "ST#10"
select select
type input "ST#100"
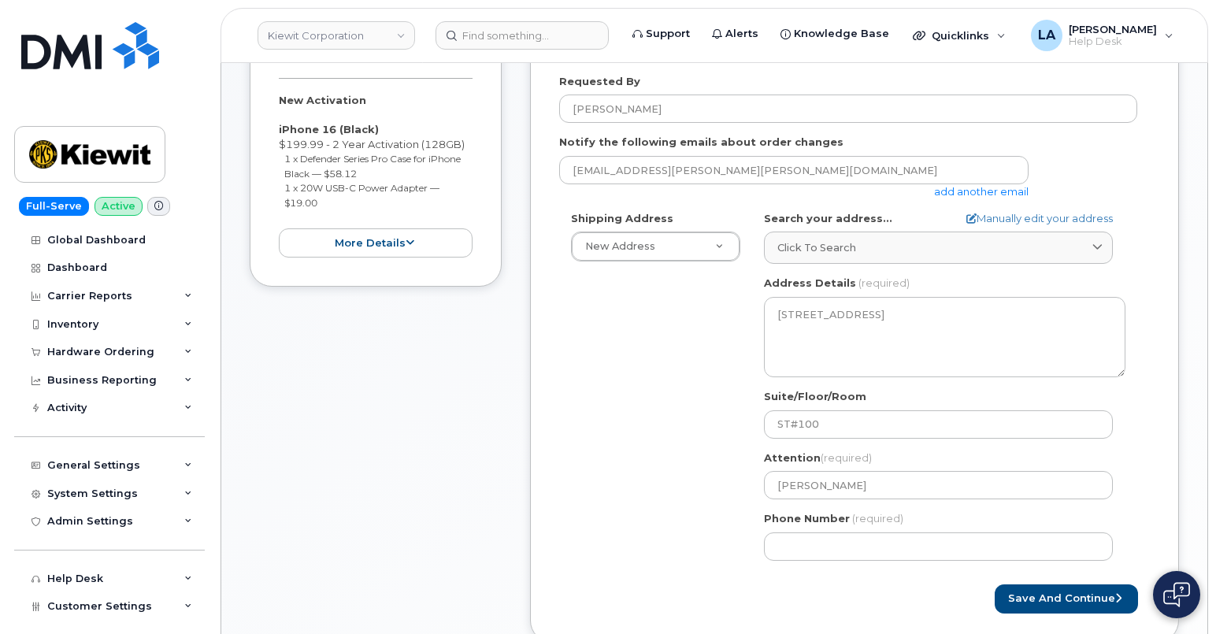
drag, startPoint x: 658, startPoint y: 428, endPoint x: 1191, endPoint y: 445, distance: 533.4
click at [658, 428] on div "Shipping Address New Address New Address 16301 Texas 249 Access Rd 1550 Mike Fa…" at bounding box center [848, 391] width 578 height 361
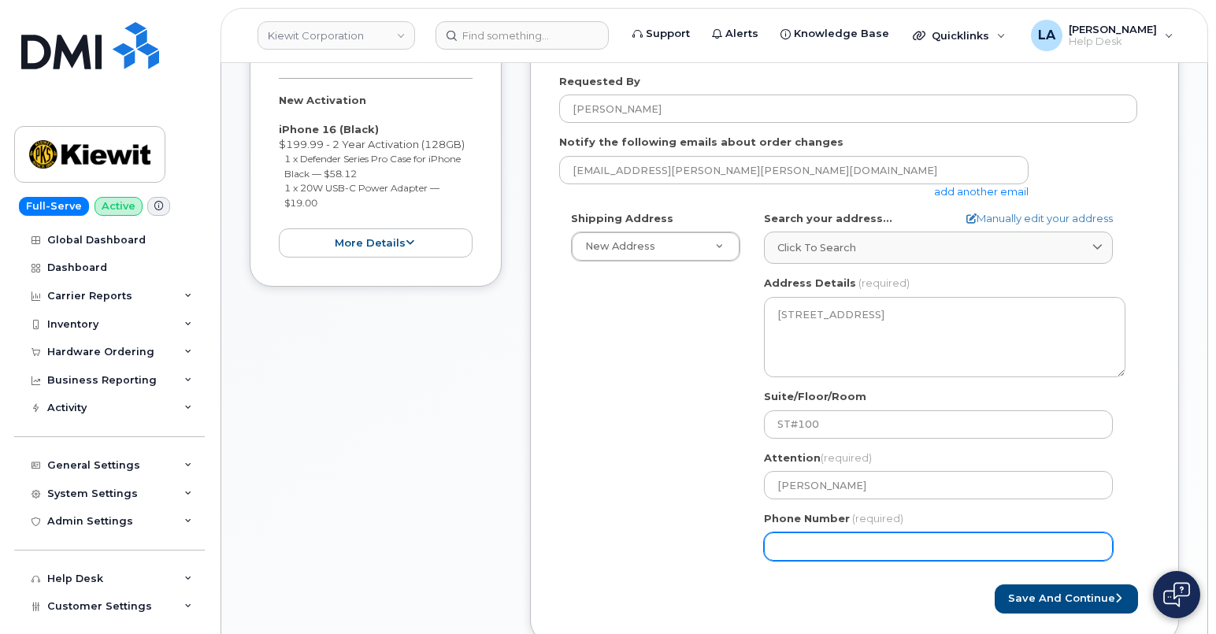
click at [890, 546] on input "Phone Number" at bounding box center [938, 546] width 349 height 28
paste input "2812032523"
select select
type input "2812032523"
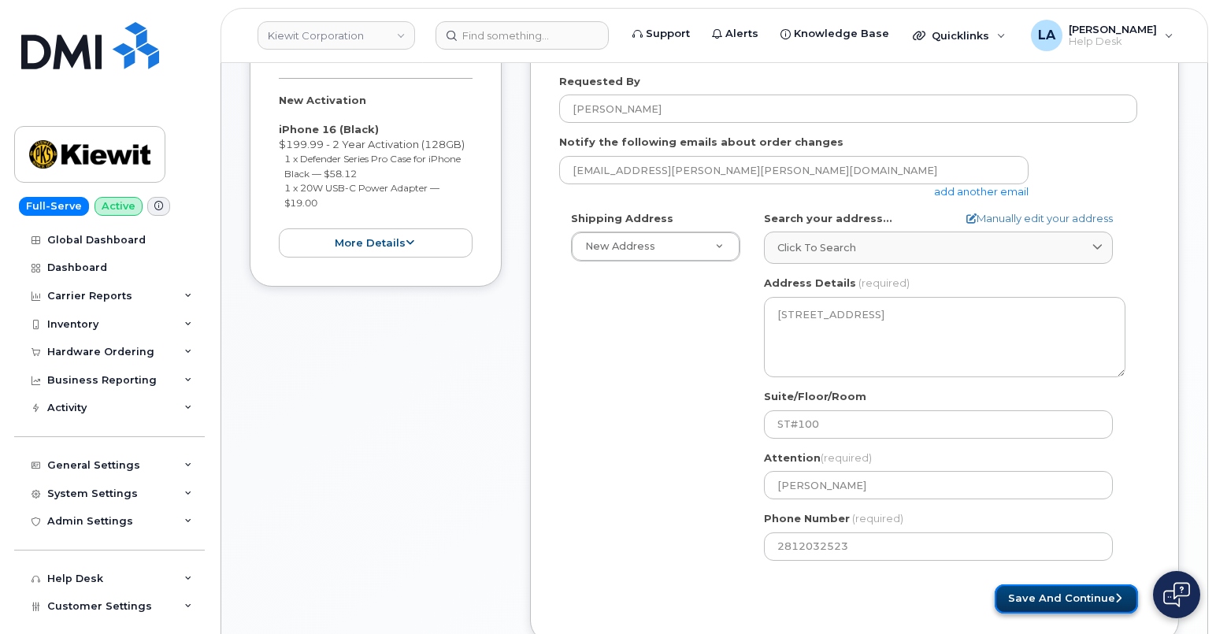
click at [1057, 596] on button "Save and Continue" at bounding box center [1066, 598] width 143 height 29
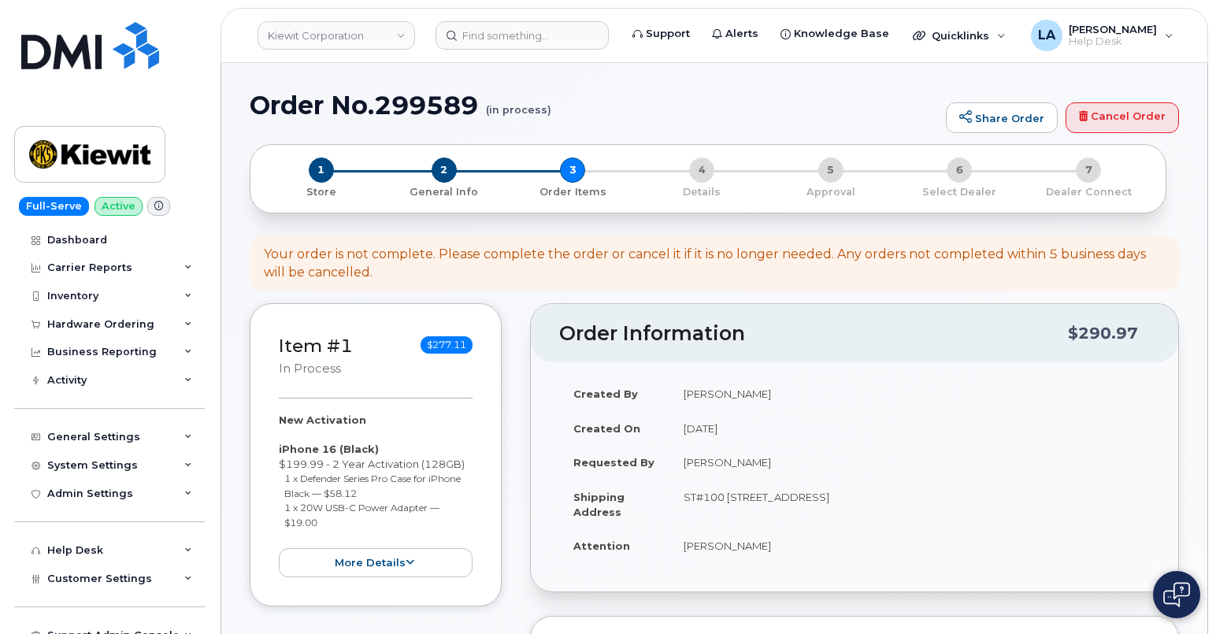
select select
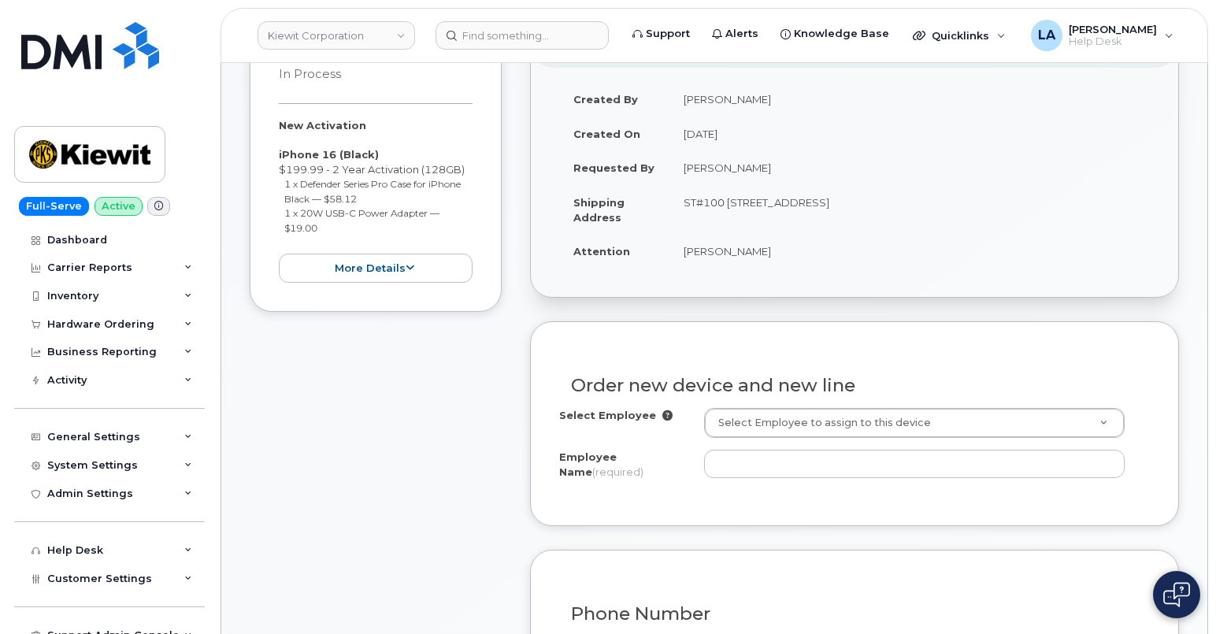
scroll to position [323, 0]
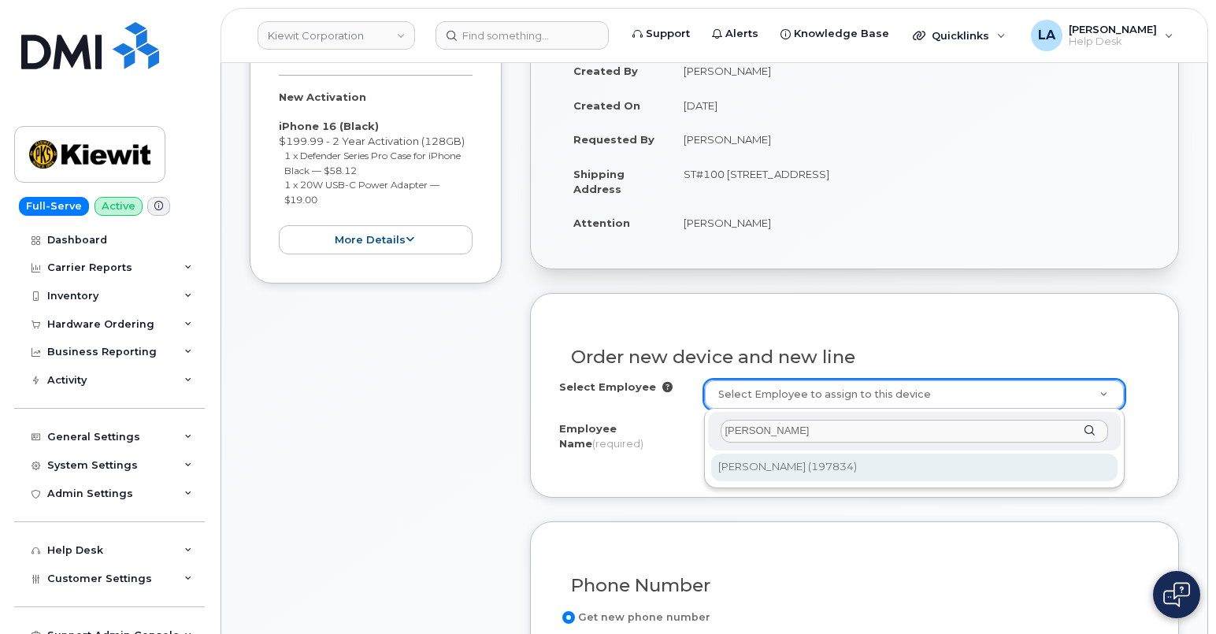
type input "[PERSON_NAME]"
type input "2147616"
type input "[PERSON_NAME]"
type input "585 N Dairy Ashford"
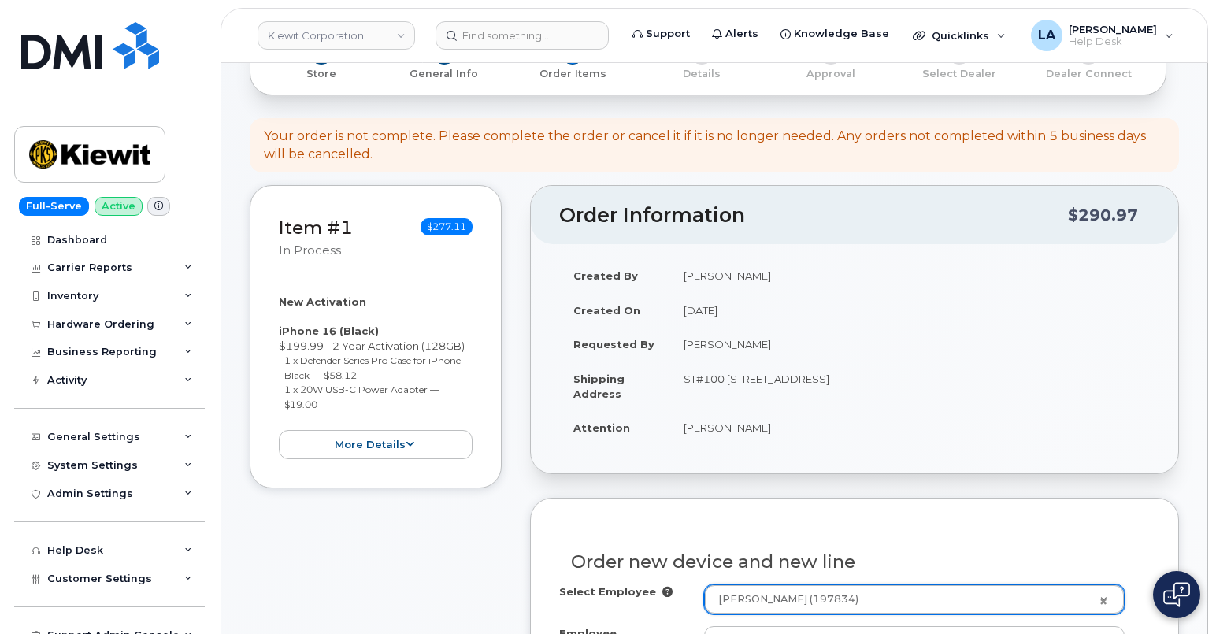
scroll to position [191, 0]
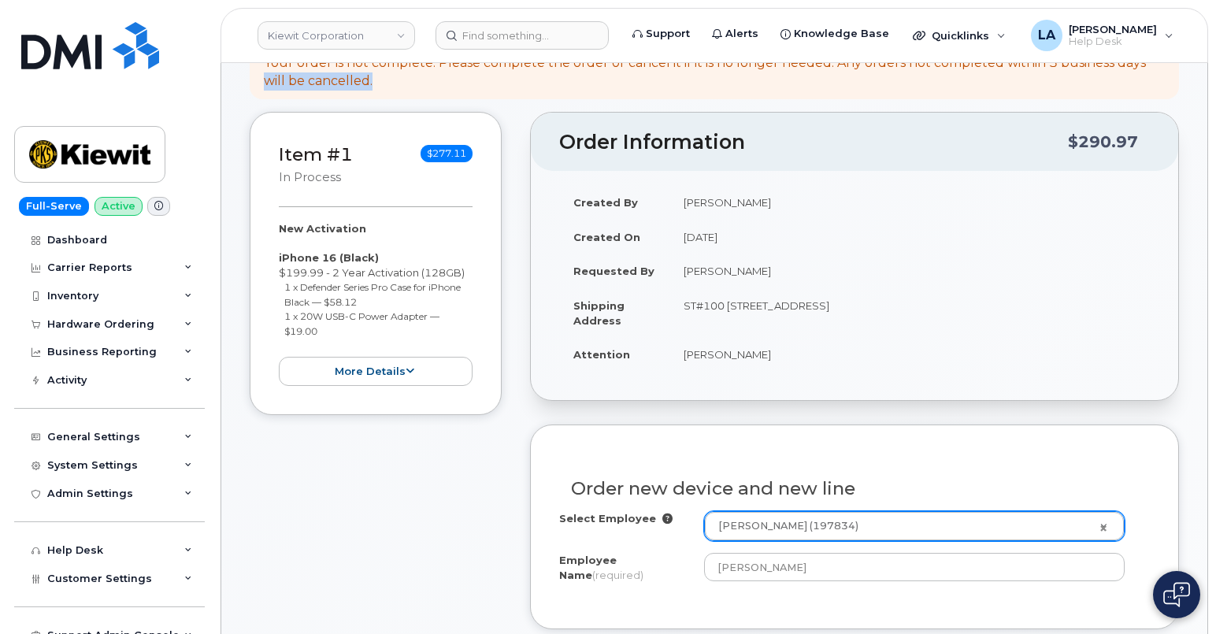
drag, startPoint x: 1214, startPoint y: 92, endPoint x: 1213, endPoint y: 54, distance: 38.6
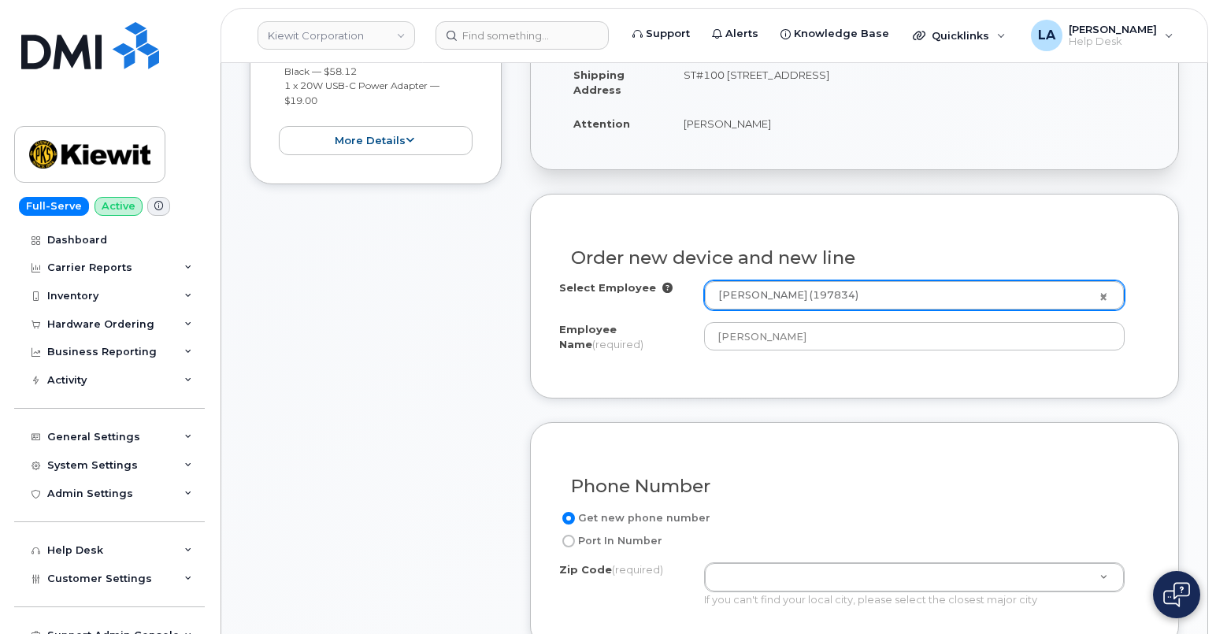
scroll to position [387, 0]
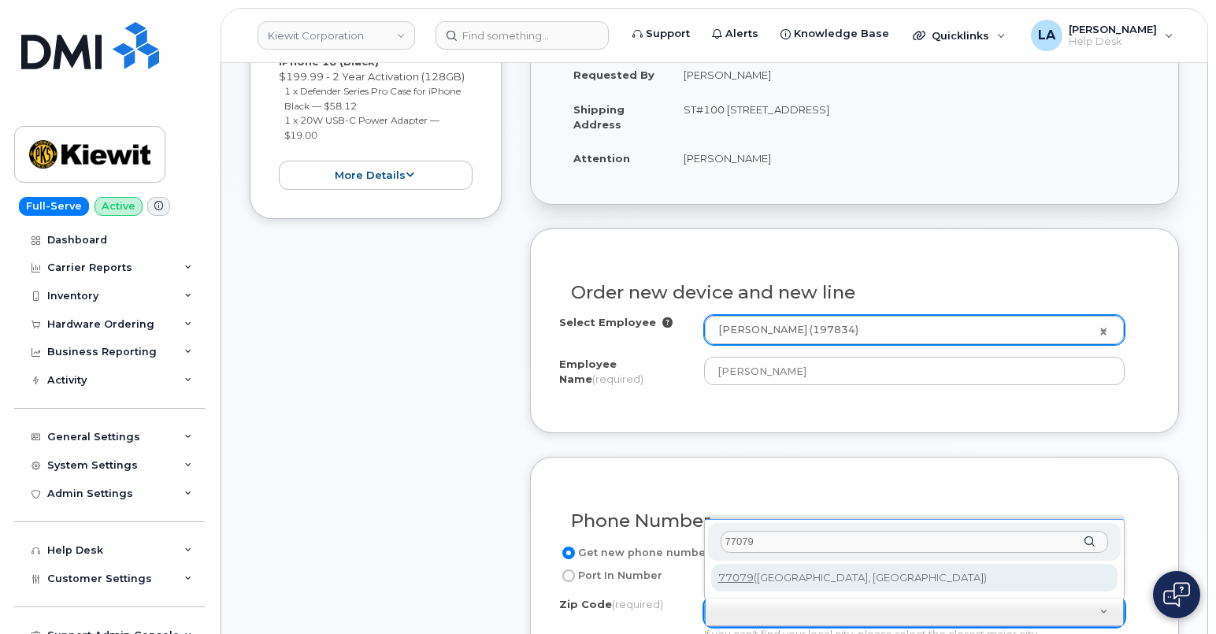
type input "77079"
type input "77079 (Houston, TX)"
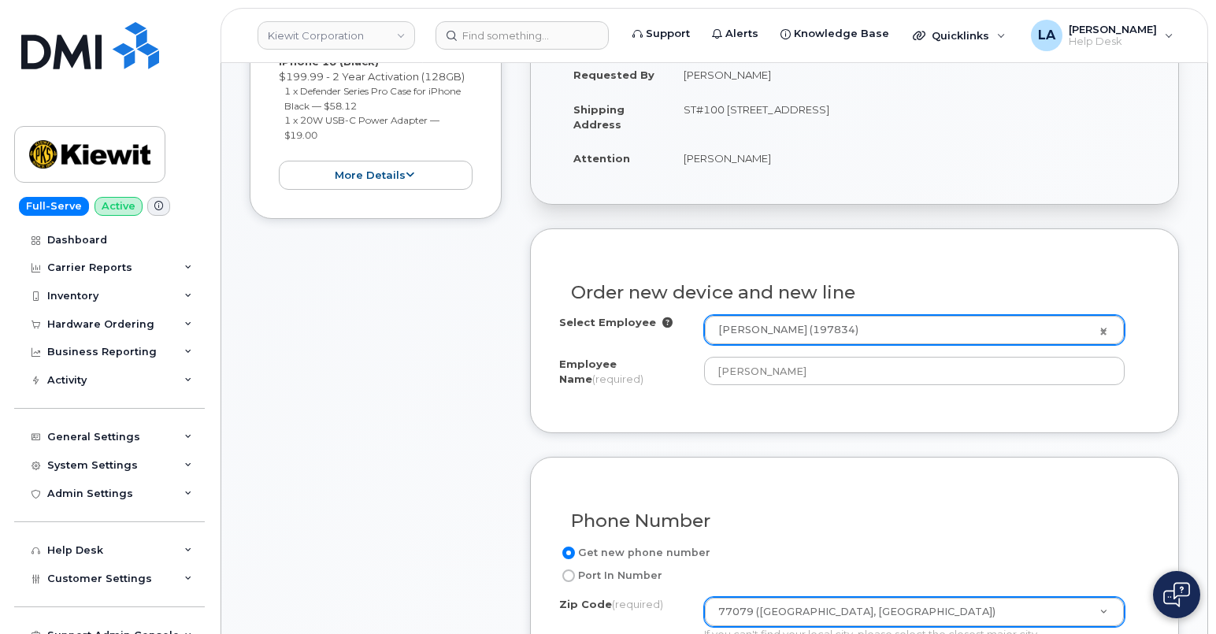
click at [1061, 409] on div "Order new device and new line Select Employee Ester Quintero (197834) 2147616 E…" at bounding box center [854, 330] width 649 height 205
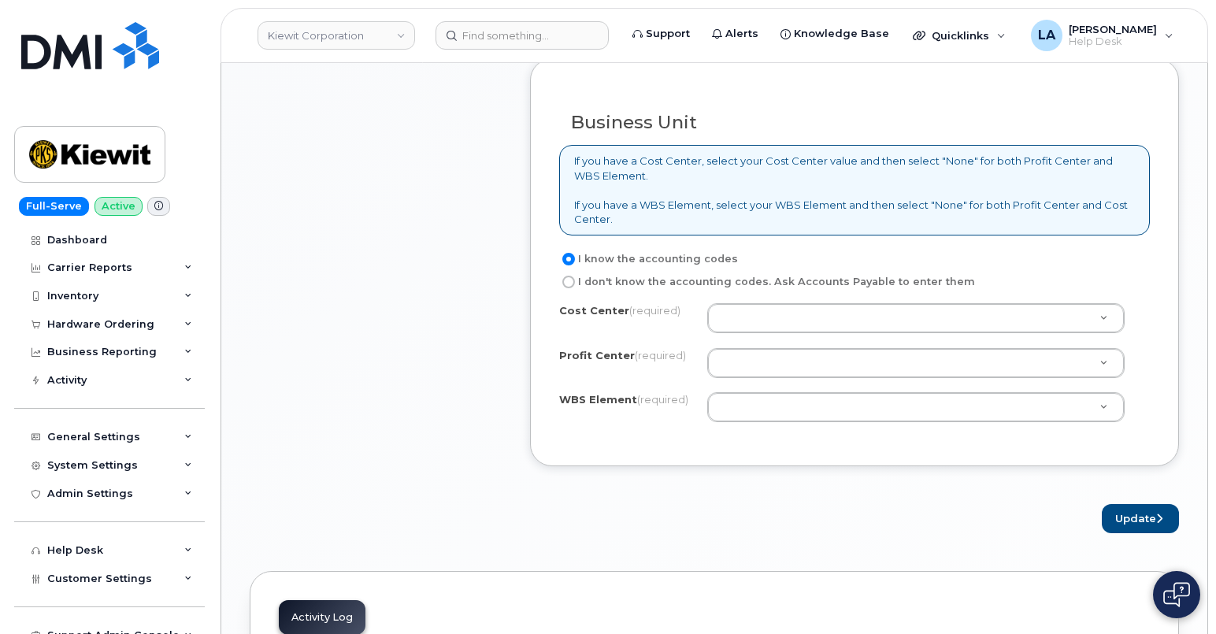
scroll to position [1311, 0]
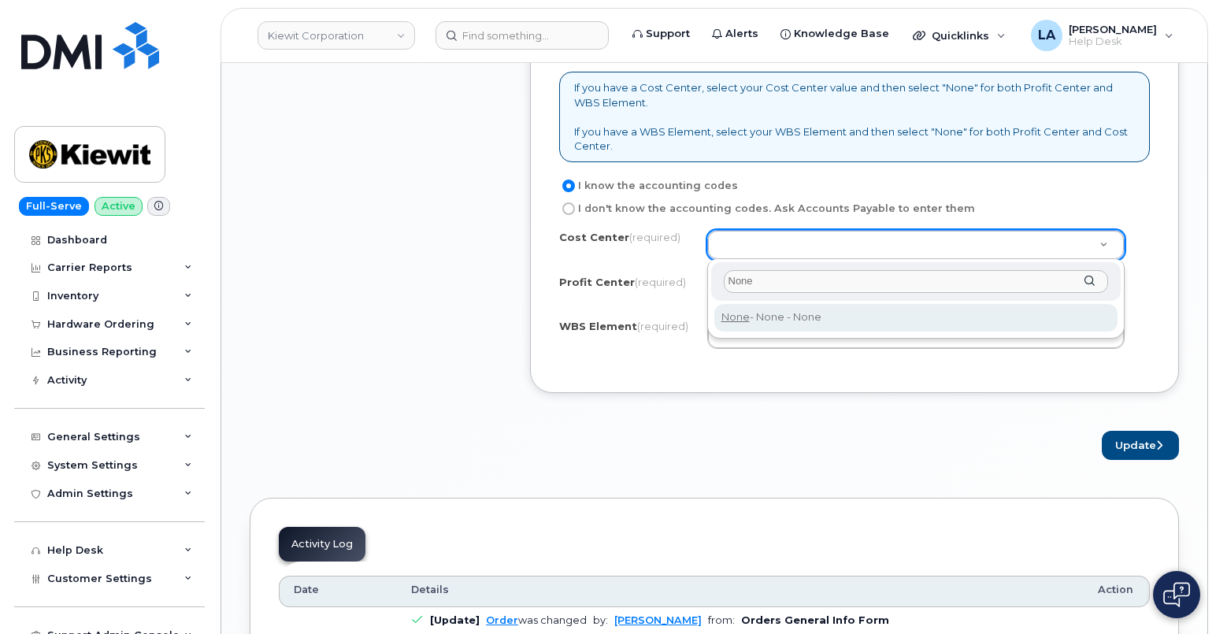
type input "None"
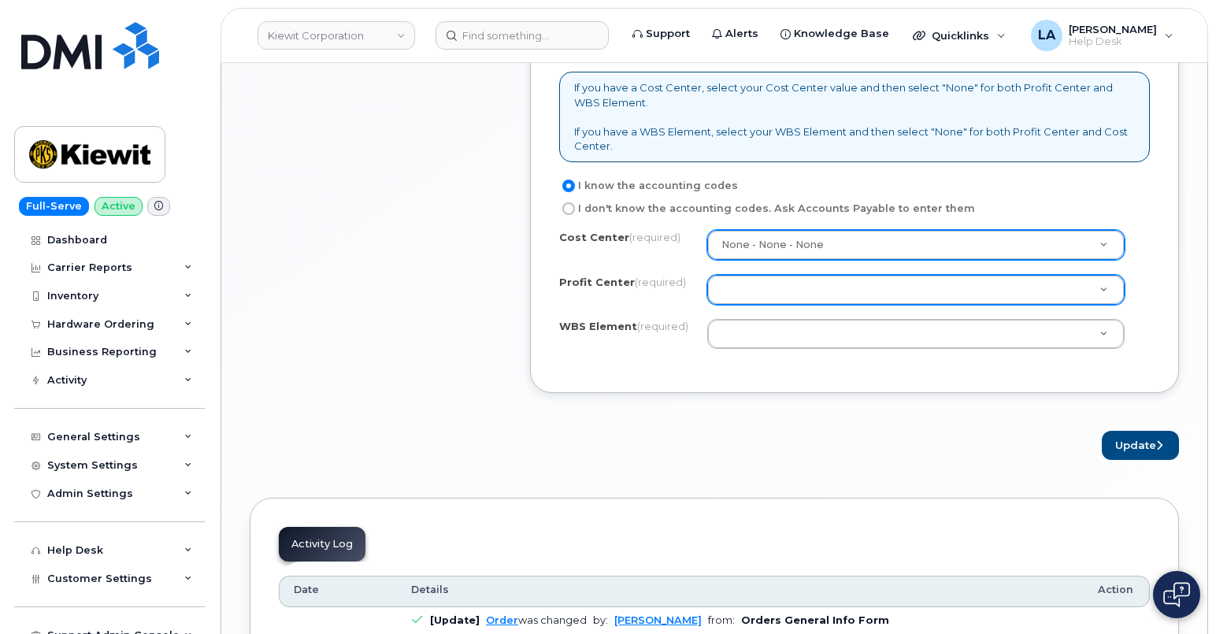
click at [743, 275] on div at bounding box center [916, 290] width 418 height 30
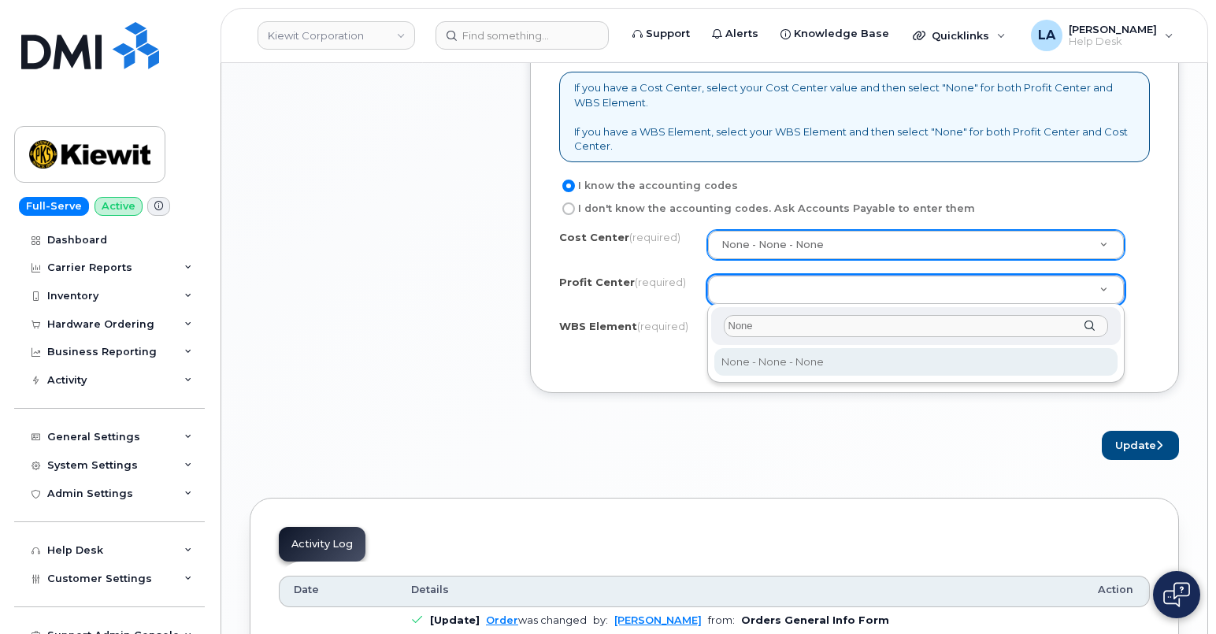
type input "None"
select select "None"
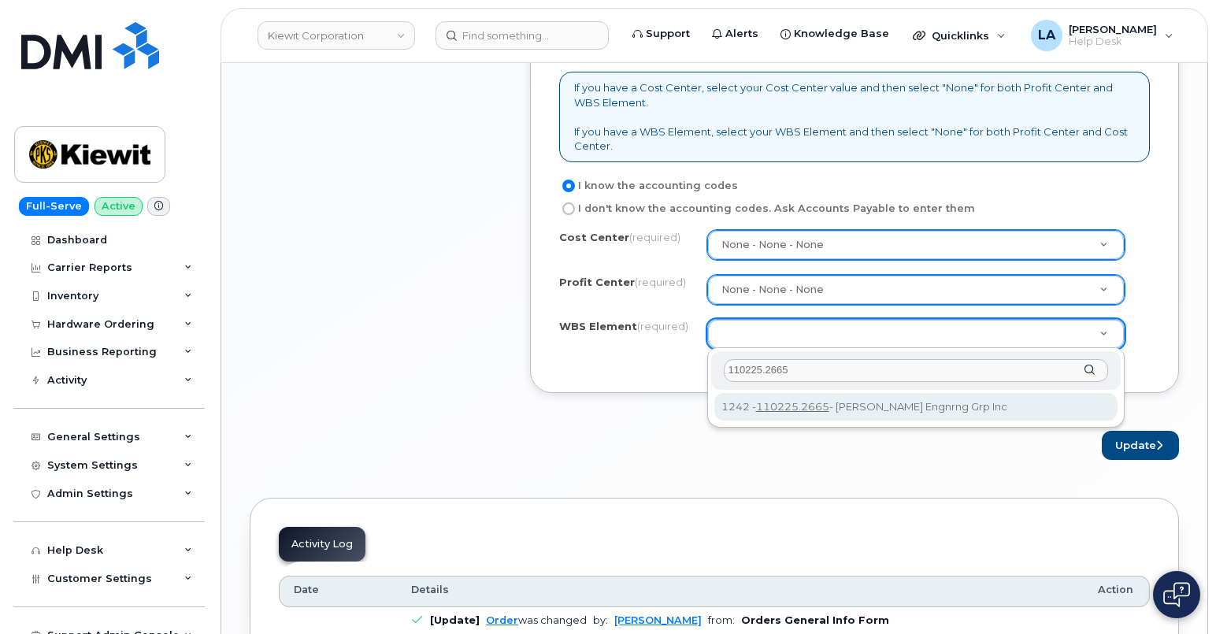
type input "110225.2665"
drag, startPoint x: 795, startPoint y: 406, endPoint x: 823, endPoint y: 413, distance: 29.2
type input "110225.2665"
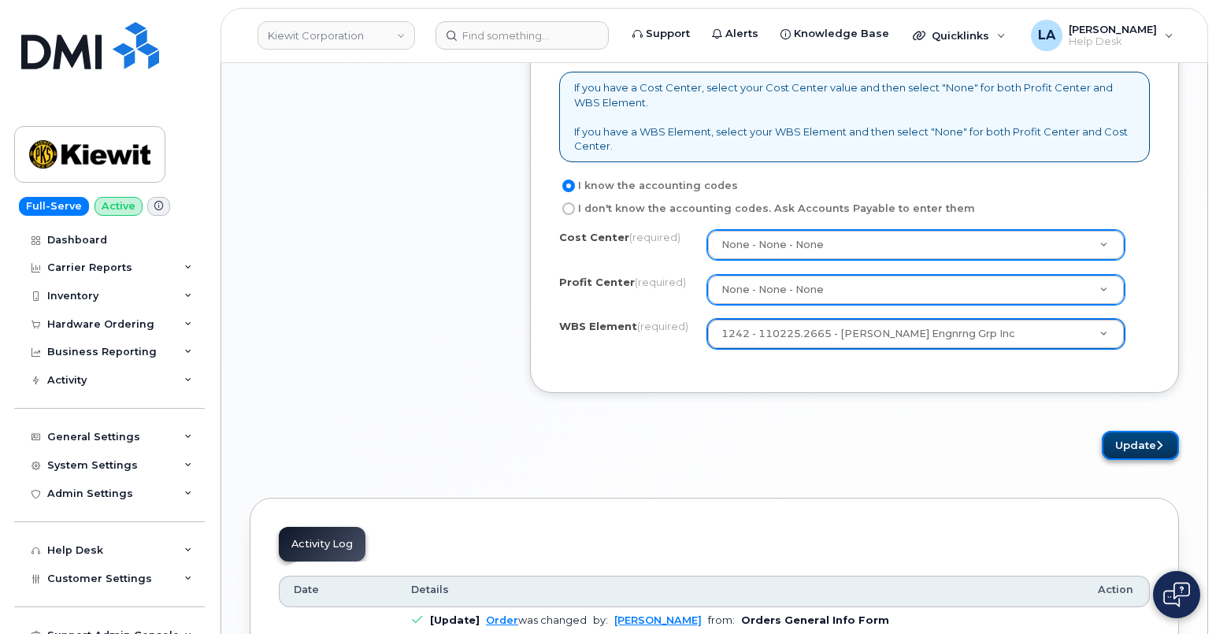
click at [1143, 446] on button "Update" at bounding box center [1140, 445] width 77 height 29
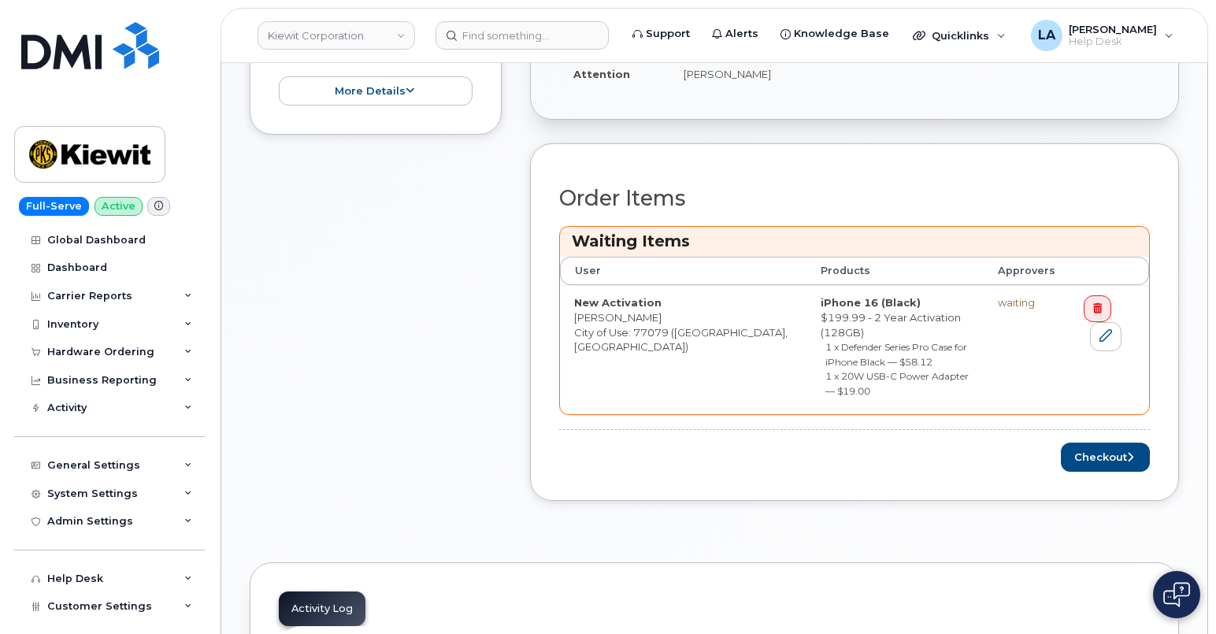
scroll to position [656, 0]
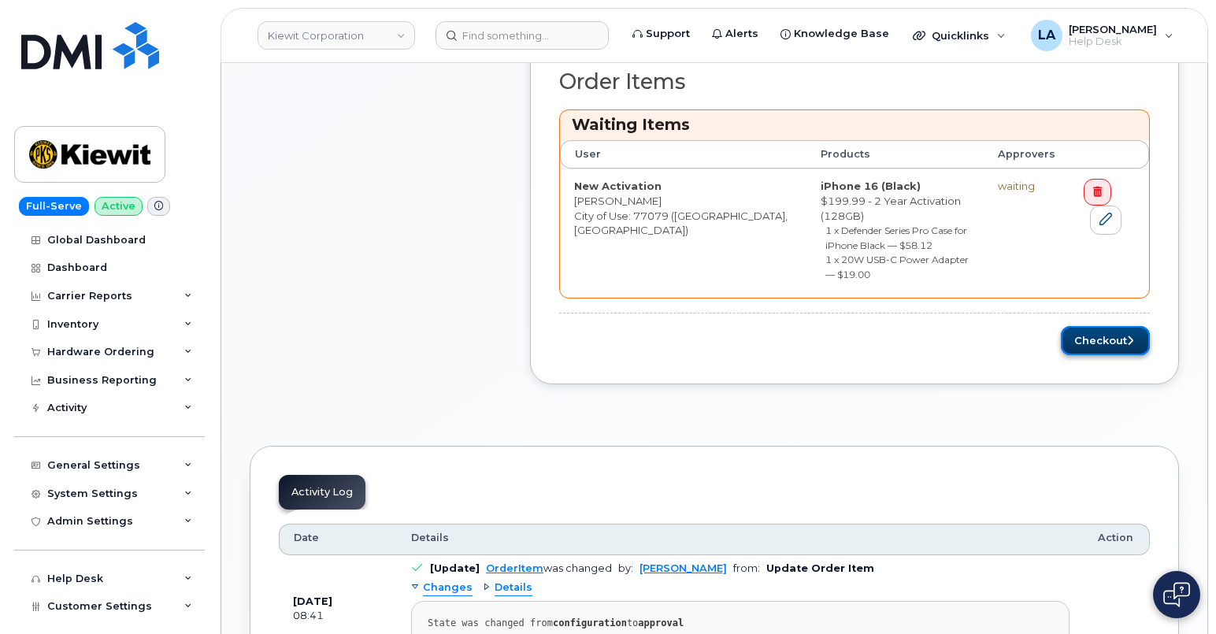
click at [1101, 326] on button "Checkout" at bounding box center [1105, 340] width 89 height 29
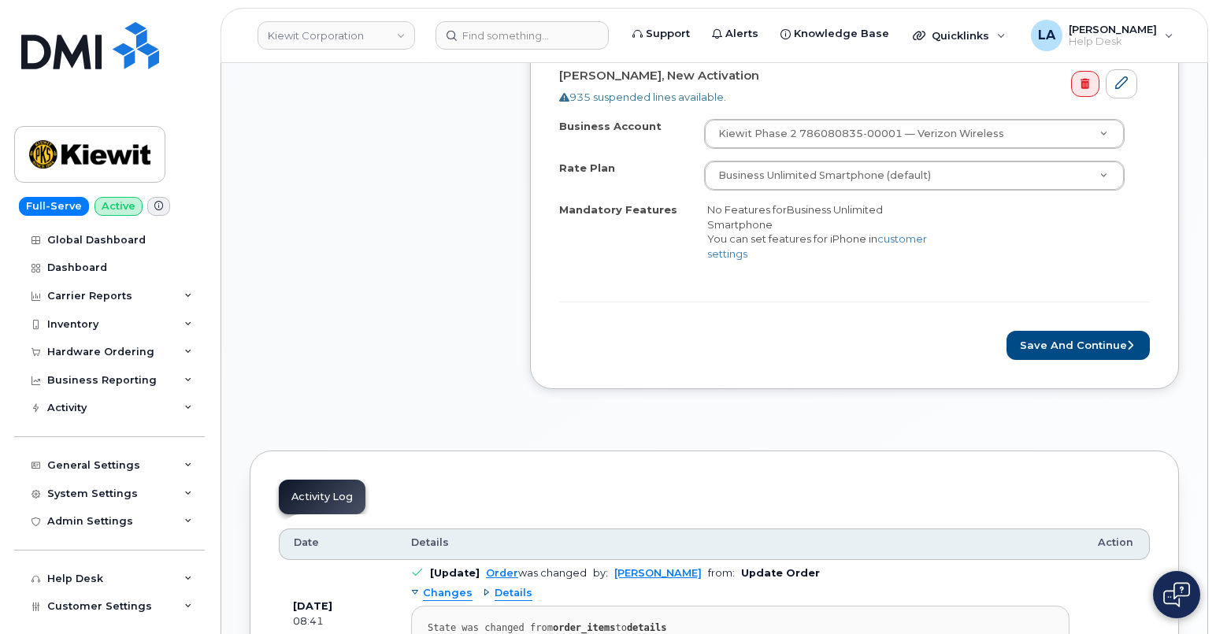
scroll to position [640, 0]
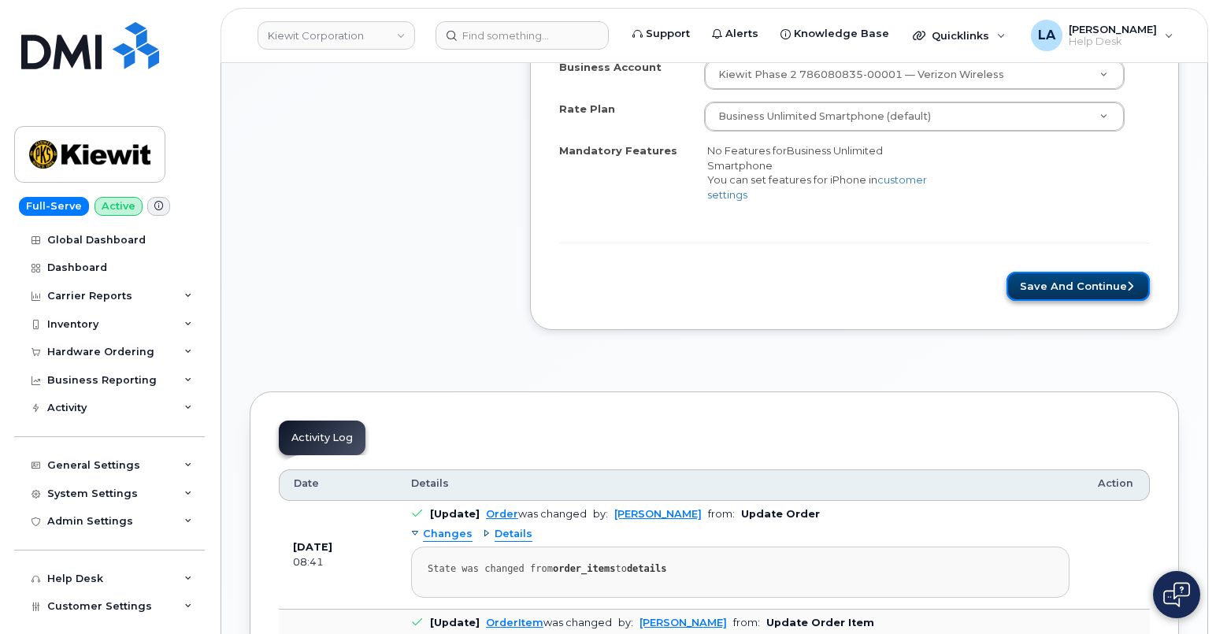
click at [1088, 289] on button "Save and Continue" at bounding box center [1077, 286] width 143 height 29
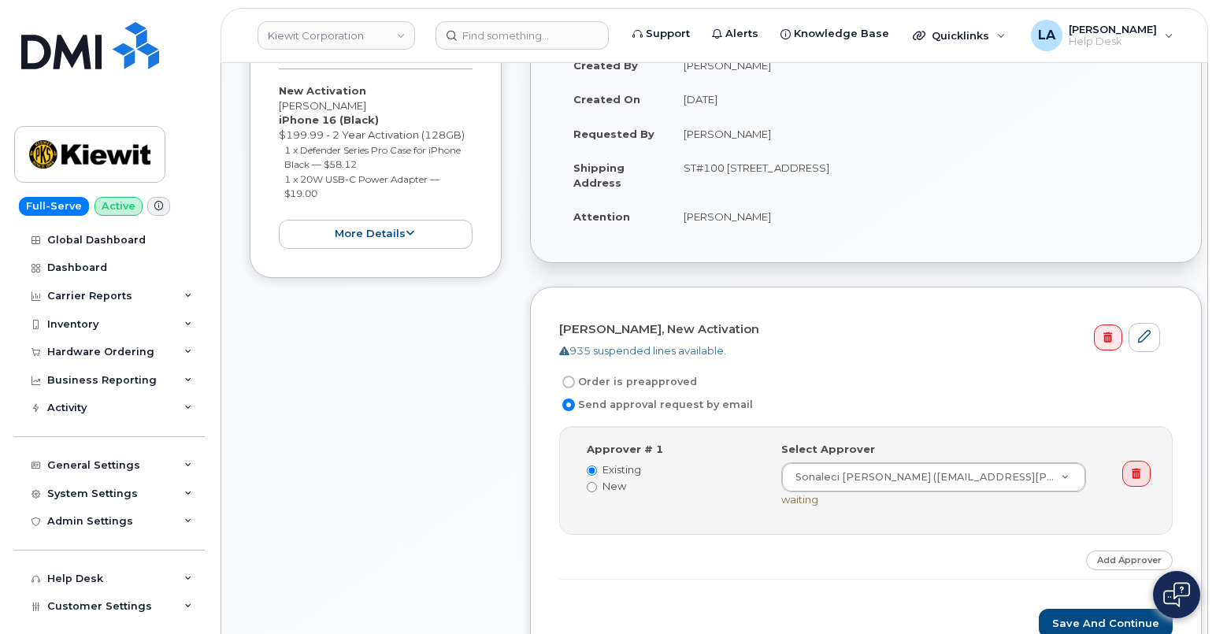
scroll to position [344, 0]
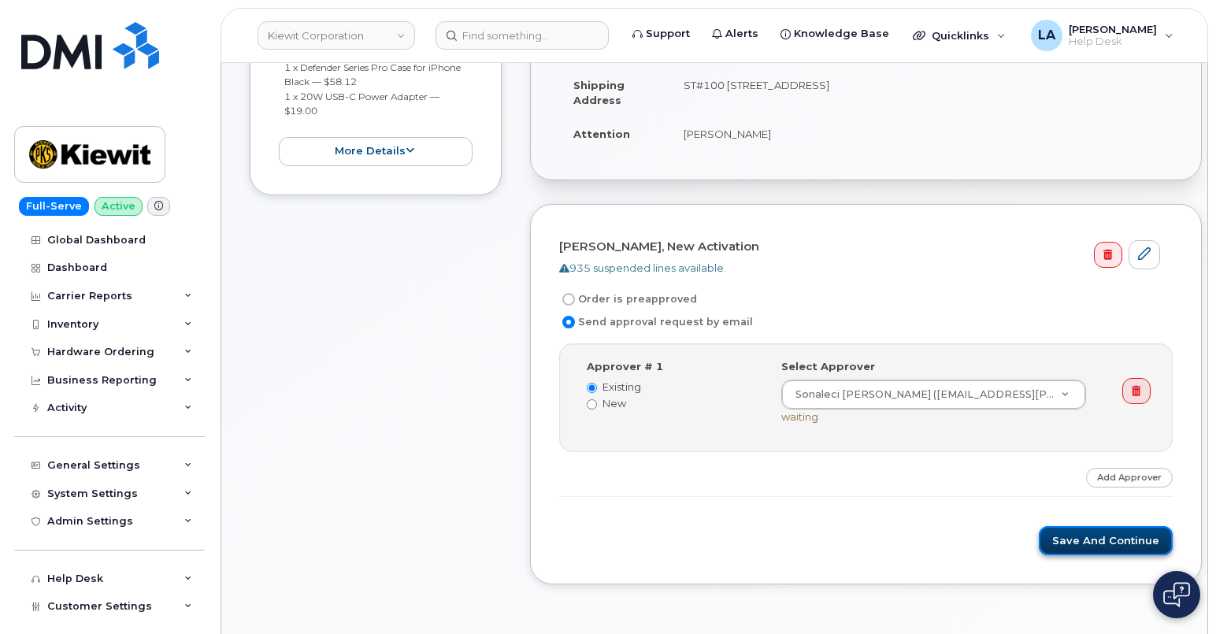
click at [1076, 539] on button "Save and Continue" at bounding box center [1106, 540] width 134 height 29
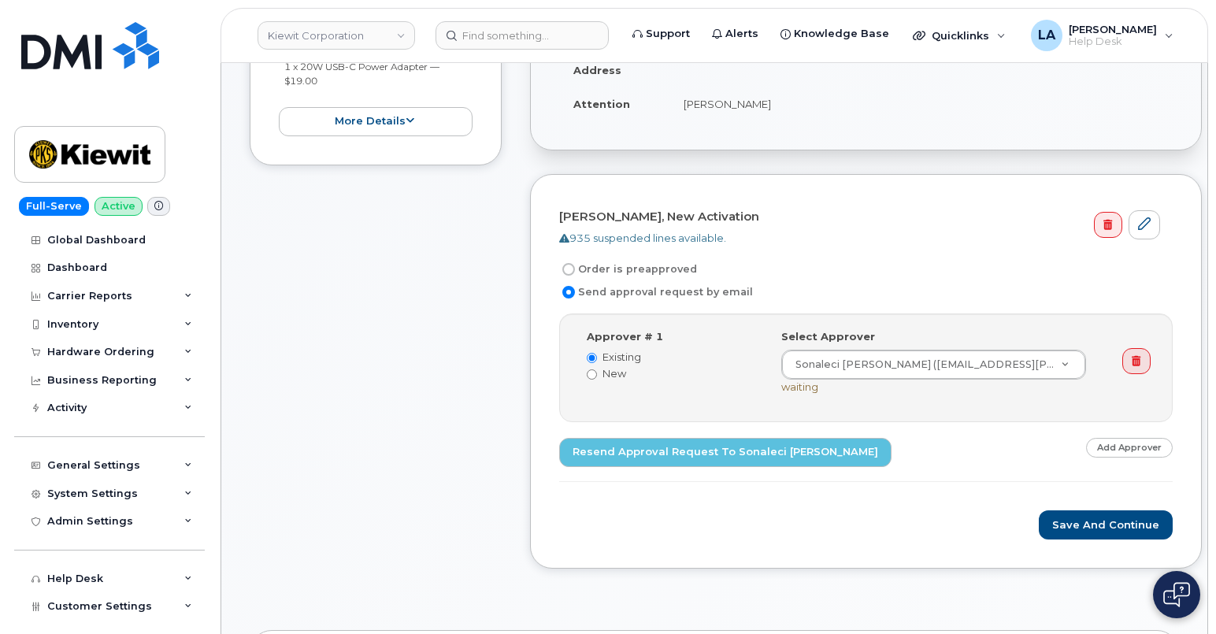
scroll to position [235, 0]
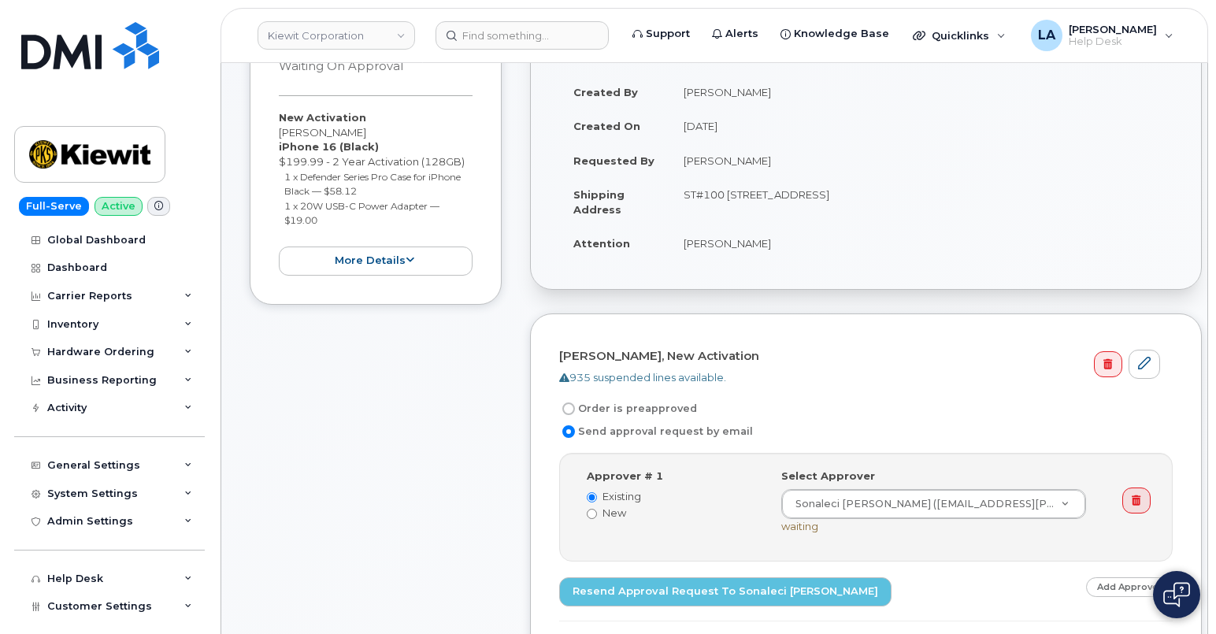
drag, startPoint x: 1215, startPoint y: 202, endPoint x: 1214, endPoint y: 170, distance: 31.5
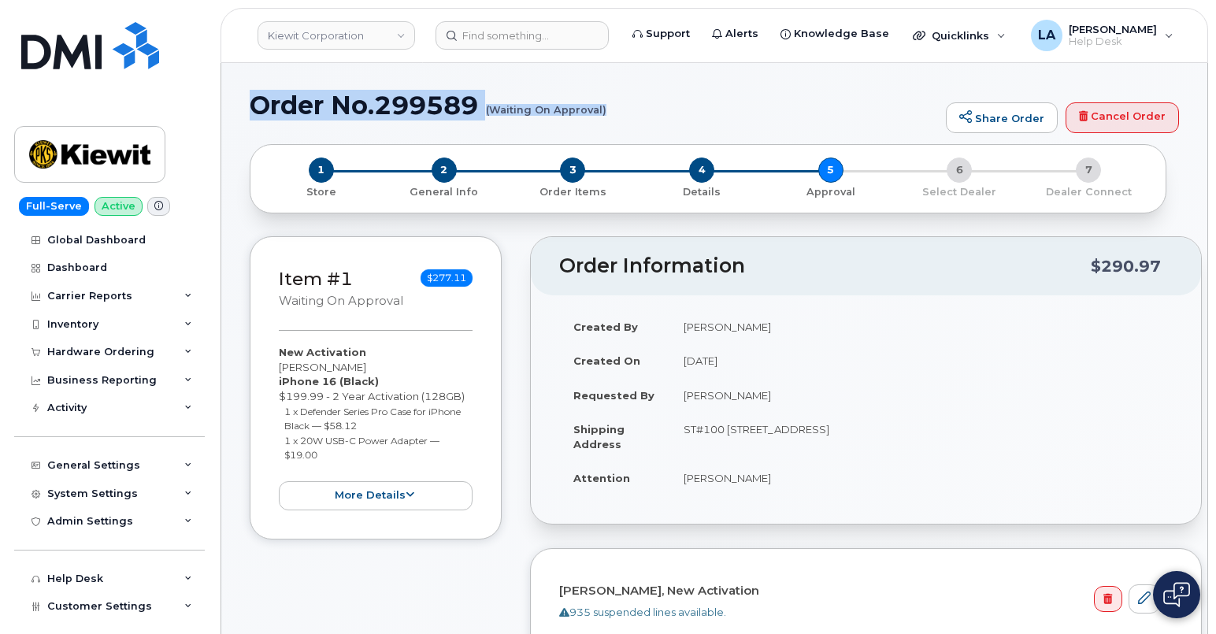
drag, startPoint x: 253, startPoint y: 96, endPoint x: 621, endPoint y: 127, distance: 369.1
click at [621, 127] on div "Order No.299589 (Waiting On Approval) Share Order Cancel Order" at bounding box center [714, 117] width 929 height 53
copy h1 "Order No.299589 (Waiting On Approval)"
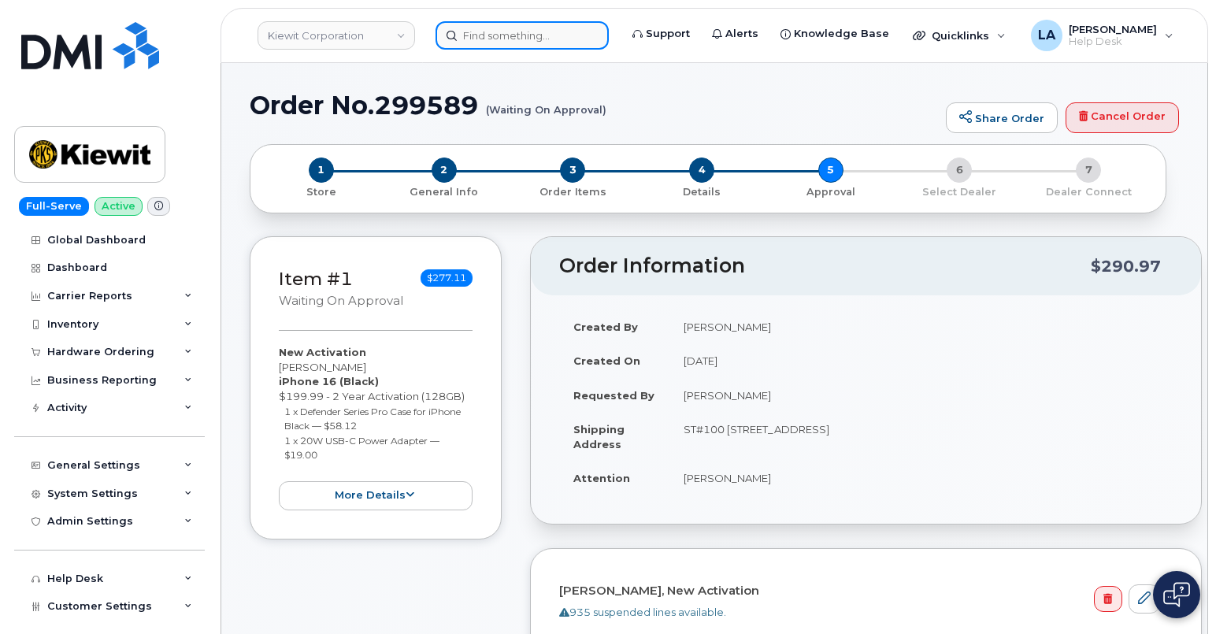
click at [524, 22] on input at bounding box center [521, 35] width 173 height 28
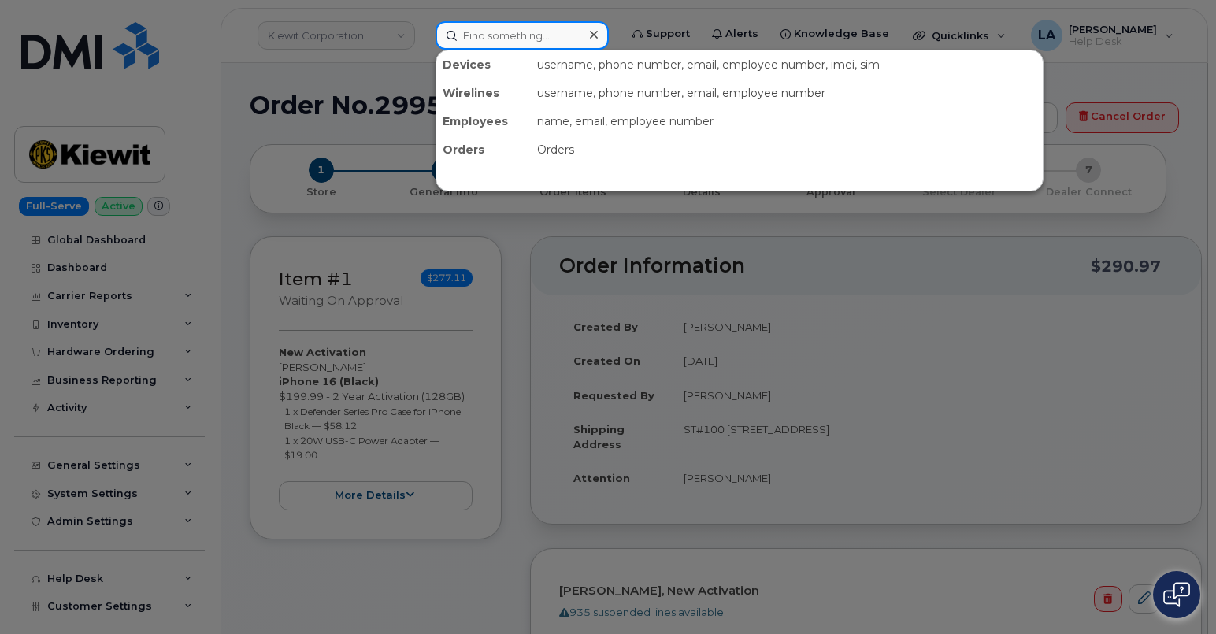
paste input "5037304916"
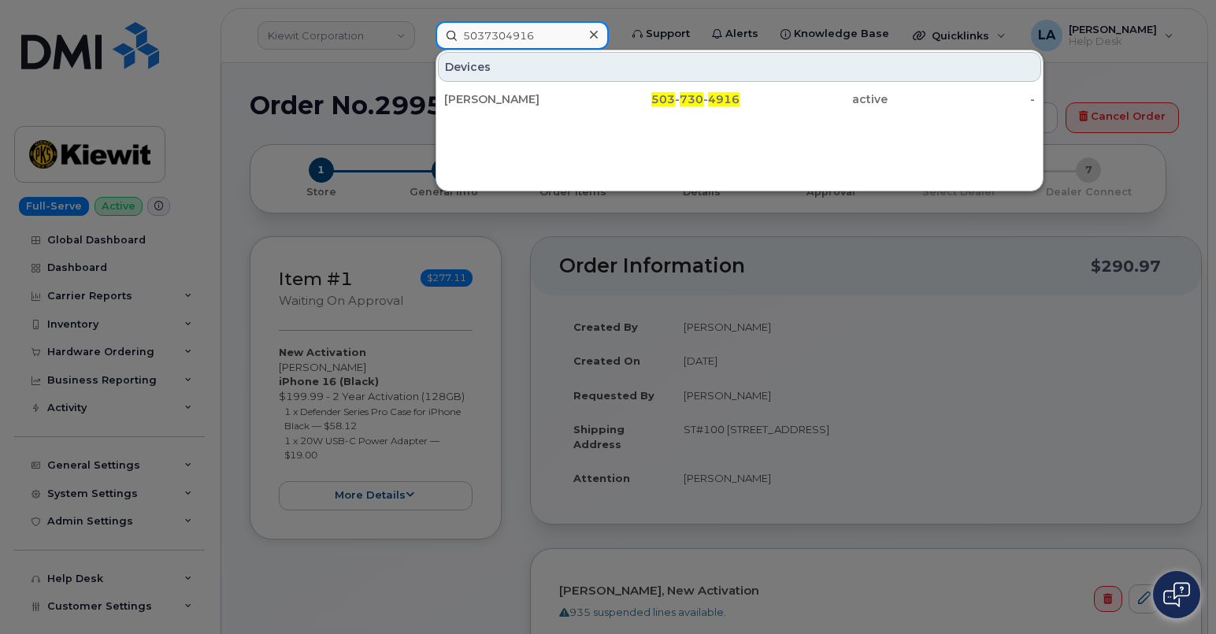
type input "5037304916"
click at [739, 91] on div "503 - 730 - 4916" at bounding box center [813, 99] width 148 height 28
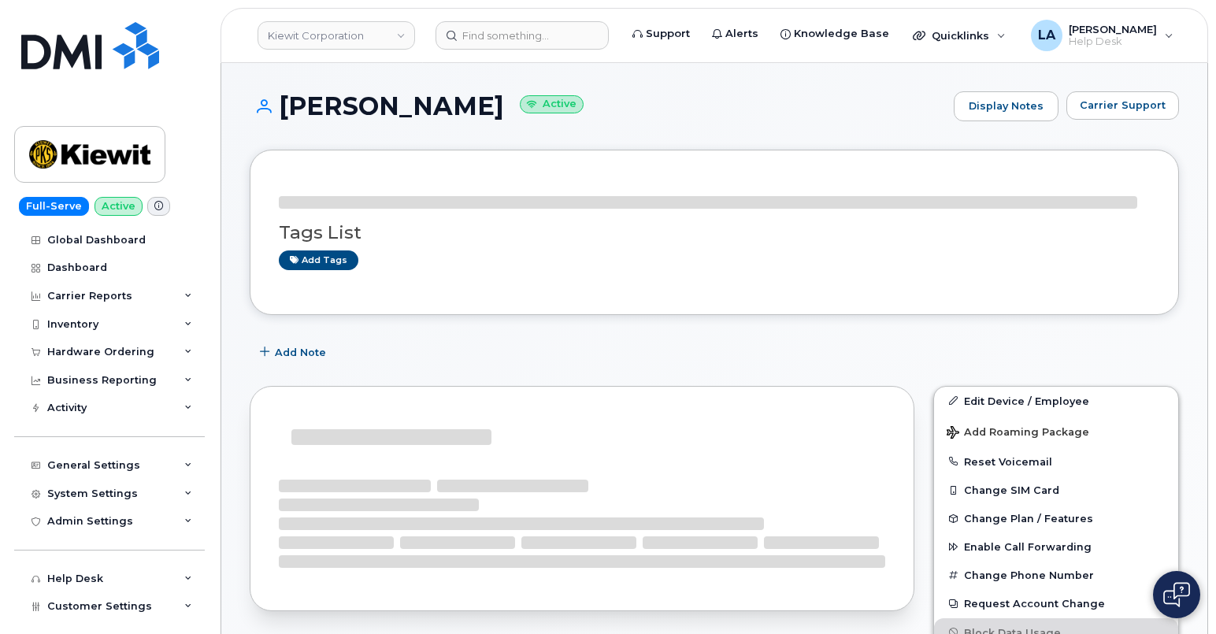
drag, startPoint x: 498, startPoint y: 106, endPoint x: 284, endPoint y: 106, distance: 213.4
click at [284, 106] on h1 "[PERSON_NAME] Active" at bounding box center [598, 106] width 696 height 28
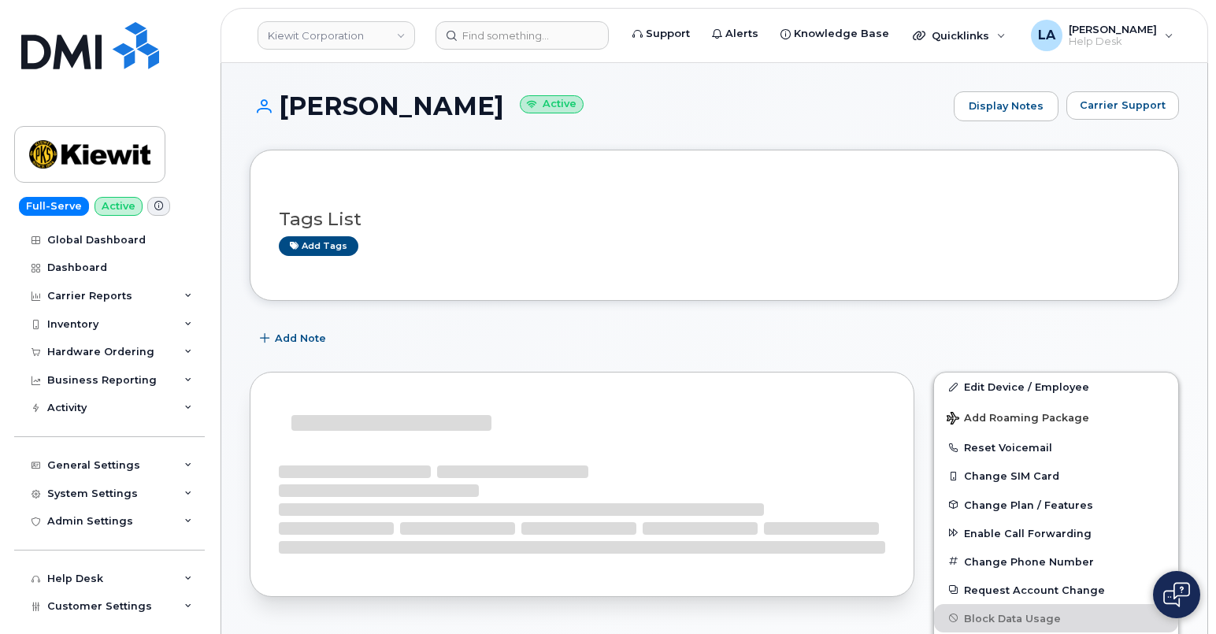
copy h1 "[PERSON_NAME]"
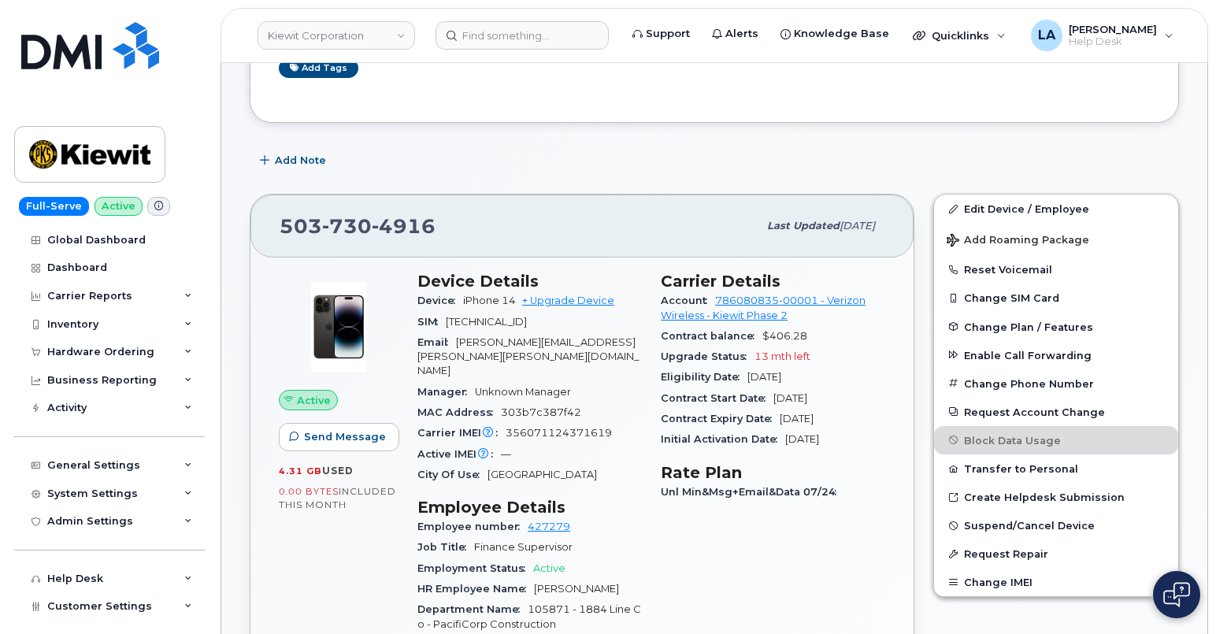
scroll to position [184, 0]
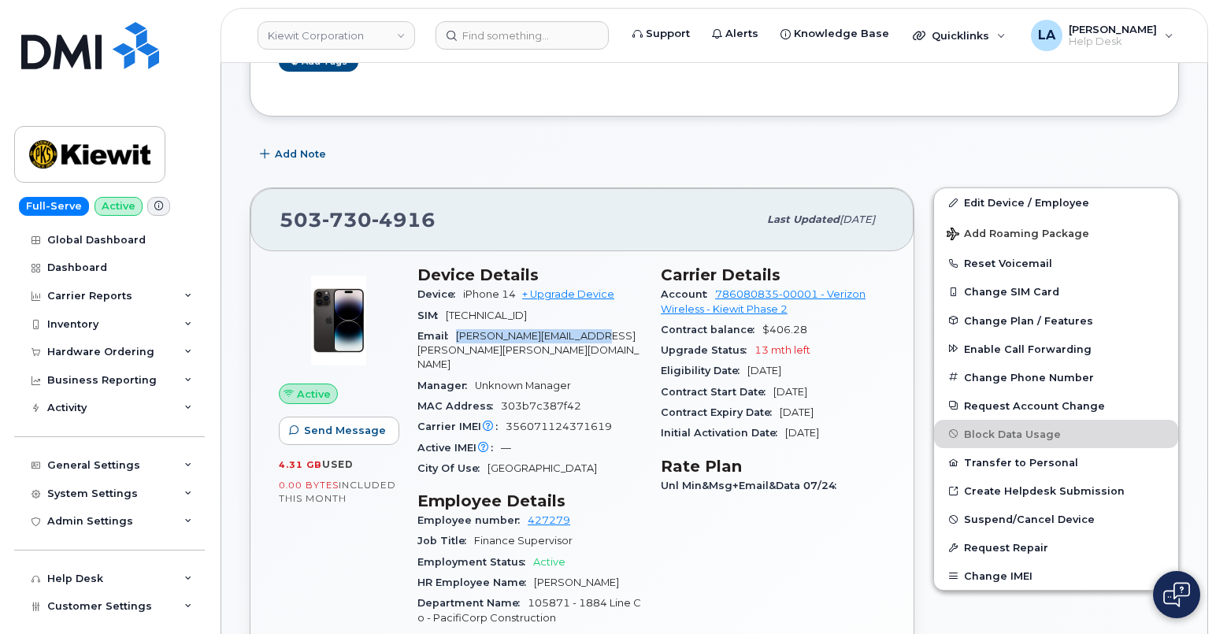
drag, startPoint x: 457, startPoint y: 332, endPoint x: 627, endPoint y: 332, distance: 170.1
click at [627, 332] on div "Email [PERSON_NAME][EMAIL_ADDRESS][PERSON_NAME][PERSON_NAME][DOMAIN_NAME]" at bounding box center [529, 351] width 224 height 50
copy span "[PERSON_NAME][EMAIL_ADDRESS][PERSON_NAME][PERSON_NAME][DOMAIN_NAME]"
